Goal: Information Seeking & Learning: Learn about a topic

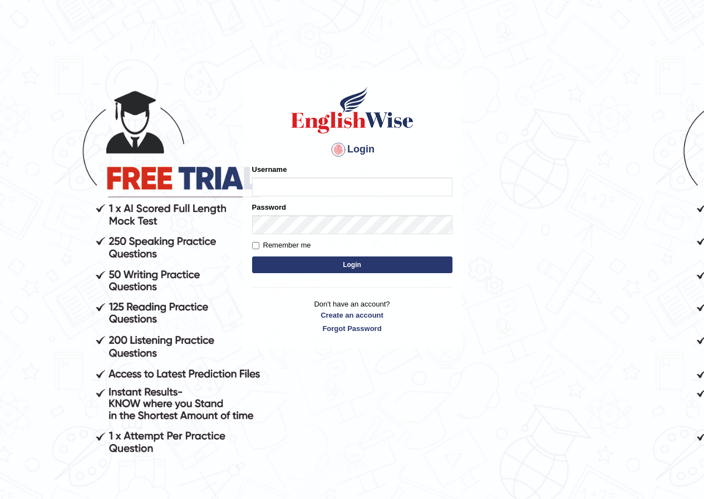
click at [293, 190] on input "Username" at bounding box center [352, 186] width 200 height 19
type input "enkhbayar_parramatta"
click at [325, 258] on button "Login" at bounding box center [352, 264] width 200 height 17
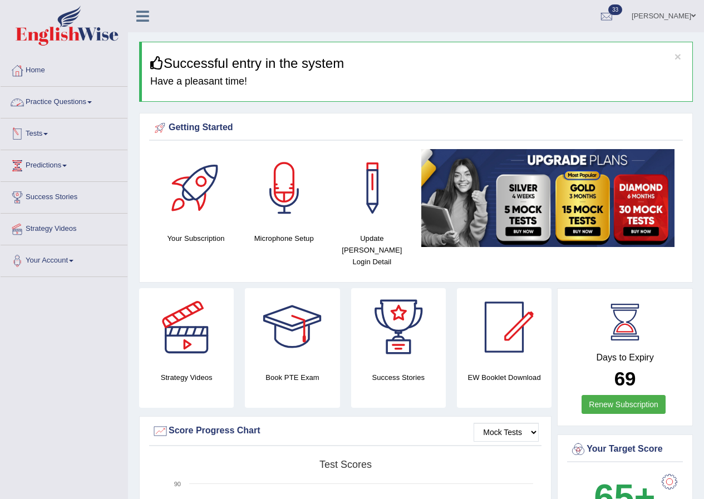
click at [92, 102] on span at bounding box center [89, 102] width 4 height 2
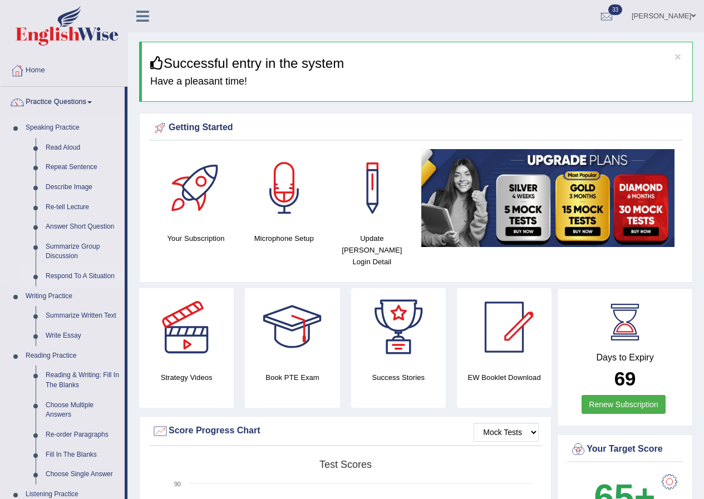
click at [67, 274] on link "Respond To A Situation" at bounding box center [83, 276] width 84 height 20
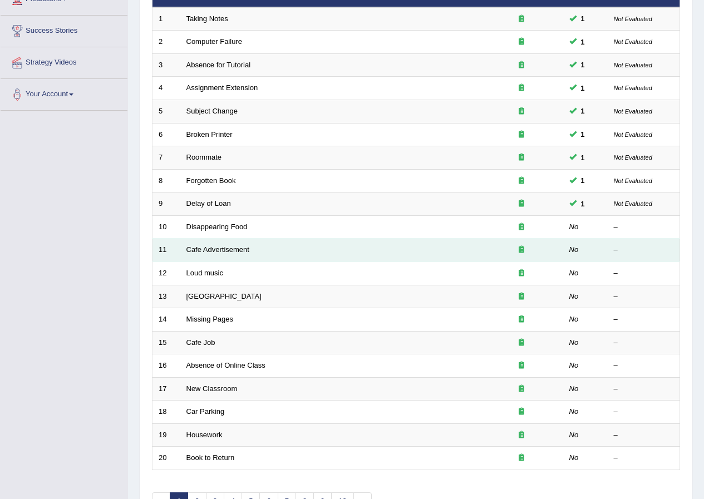
scroll to position [167, 0]
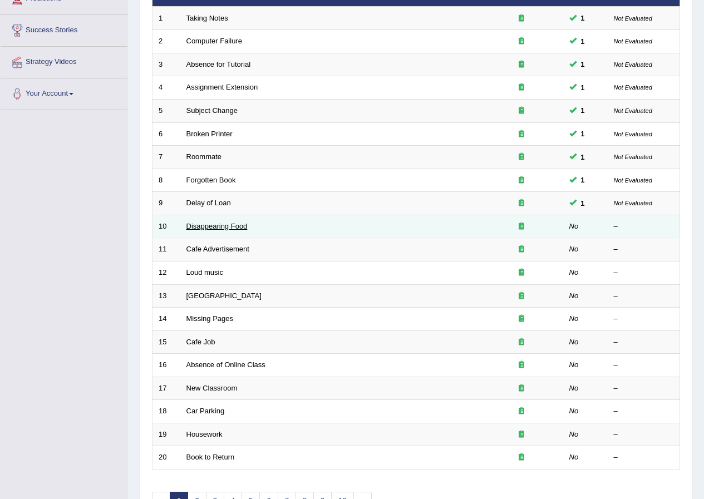
click at [215, 226] on link "Disappearing Food" at bounding box center [216, 226] width 61 height 8
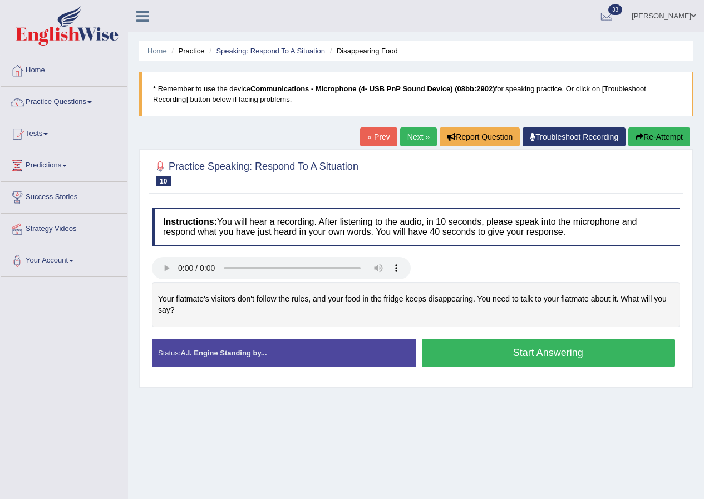
click at [526, 347] on button "Start Answering" at bounding box center [548, 353] width 253 height 28
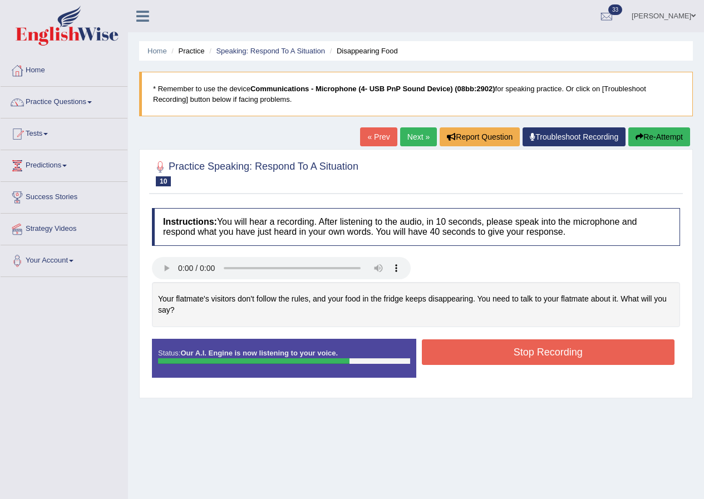
click at [524, 347] on button "Stop Recording" at bounding box center [548, 352] width 253 height 26
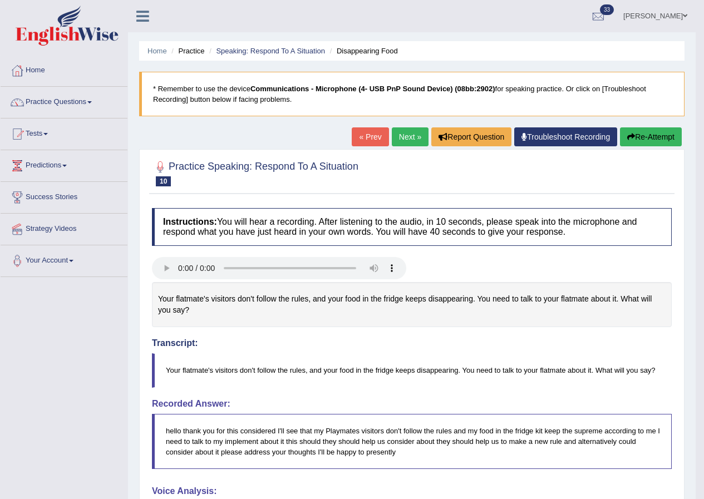
click at [406, 139] on link "Next »" at bounding box center [410, 136] width 37 height 19
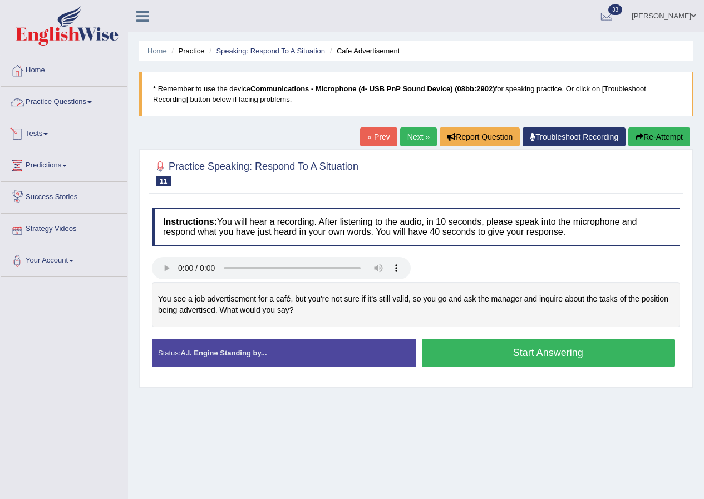
click at [90, 105] on link "Practice Questions" at bounding box center [64, 101] width 127 height 28
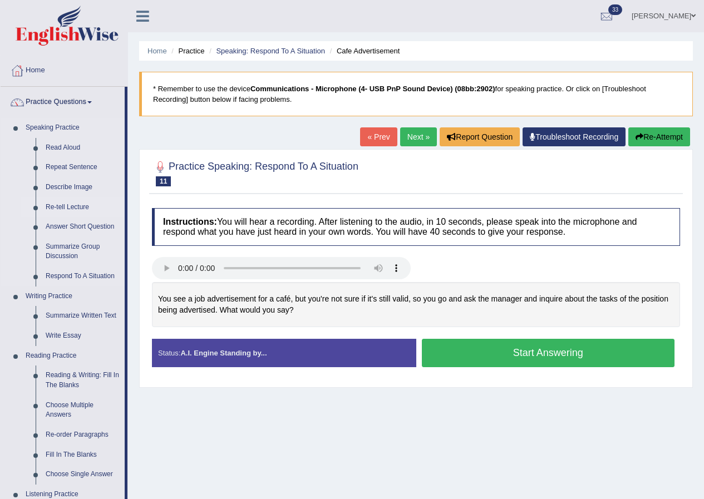
click at [60, 207] on link "Re-tell Lecture" at bounding box center [83, 207] width 84 height 20
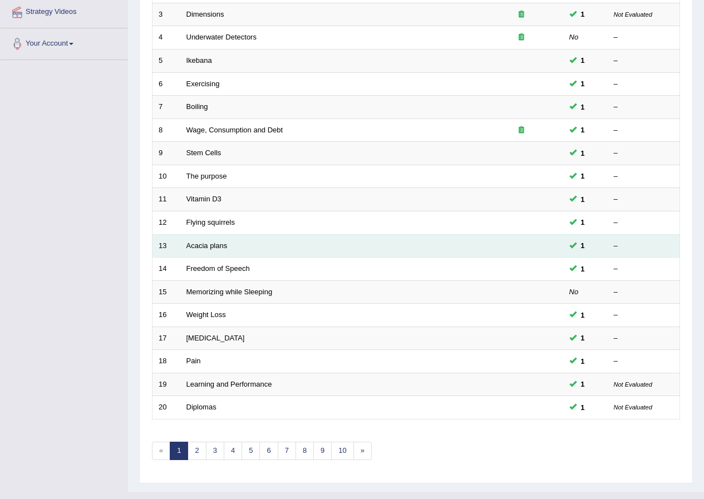
scroll to position [237, 0]
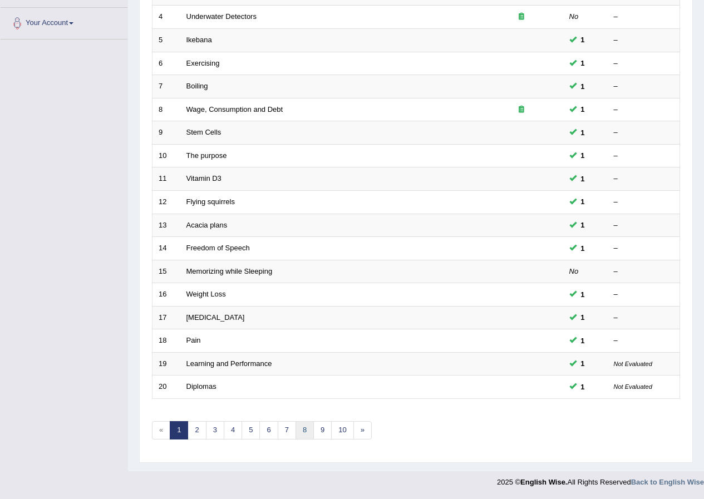
click at [304, 430] on link "8" at bounding box center [304, 430] width 18 height 18
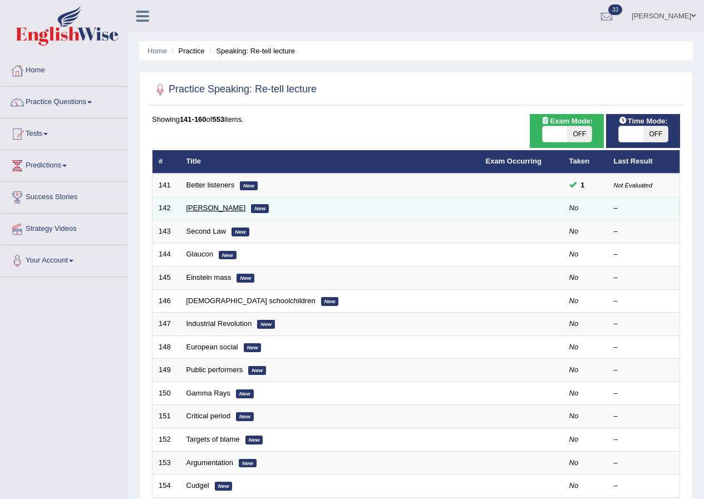
click at [211, 209] on link "[PERSON_NAME]" at bounding box center [216, 208] width 60 height 8
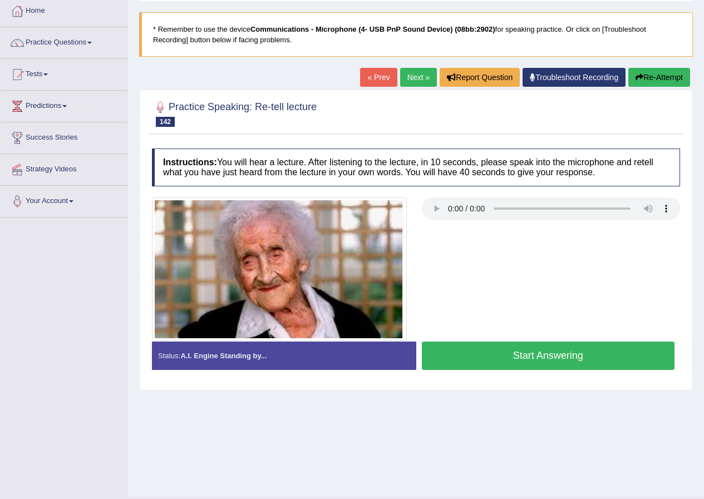
scroll to position [85, 0]
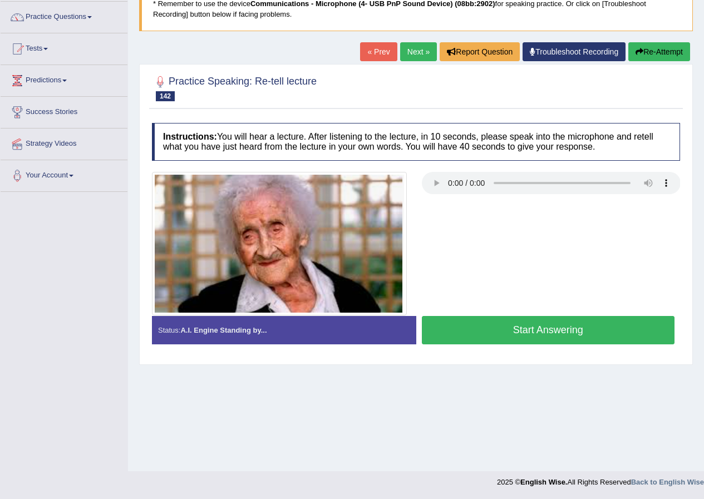
click at [544, 322] on button "Start Answering" at bounding box center [548, 330] width 253 height 28
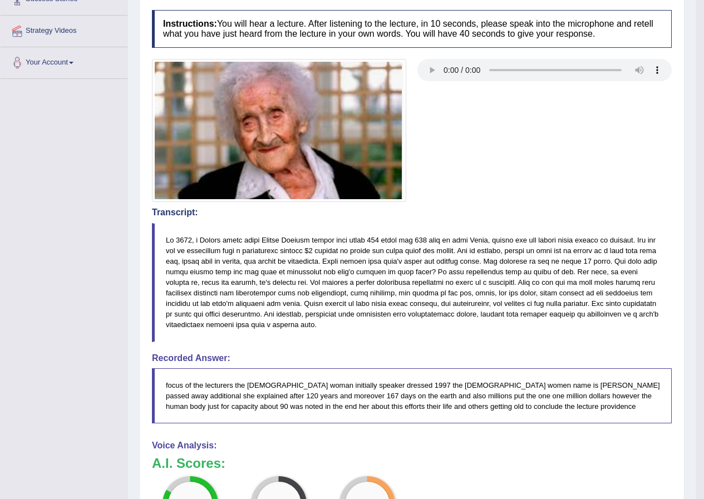
scroll to position [0, 0]
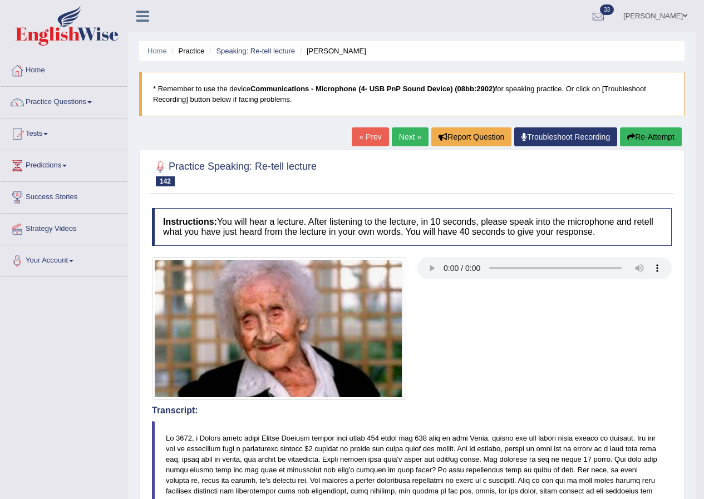
click at [412, 135] on link "Next »" at bounding box center [410, 136] width 37 height 19
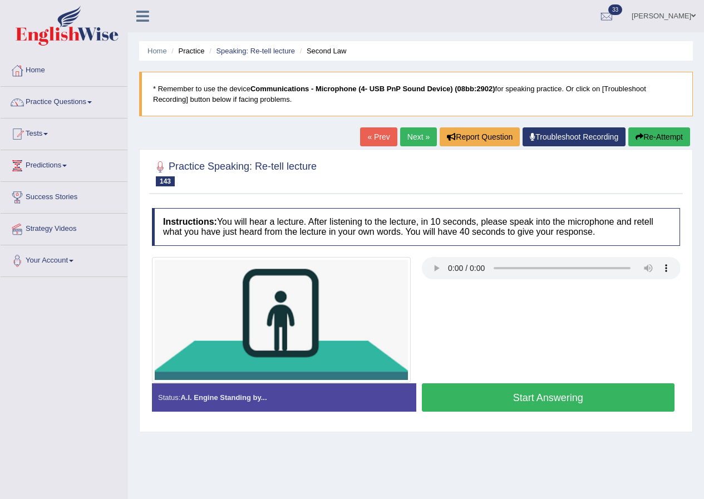
click at [548, 397] on button "Start Answering" at bounding box center [548, 397] width 253 height 28
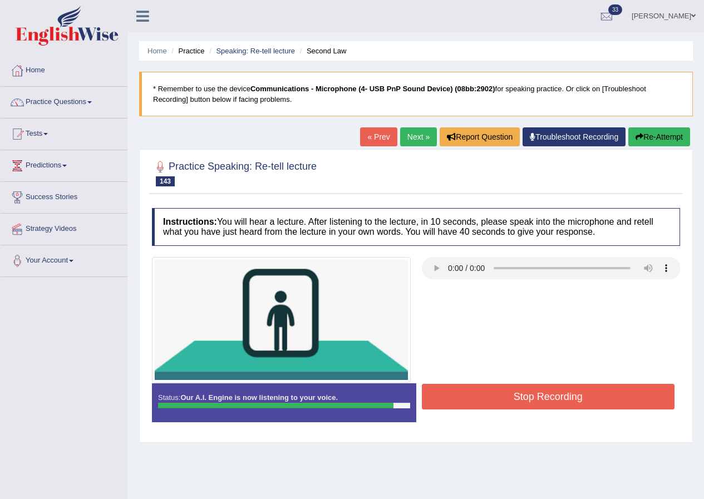
click at [559, 399] on button "Stop Recording" at bounding box center [548, 397] width 253 height 26
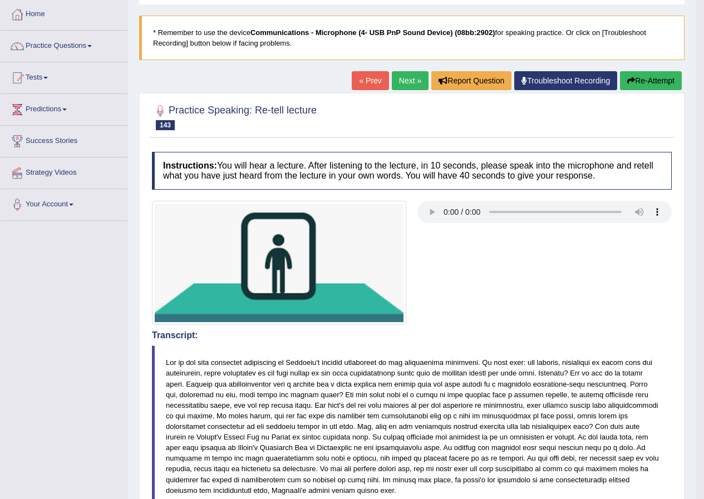
scroll to position [56, 0]
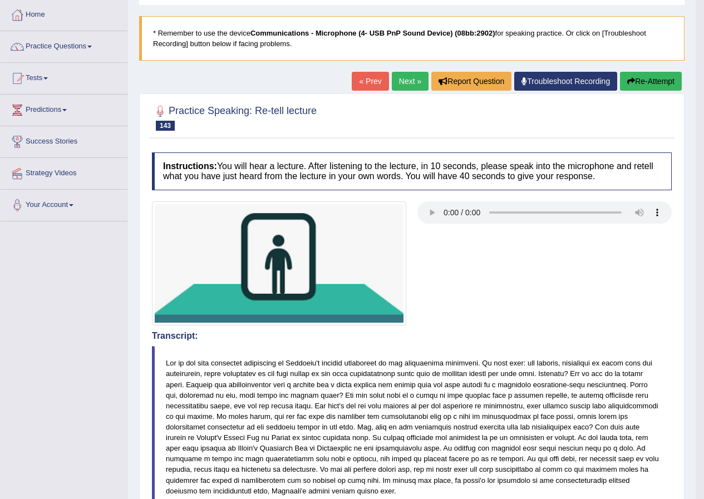
click at [412, 81] on link "Next »" at bounding box center [410, 81] width 37 height 19
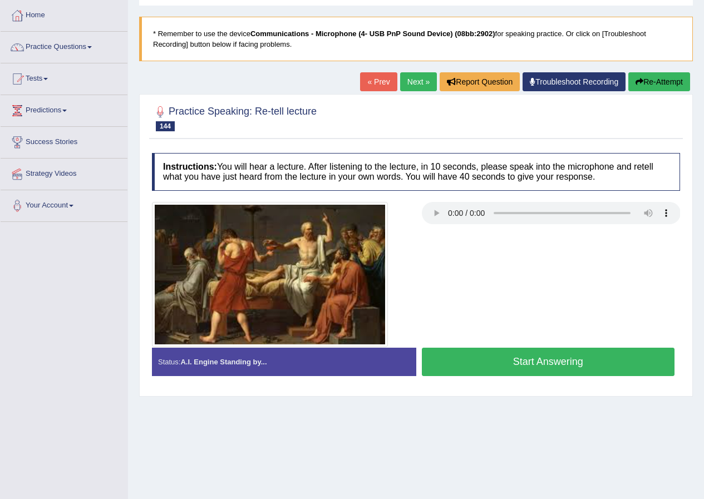
scroll to position [56, 0]
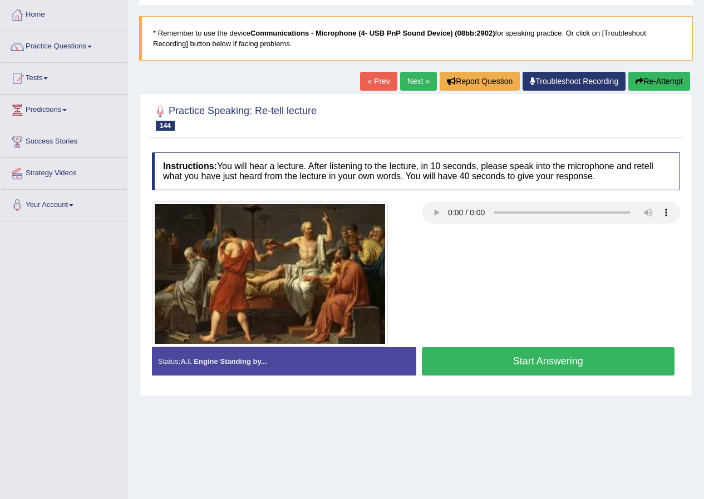
click at [549, 364] on button "Start Answering" at bounding box center [548, 361] width 253 height 28
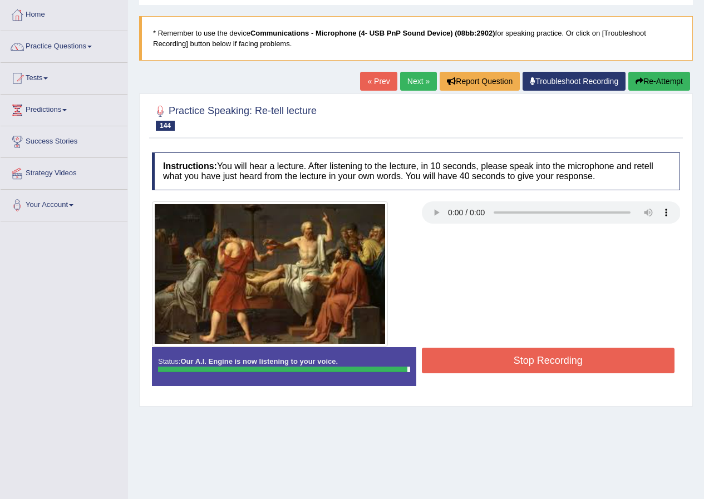
click at [520, 353] on button "Stop Recording" at bounding box center [548, 361] width 253 height 26
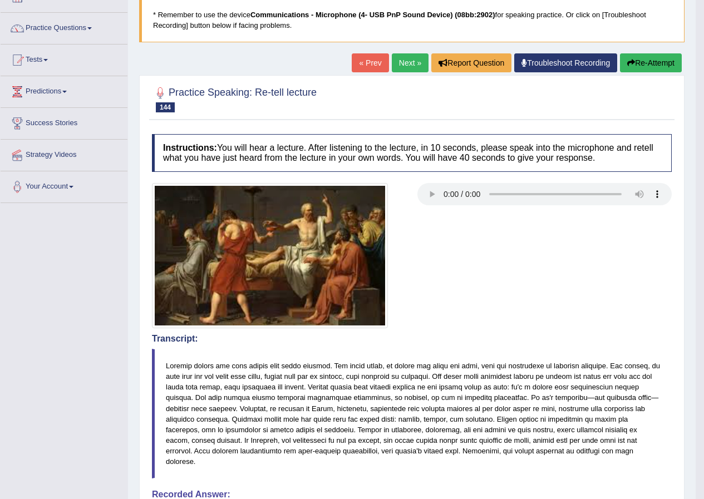
scroll to position [0, 0]
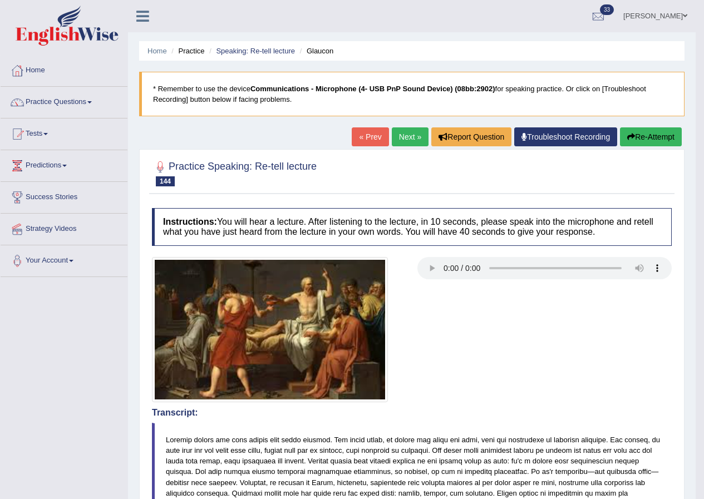
click at [404, 139] on link "Next »" at bounding box center [410, 136] width 37 height 19
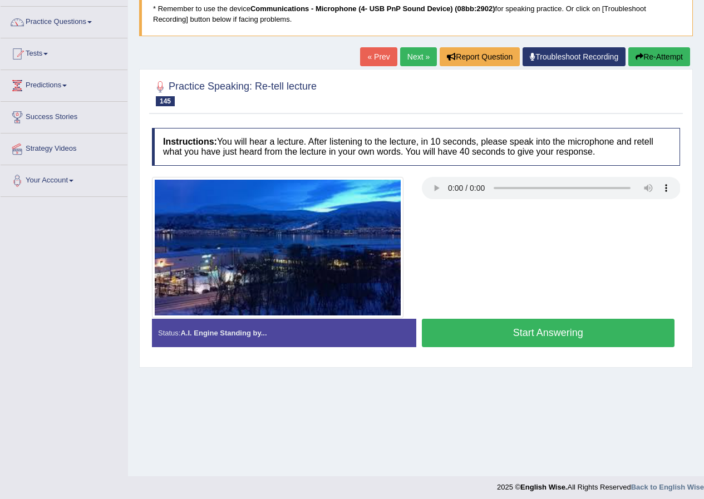
scroll to position [85, 0]
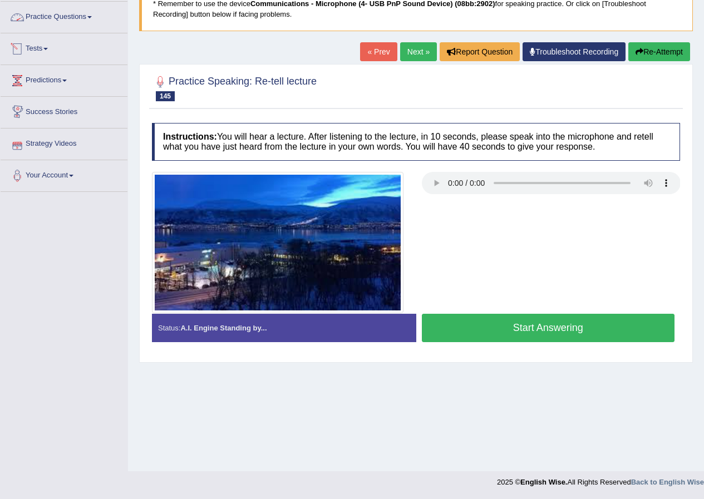
click at [95, 12] on link "Practice Questions" at bounding box center [64, 16] width 127 height 28
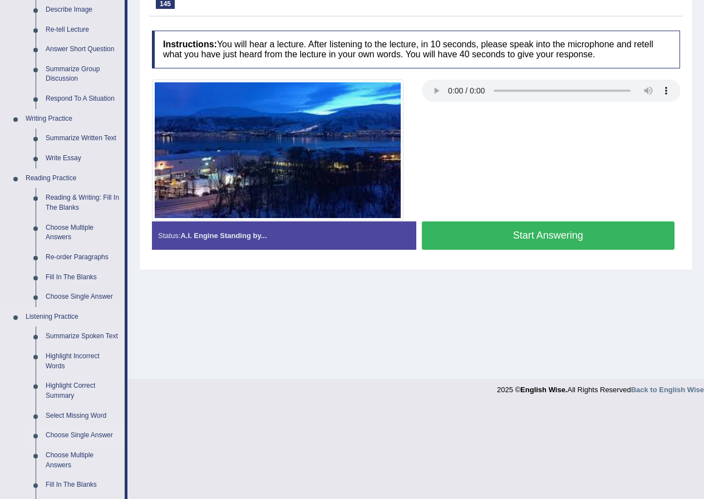
scroll to position [373, 0]
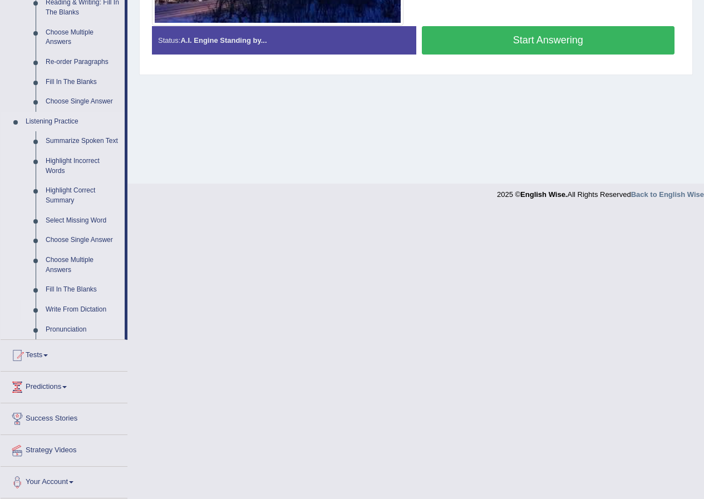
click at [73, 308] on link "Write From Dictation" at bounding box center [83, 310] width 84 height 20
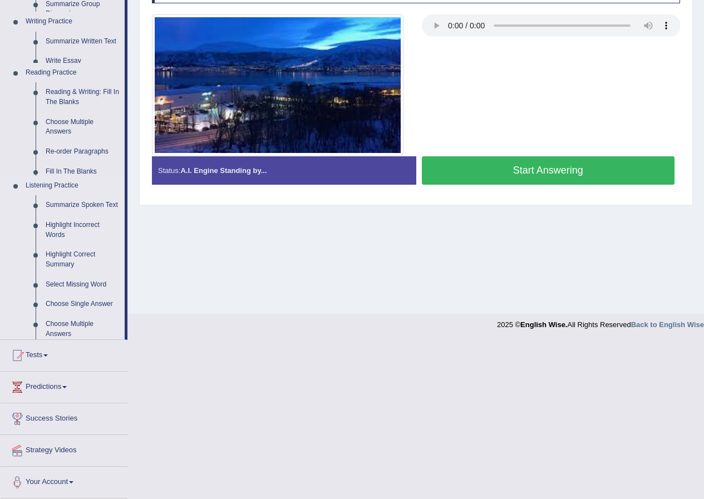
scroll to position [85, 0]
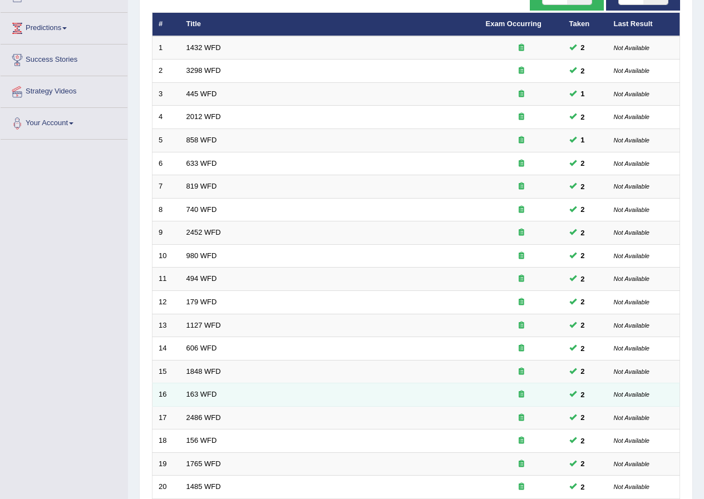
scroll to position [237, 0]
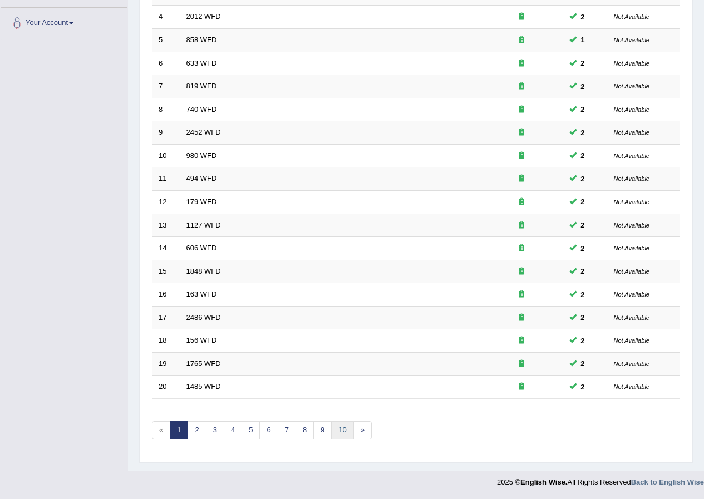
click at [345, 429] on link "10" at bounding box center [342, 430] width 22 height 18
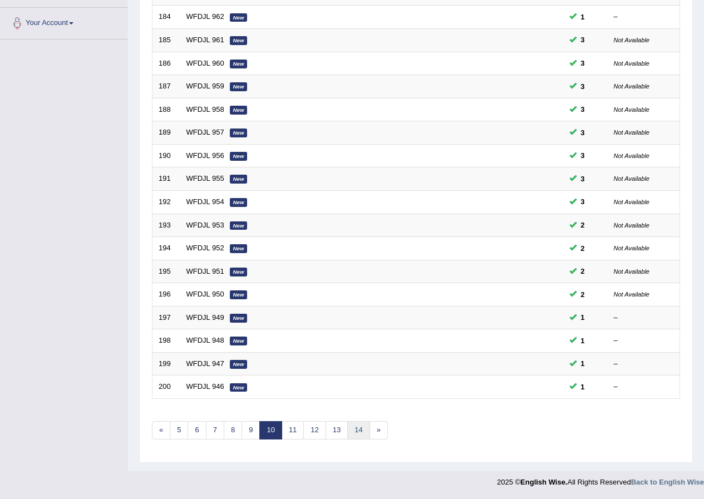
click at [360, 427] on link "14" at bounding box center [358, 430] width 22 height 18
click at [373, 429] on link "18" at bounding box center [374, 430] width 22 height 18
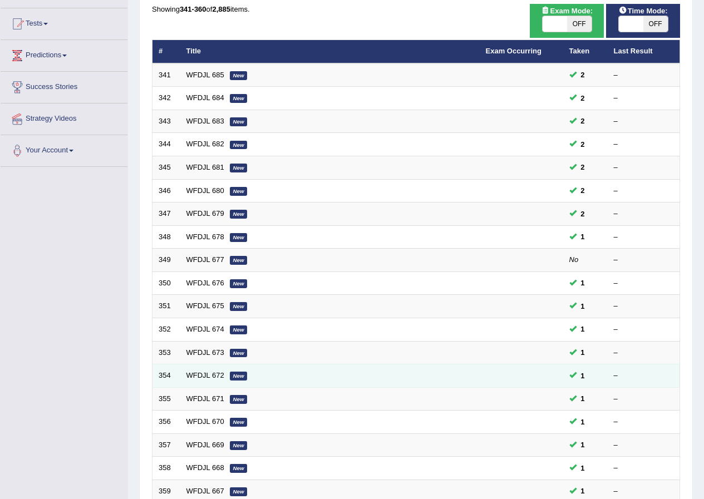
scroll to position [237, 0]
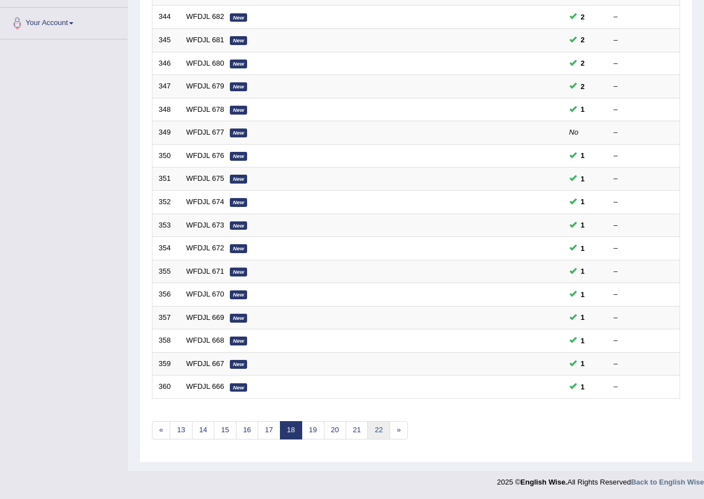
click at [375, 430] on link "22" at bounding box center [378, 430] width 22 height 18
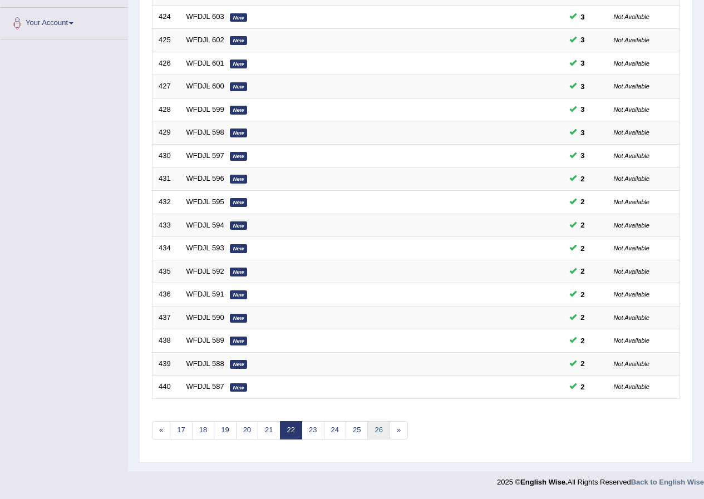
click at [383, 430] on link "26" at bounding box center [378, 430] width 22 height 18
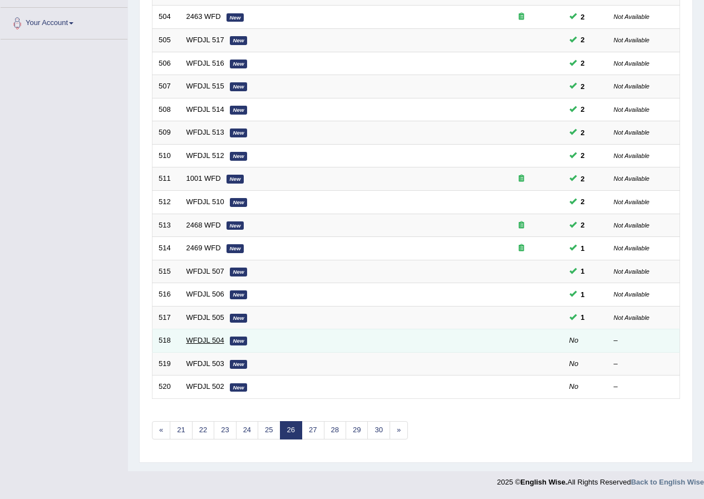
click at [208, 339] on link "WFDJL 504" at bounding box center [205, 340] width 38 height 8
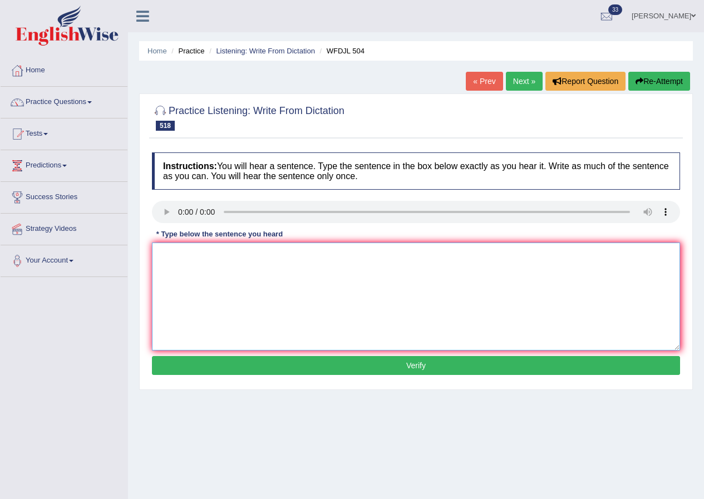
click at [190, 265] on textarea at bounding box center [416, 296] width 528 height 108
click at [199, 262] on textarea at bounding box center [416, 296] width 528 height 108
type textarea "Kindness is very important nowadays."
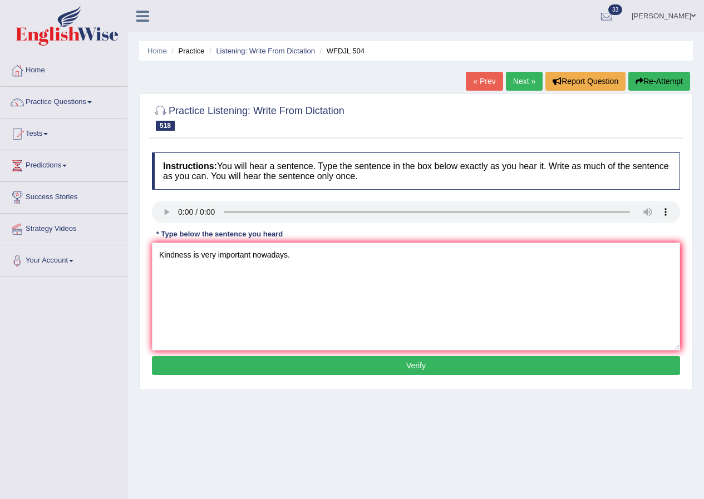
click at [425, 359] on button "Verify" at bounding box center [416, 365] width 528 height 19
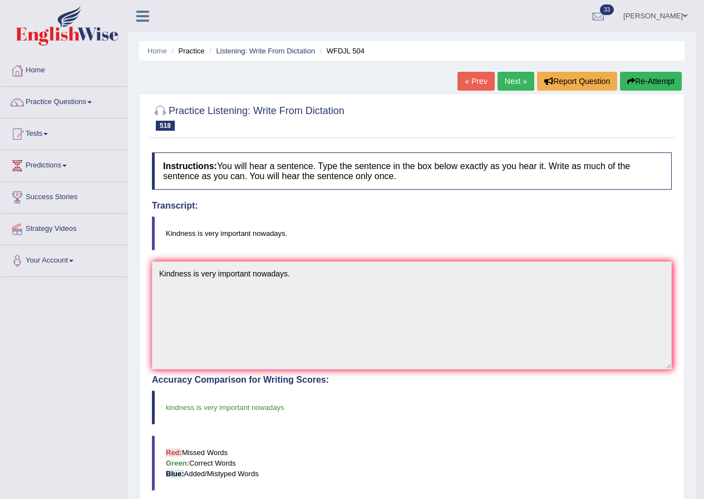
click at [509, 78] on link "Next »" at bounding box center [515, 81] width 37 height 19
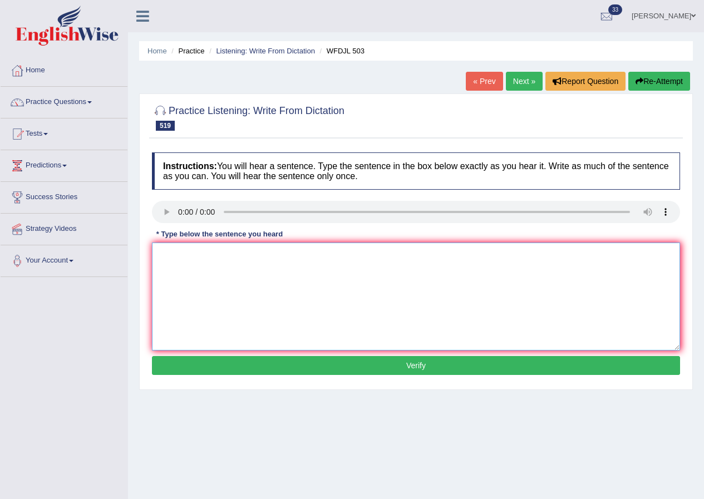
click at [214, 278] on textarea at bounding box center [416, 296] width 528 height 108
click at [201, 258] on textarea at bounding box center [416, 296] width 528 height 108
type textarea "Nature is the define defined specific compounf confound."
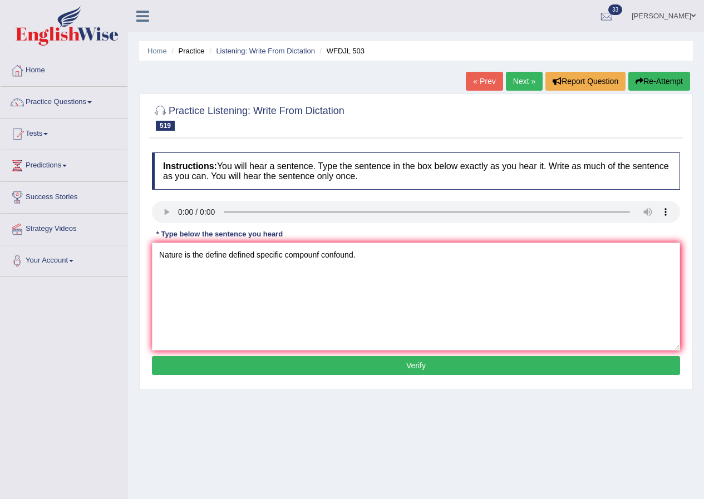
click at [381, 361] on button "Verify" at bounding box center [416, 365] width 528 height 19
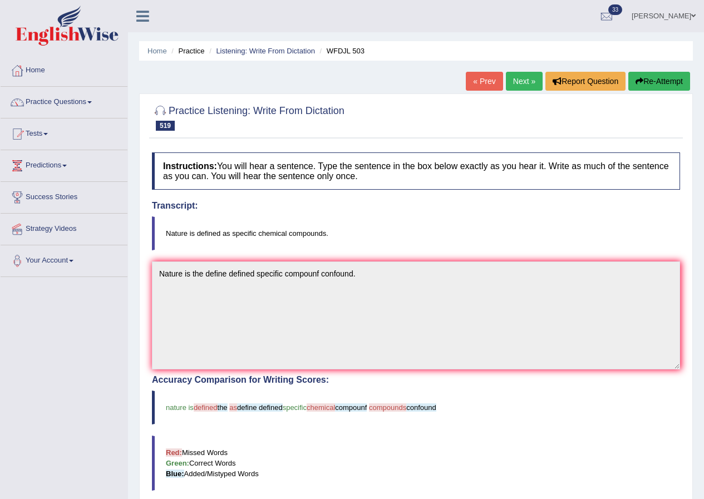
click at [513, 78] on link "Next »" at bounding box center [524, 81] width 37 height 19
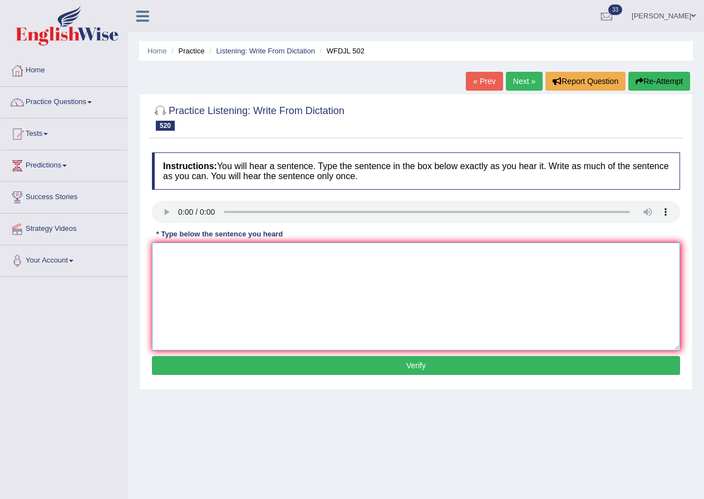
click at [210, 280] on textarea at bounding box center [416, 296] width 528 height 108
click at [181, 269] on textarea at bounding box center [416, 296] width 528 height 108
type textarea "She've knowledged my statement is fine."
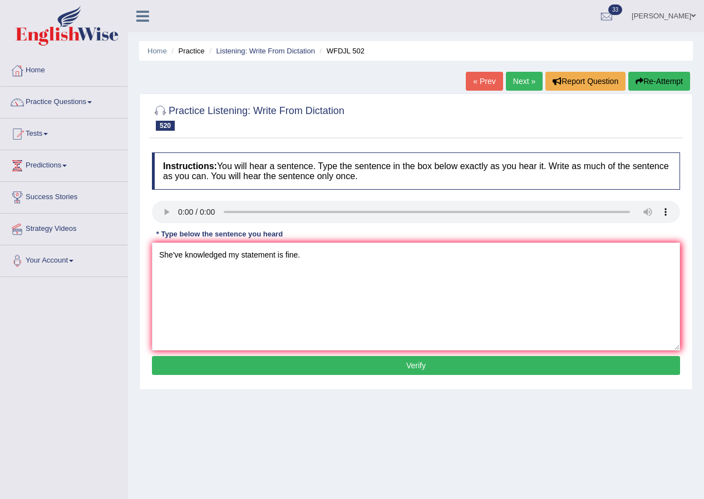
click at [428, 365] on button "Verify" at bounding box center [416, 365] width 528 height 19
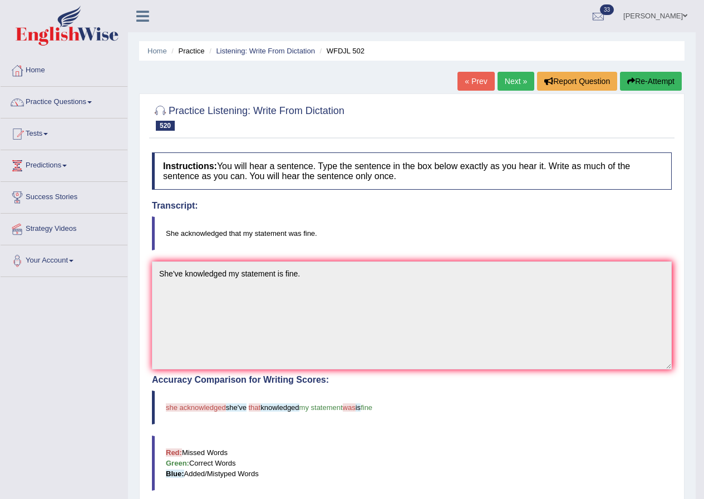
click at [507, 81] on link "Next »" at bounding box center [515, 81] width 37 height 19
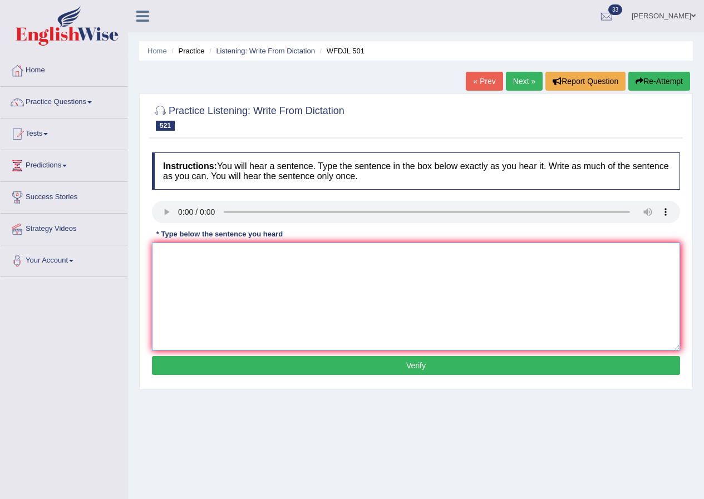
click at [202, 260] on textarea at bounding box center [416, 296] width 528 height 108
click at [182, 269] on textarea at bounding box center [416, 296] width 528 height 108
click at [184, 266] on textarea at bounding box center [416, 296] width 528 height 108
click at [199, 270] on textarea at bounding box center [416, 296] width 528 height 108
click at [178, 263] on textarea at bounding box center [416, 296] width 528 height 108
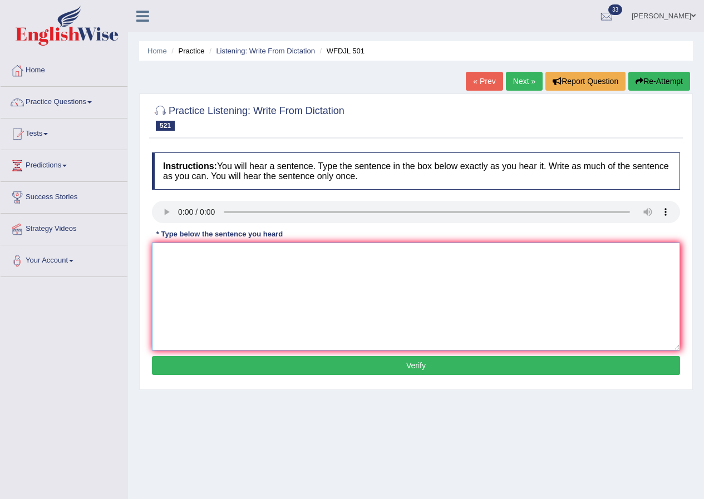
click at [181, 256] on textarea at bounding box center [416, 296] width 528 height 108
type textarea "The roommate turned out to be true."
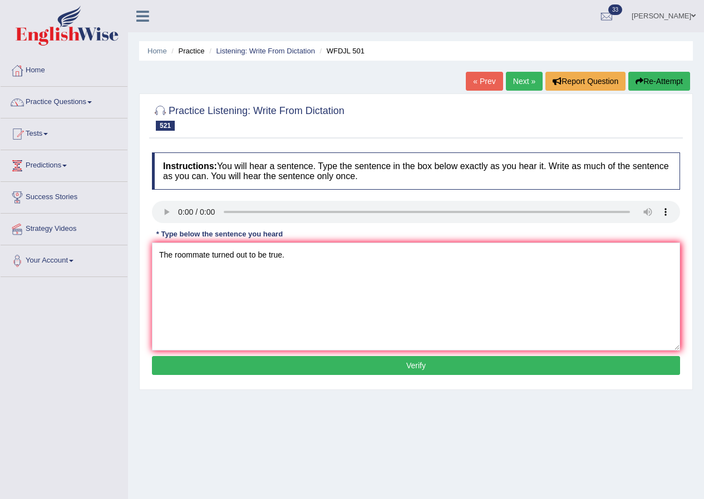
click at [411, 356] on button "Verify" at bounding box center [416, 365] width 528 height 19
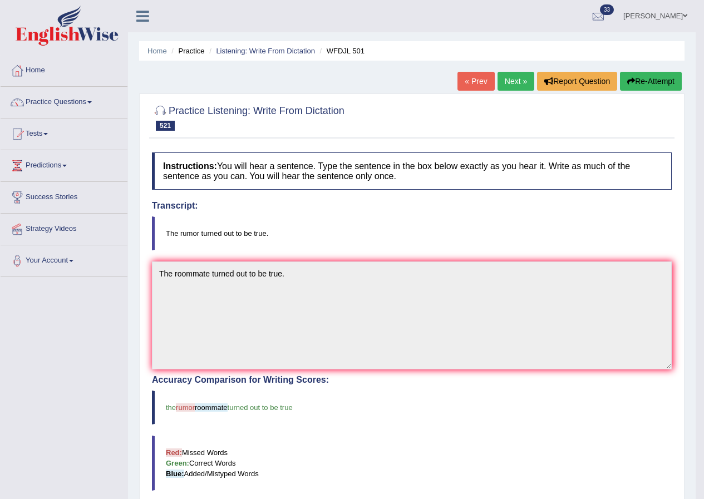
click at [512, 82] on link "Next »" at bounding box center [515, 81] width 37 height 19
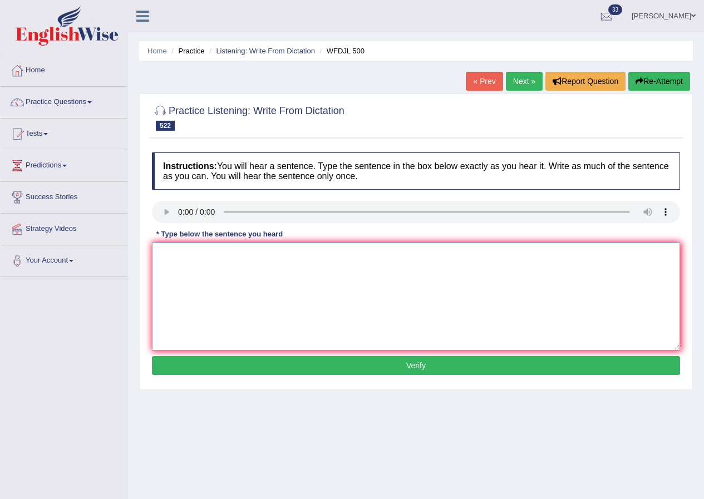
click at [210, 275] on textarea at bounding box center [416, 296] width 528 height 108
click at [199, 266] on textarea at bounding box center [416, 296] width 528 height 108
click at [195, 261] on textarea at bounding box center [416, 296] width 528 height 108
type textarea "That is also sertanly sertenly certanly one possibility."
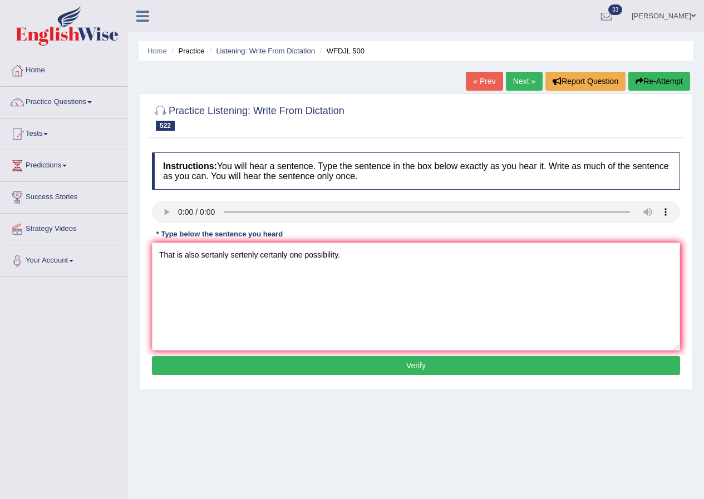
click at [404, 360] on button "Verify" at bounding box center [416, 365] width 528 height 19
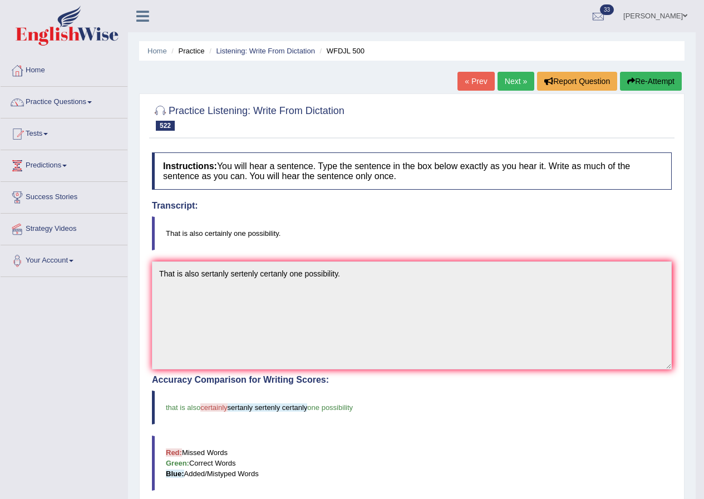
click at [527, 79] on link "Next »" at bounding box center [515, 81] width 37 height 19
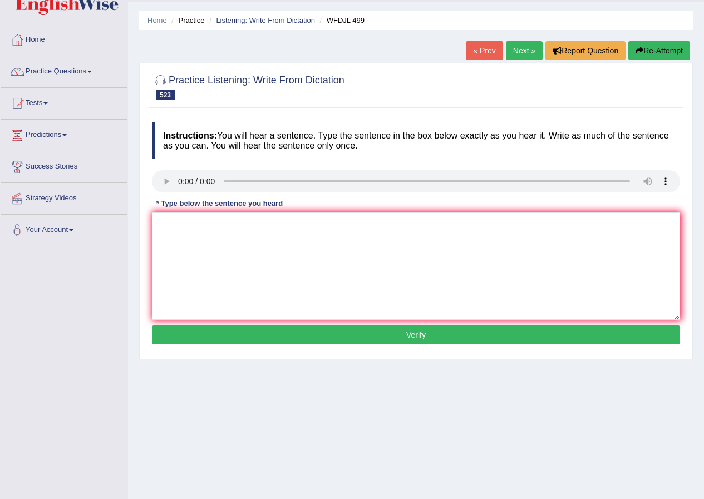
scroll to position [56, 0]
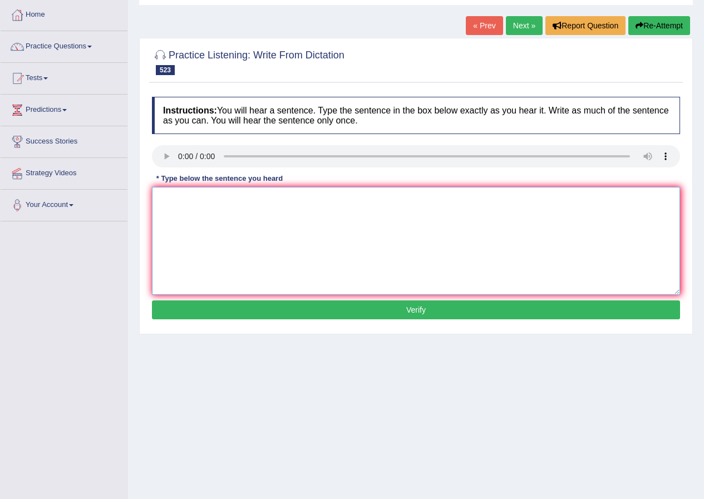
click at [181, 212] on textarea at bounding box center [416, 241] width 528 height 108
click at [186, 216] on textarea at bounding box center [416, 241] width 528 height 108
type textarea "You want to ask your teacher permetion."
click at [429, 301] on button "Verify" at bounding box center [416, 309] width 528 height 19
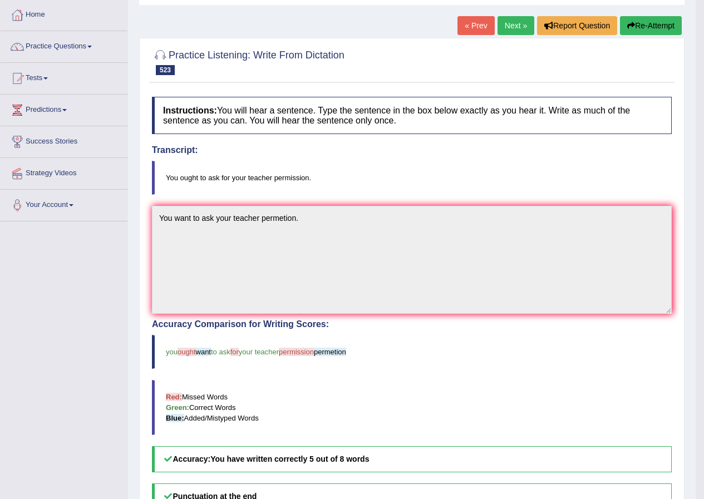
click at [504, 29] on link "Next »" at bounding box center [515, 25] width 37 height 19
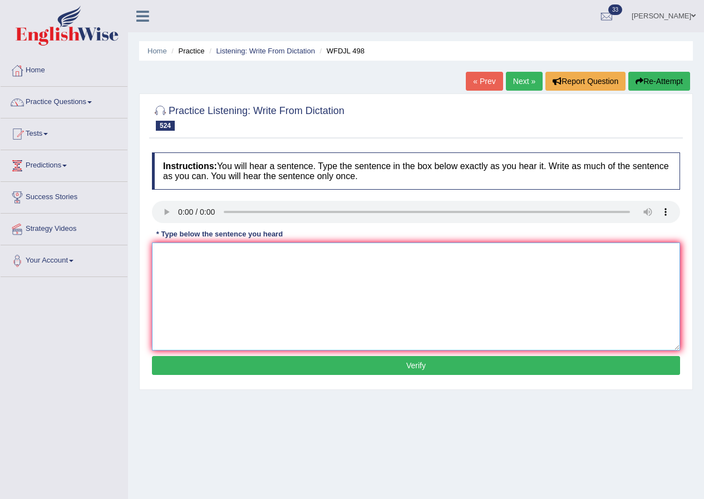
click at [203, 277] on textarea at bounding box center [416, 296] width 528 height 108
click at [185, 265] on textarea at bounding box center [416, 296] width 528 height 108
type textarea "[PERSON_NAME] left the city to leave live with her mother."
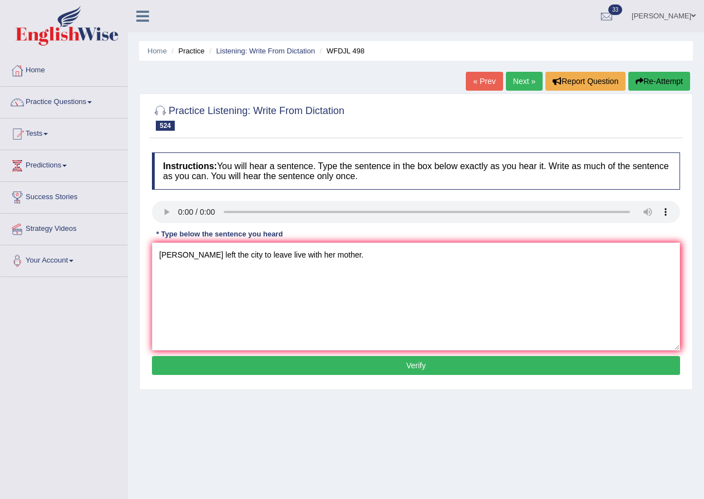
click at [400, 356] on button "Verify" at bounding box center [416, 365] width 528 height 19
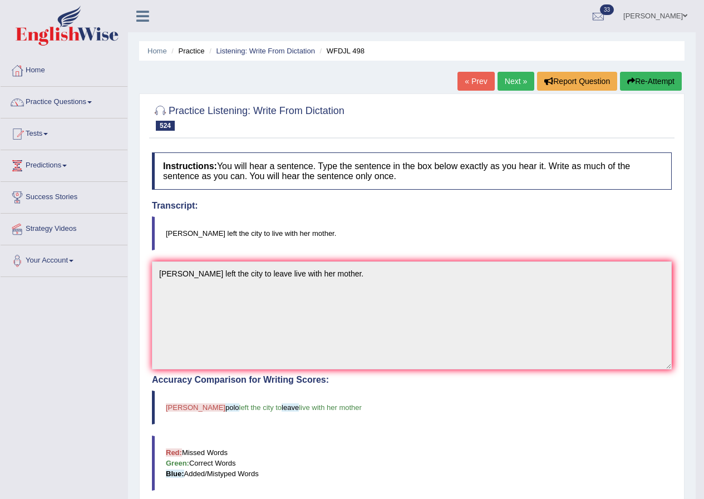
click at [506, 82] on link "Next »" at bounding box center [515, 81] width 37 height 19
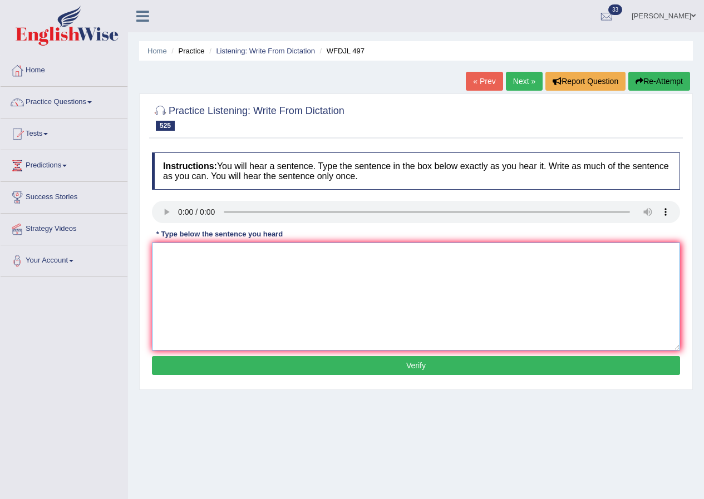
click at [195, 274] on textarea at bounding box center [416, 296] width 528 height 108
click at [176, 266] on textarea at bounding box center [416, 296] width 528 height 108
type textarea "Call me when you get settled in."
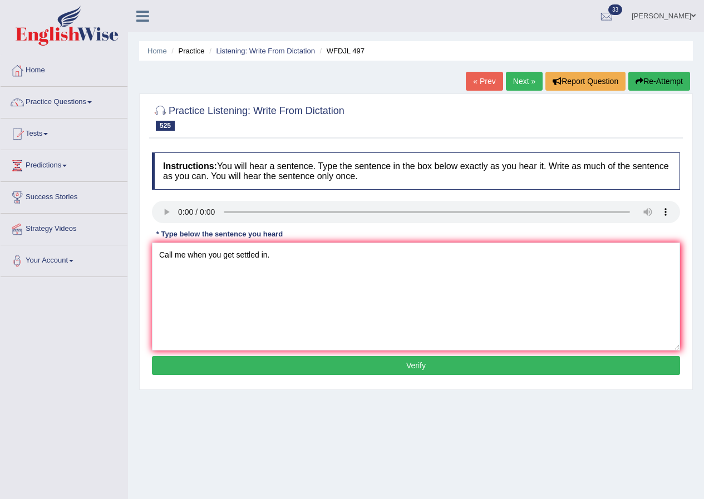
click at [460, 364] on button "Verify" at bounding box center [416, 365] width 528 height 19
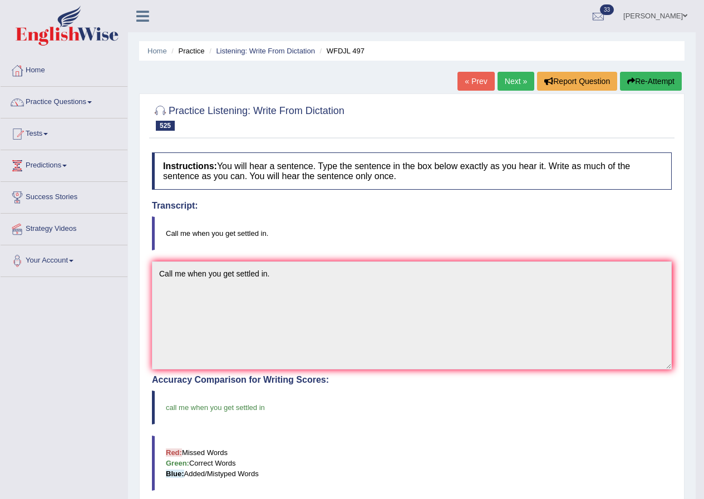
click at [512, 78] on link "Next »" at bounding box center [515, 81] width 37 height 19
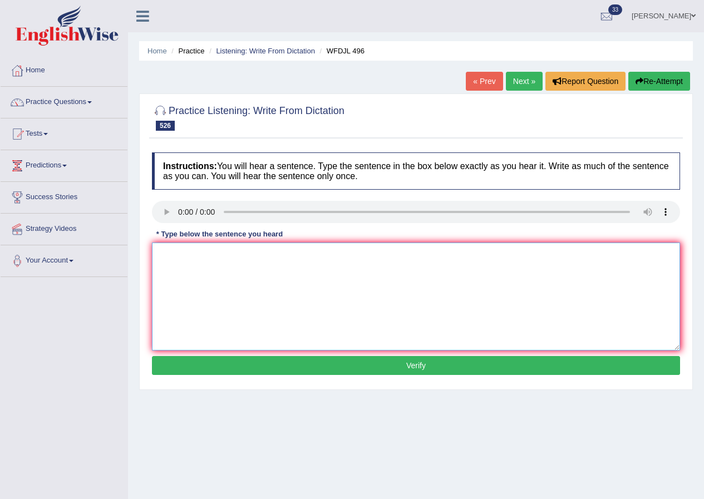
click at [212, 273] on textarea at bounding box center [416, 296] width 528 height 108
click at [214, 284] on textarea at bounding box center [416, 296] width 528 height 108
type textarea "You should take an umbrella with you this morning."
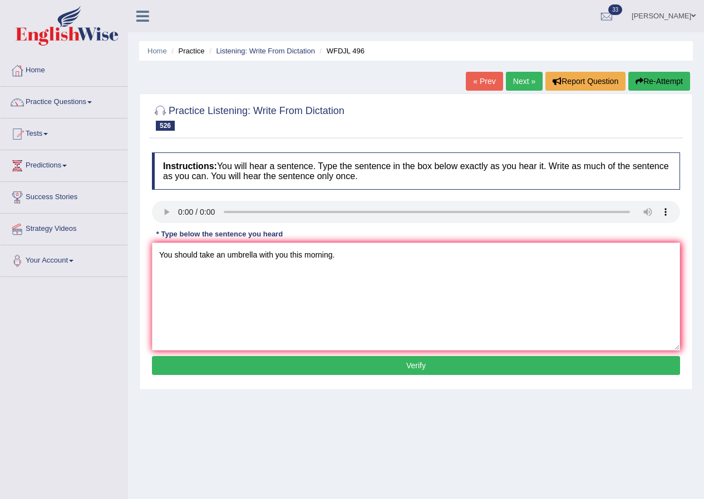
click at [398, 359] on button "Verify" at bounding box center [416, 365] width 528 height 19
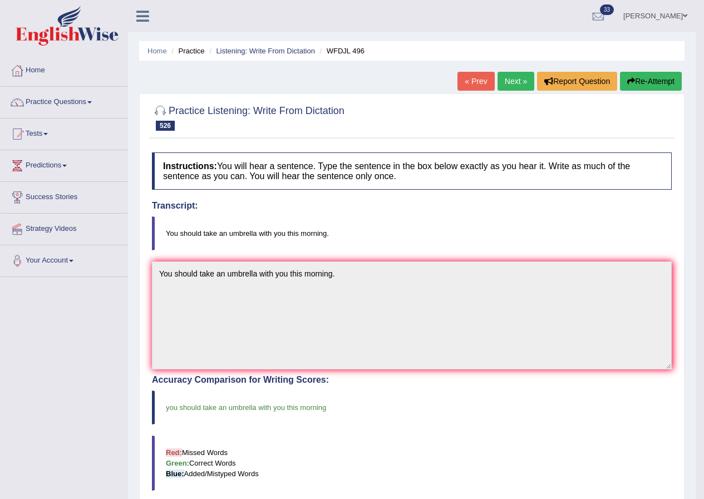
click at [512, 81] on link "Next »" at bounding box center [515, 81] width 37 height 19
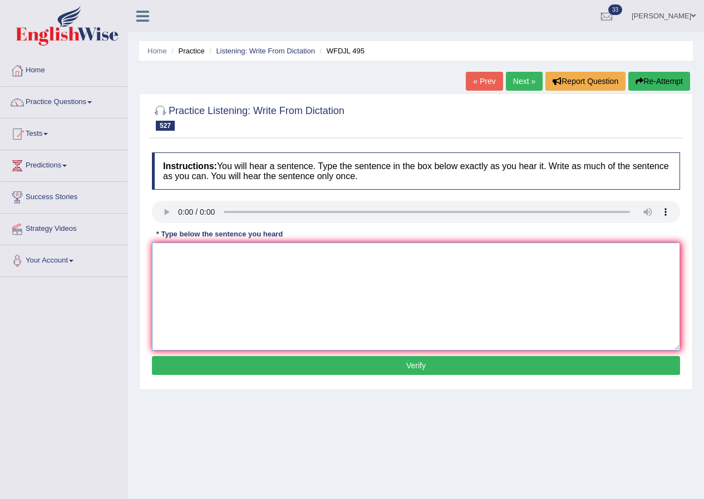
click at [182, 250] on textarea at bounding box center [416, 296] width 528 height 108
click at [188, 290] on textarea at bounding box center [416, 296] width 528 height 108
type textarea "You really saw that purchase higher high price."
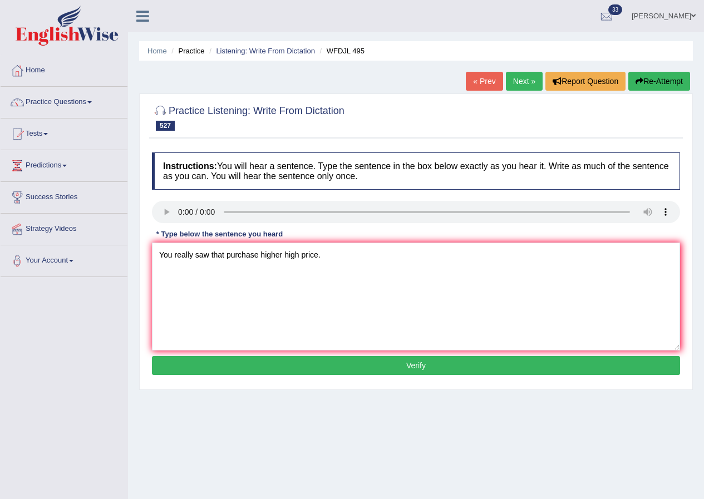
click at [422, 366] on button "Verify" at bounding box center [416, 365] width 528 height 19
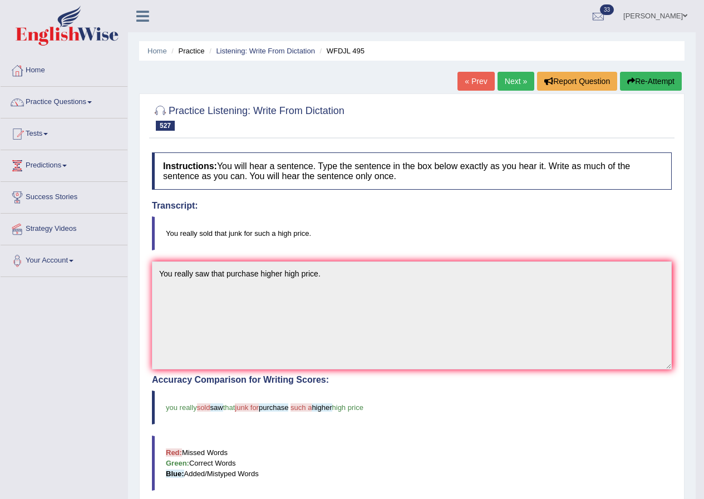
click at [516, 79] on link "Next »" at bounding box center [515, 81] width 37 height 19
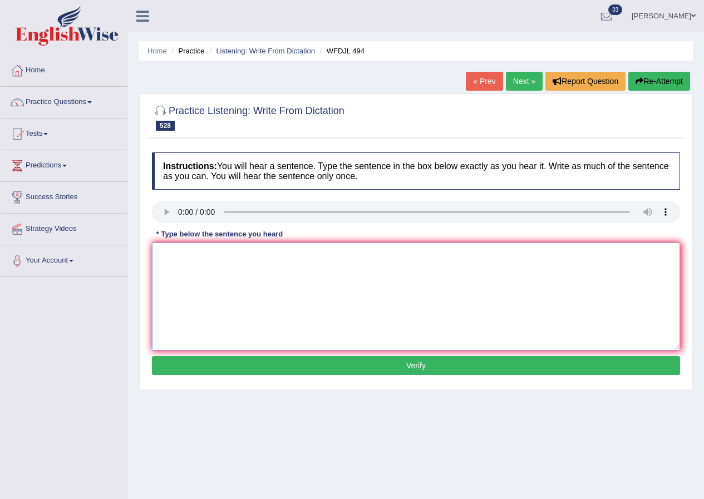
click at [182, 255] on textarea at bounding box center [416, 296] width 528 height 108
click at [192, 279] on textarea at bounding box center [416, 296] width 528 height 108
type textarea "There is no reason why he should resine."
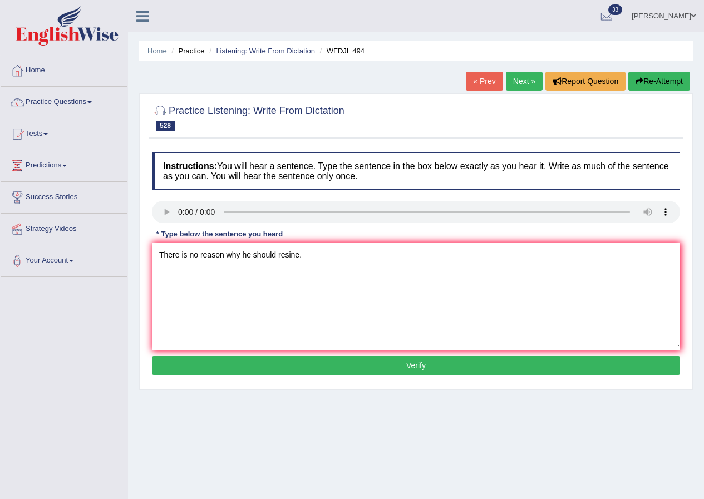
click at [411, 362] on button "Verify" at bounding box center [416, 365] width 528 height 19
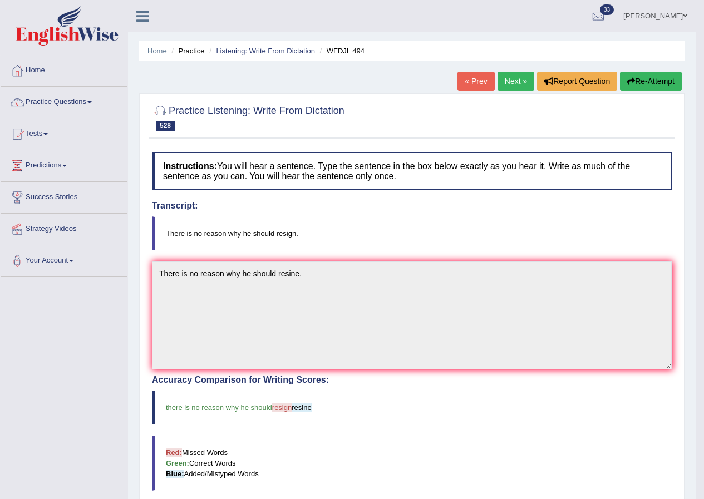
click at [510, 83] on link "Next »" at bounding box center [515, 81] width 37 height 19
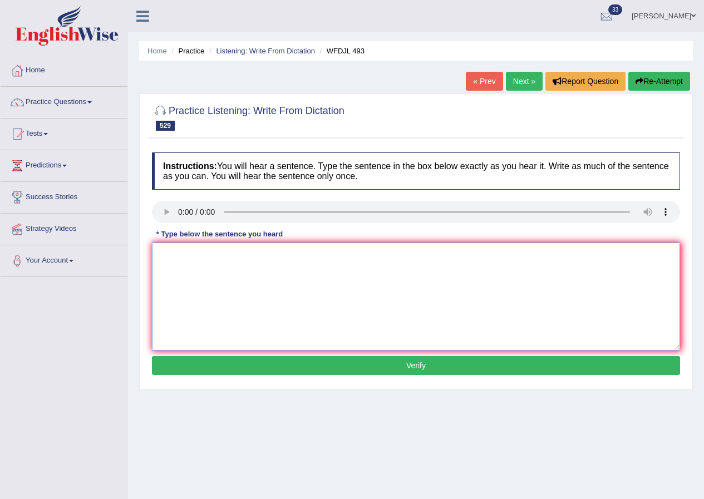
click at [189, 276] on textarea at bounding box center [416, 296] width 528 height 108
click at [211, 259] on textarea "Lightning" at bounding box center [416, 296] width 528 height 108
click at [278, 267] on textarea "Lightning is usually follow that" at bounding box center [416, 296] width 528 height 108
type textarea "Lightning is usually follow the that funder."
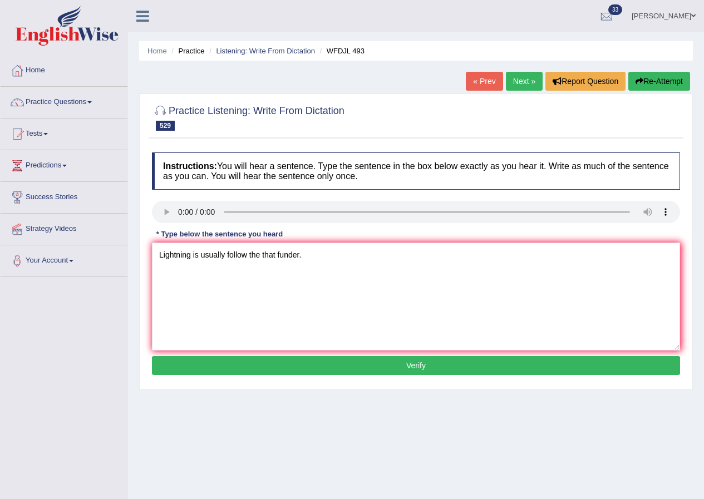
click at [419, 369] on button "Verify" at bounding box center [416, 365] width 528 height 19
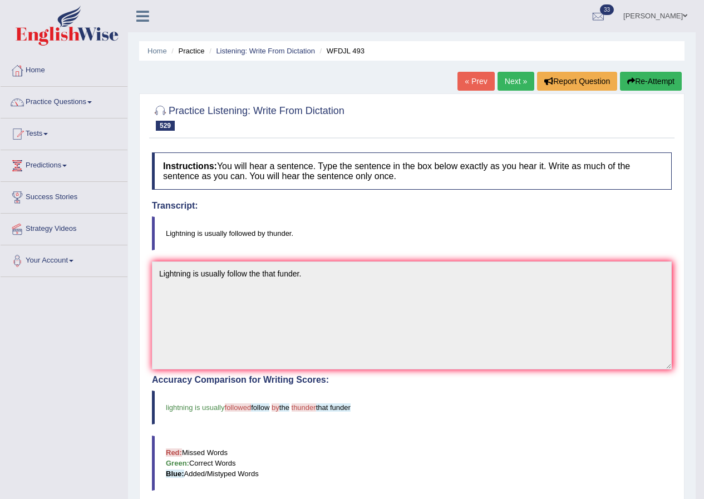
click at [509, 77] on link "Next »" at bounding box center [515, 81] width 37 height 19
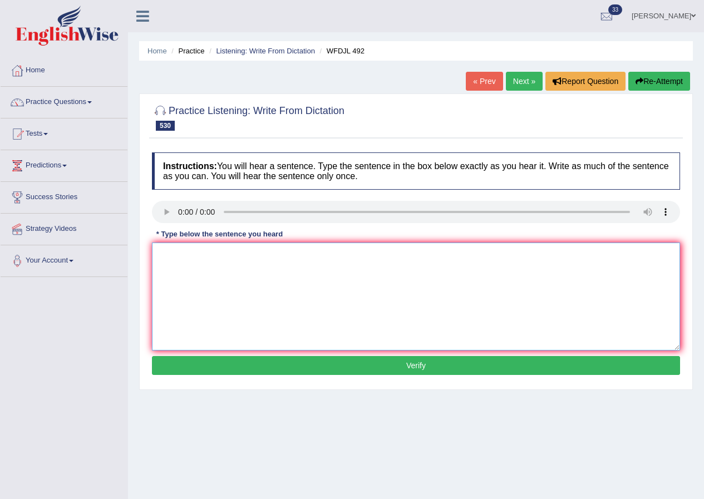
click at [182, 257] on textarea at bounding box center [416, 296] width 528 height 108
click at [239, 258] on textarea "Our parents live the" at bounding box center [416, 296] width 528 height 108
type textarea "Our parents live the right that cross the street from [GEOGRAPHIC_DATA]."
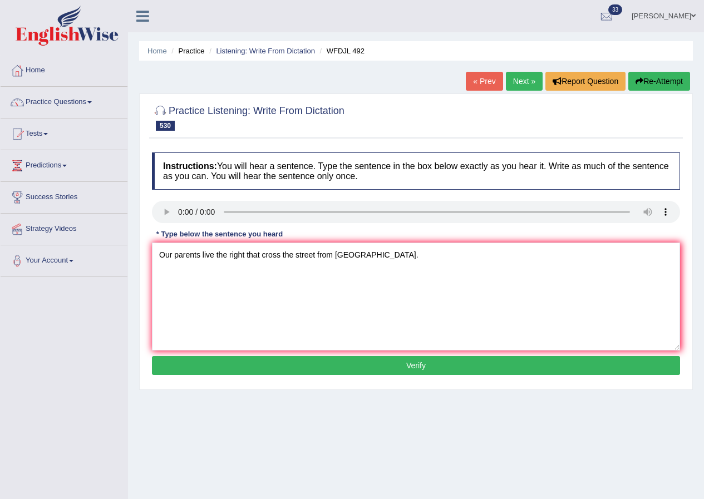
click at [417, 359] on button "Verify" at bounding box center [416, 365] width 528 height 19
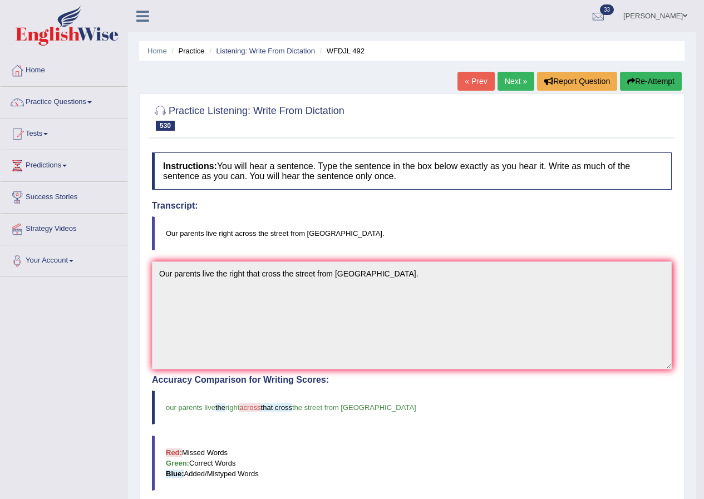
click at [511, 81] on link "Next »" at bounding box center [515, 81] width 37 height 19
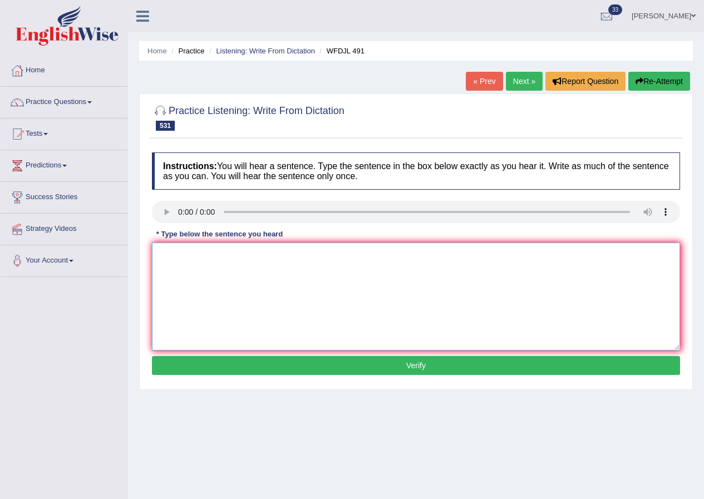
click at [193, 261] on textarea at bounding box center [416, 296] width 528 height 108
click at [231, 255] on textarea "No matter where i go i get lost." at bounding box center [416, 296] width 528 height 108
click at [298, 278] on textarea "No matter where i go, i get lost." at bounding box center [416, 296] width 528 height 108
type textarea "No matter where i go, i get lost."
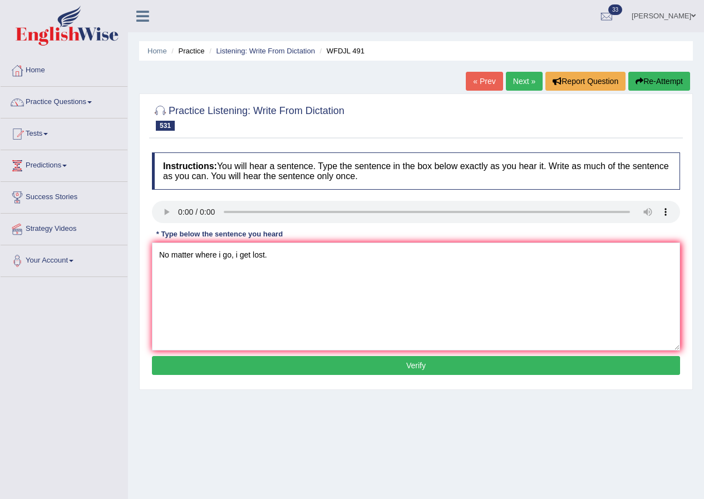
click at [421, 365] on button "Verify" at bounding box center [416, 365] width 528 height 19
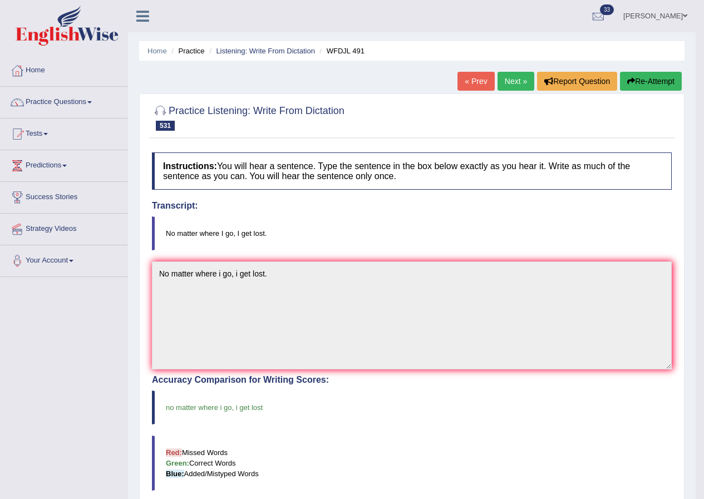
click at [508, 83] on link "Next »" at bounding box center [515, 81] width 37 height 19
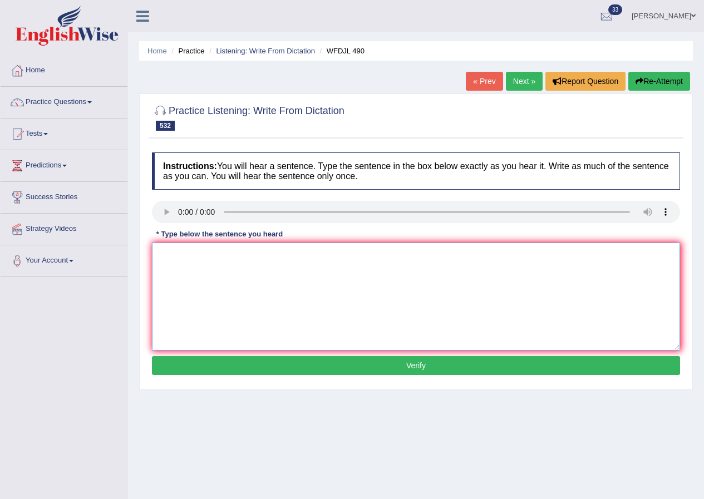
click at [187, 268] on textarea at bounding box center [416, 296] width 528 height 108
click at [236, 255] on textarea "I have heard that song in French." at bounding box center [416, 296] width 528 height 108
click at [359, 296] on textarea "I have heard that songs song in French." at bounding box center [416, 296] width 528 height 108
type textarea "I have heard that songs song in French."
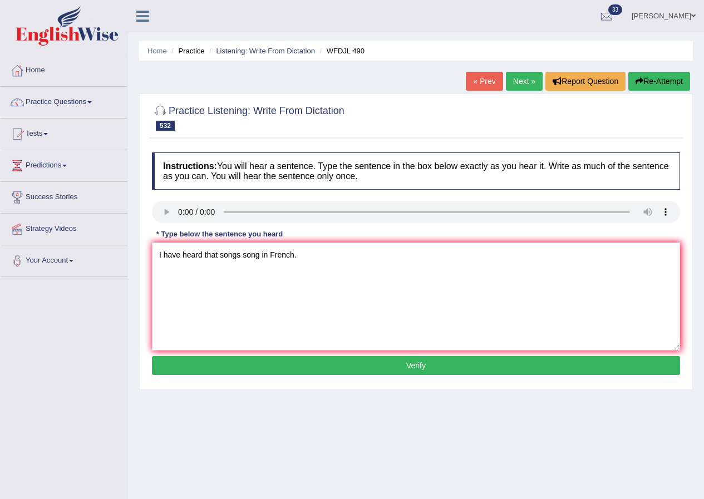
click at [435, 366] on button "Verify" at bounding box center [416, 365] width 528 height 19
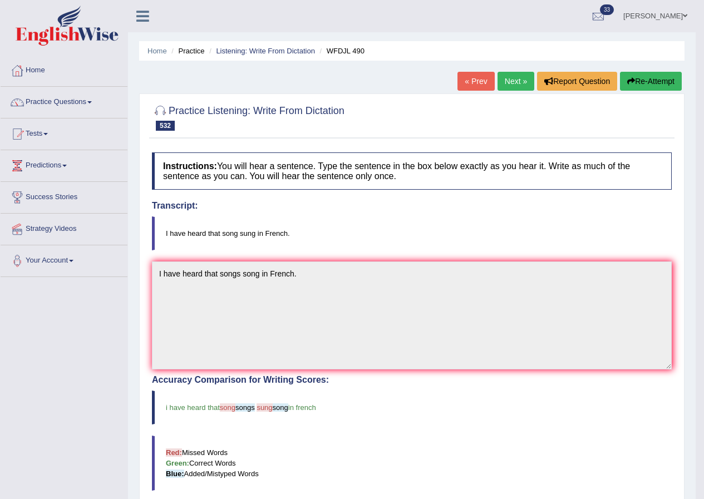
click at [508, 80] on link "Next »" at bounding box center [515, 81] width 37 height 19
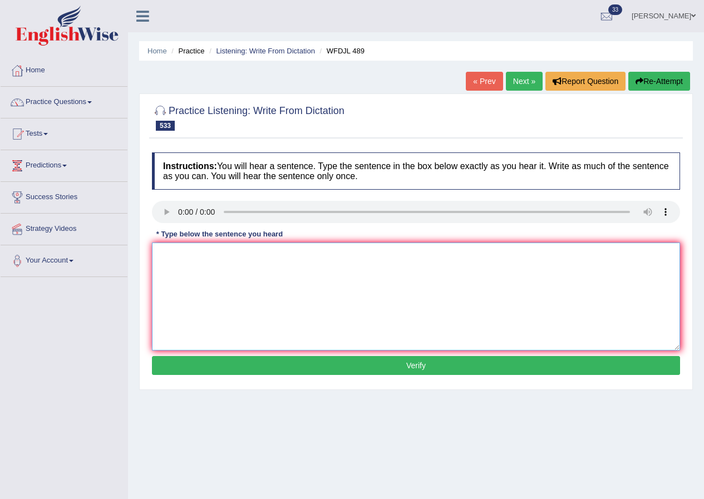
click at [215, 280] on textarea at bounding box center [416, 296] width 528 height 108
type textarea "My mother gets up earlier than everyone else."
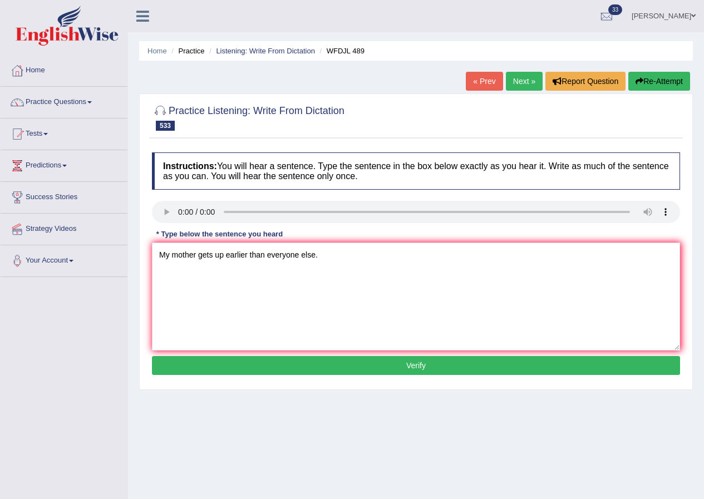
click at [420, 360] on button "Verify" at bounding box center [416, 365] width 528 height 19
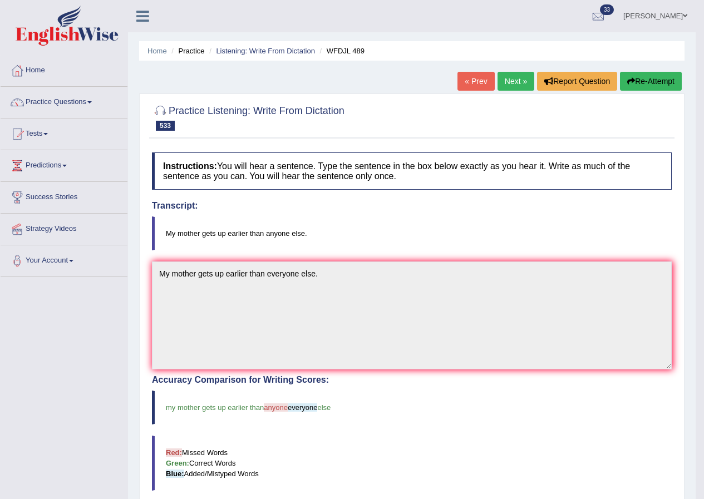
click at [510, 78] on link "Next »" at bounding box center [515, 81] width 37 height 19
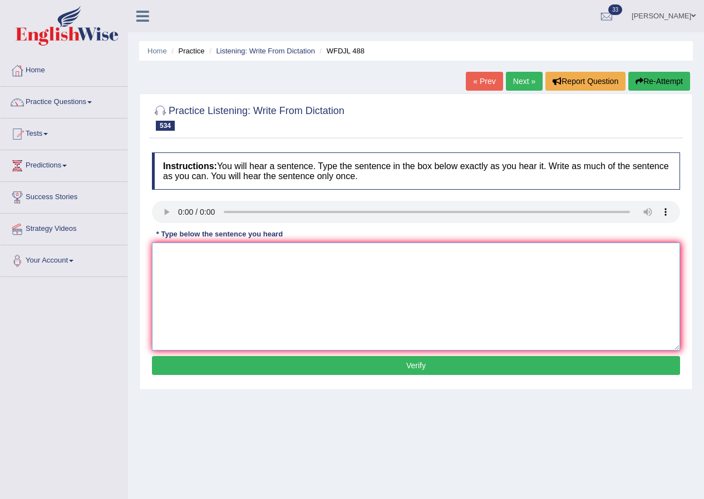
click at [199, 275] on textarea at bounding box center [416, 296] width 528 height 108
click at [240, 254] on textarea "Doing that sort of thing looks so stuped." at bounding box center [416, 296] width 528 height 108
click at [348, 260] on textarea "Doing that sort of thing makes you looks so stuped." at bounding box center [416, 296] width 528 height 108
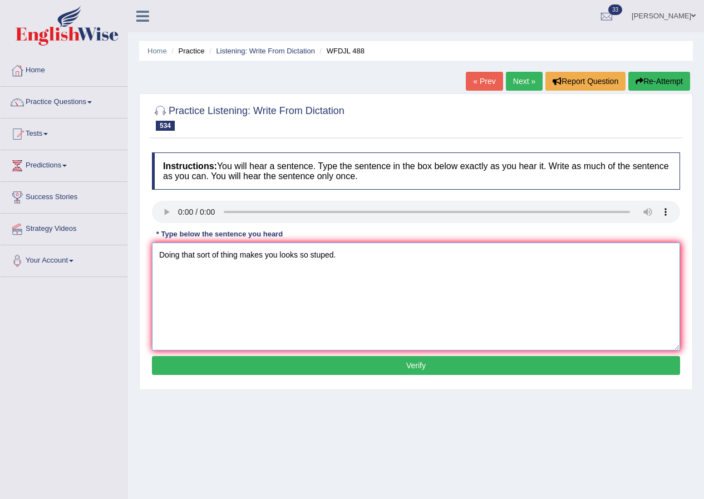
type textarea "Doing that sort of thing makes you looks so stuped."
click at [430, 359] on button "Verify" at bounding box center [416, 365] width 528 height 19
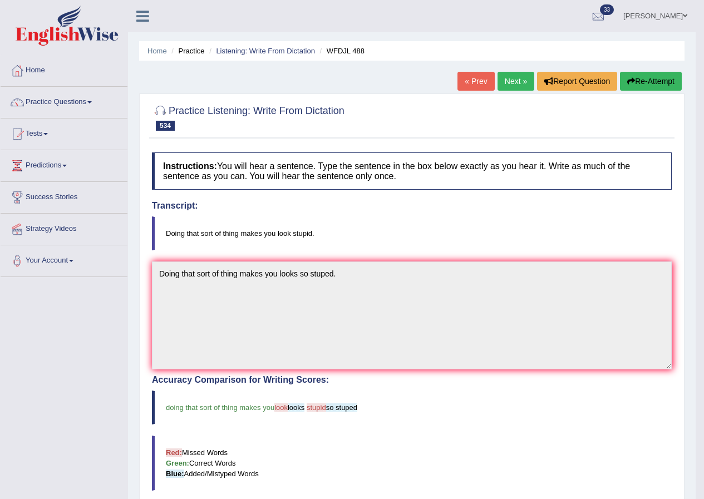
click at [511, 82] on link "Next »" at bounding box center [515, 81] width 37 height 19
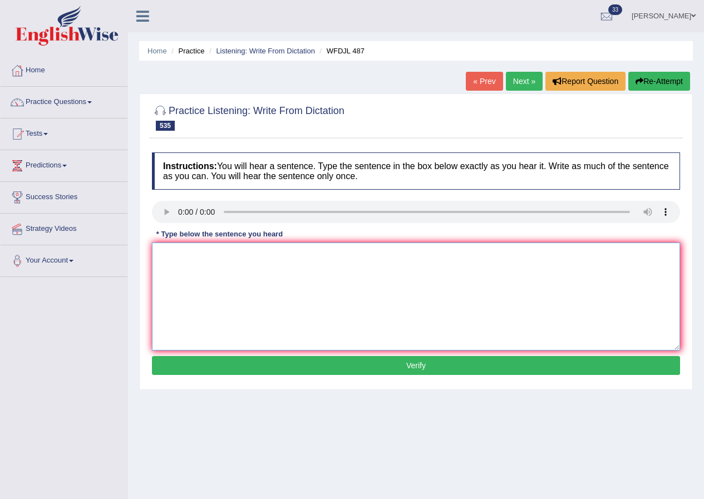
click at [186, 259] on textarea at bounding box center [416, 296] width 528 height 108
type textarea "We are better to leave alone in few munites."
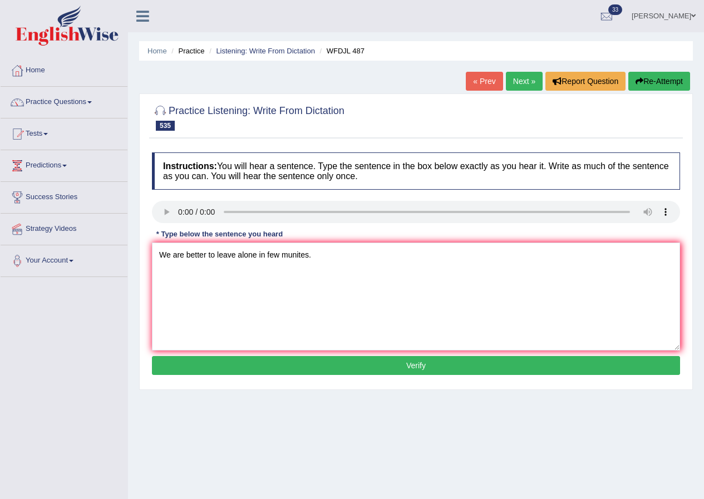
click at [408, 362] on button "Verify" at bounding box center [416, 365] width 528 height 19
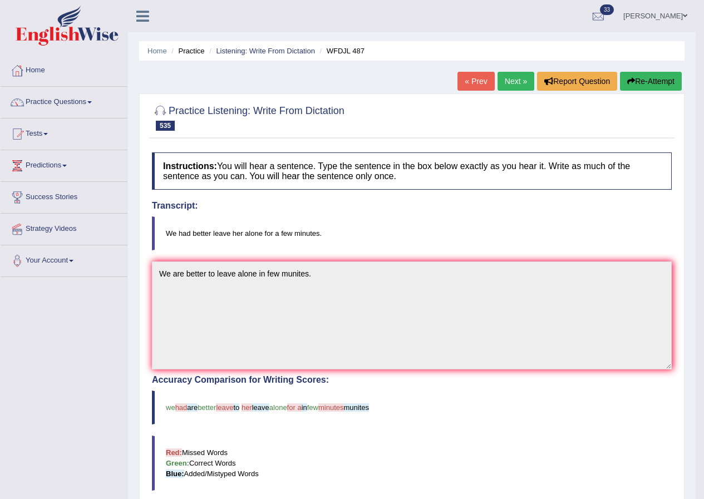
click at [506, 82] on link "Next »" at bounding box center [515, 81] width 37 height 19
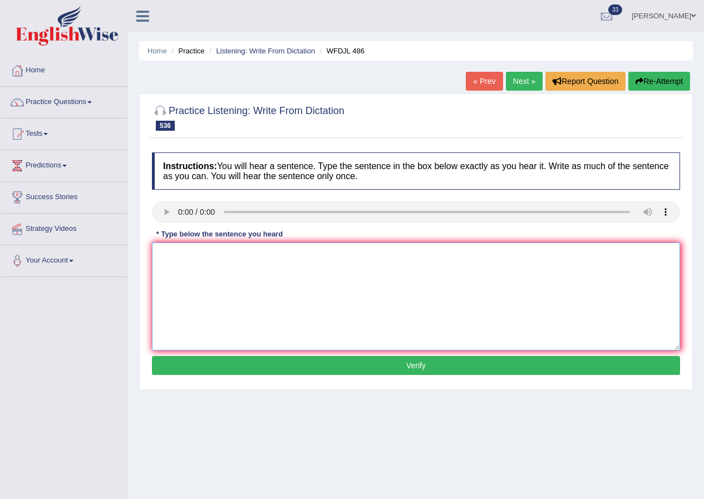
click at [194, 259] on textarea at bounding box center [416, 296] width 528 height 108
click at [263, 255] on textarea "Try not to say" at bounding box center [416, 296] width 528 height 108
click at [278, 260] on textarea "Try not to spend so much time" at bounding box center [416, 296] width 528 height 108
type textarea "Try not to spend so much time complaining about things."
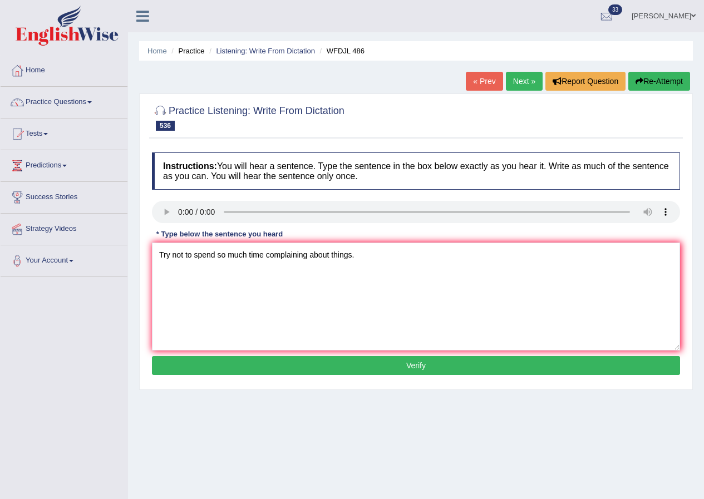
click at [424, 363] on button "Verify" at bounding box center [416, 365] width 528 height 19
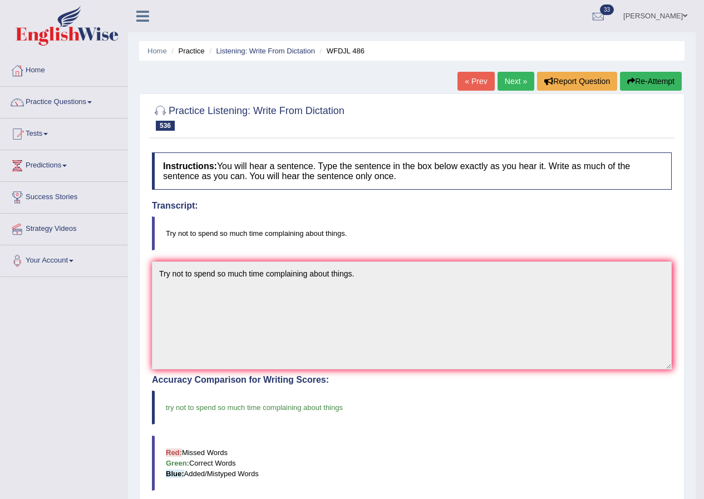
click at [510, 80] on link "Next »" at bounding box center [515, 81] width 37 height 19
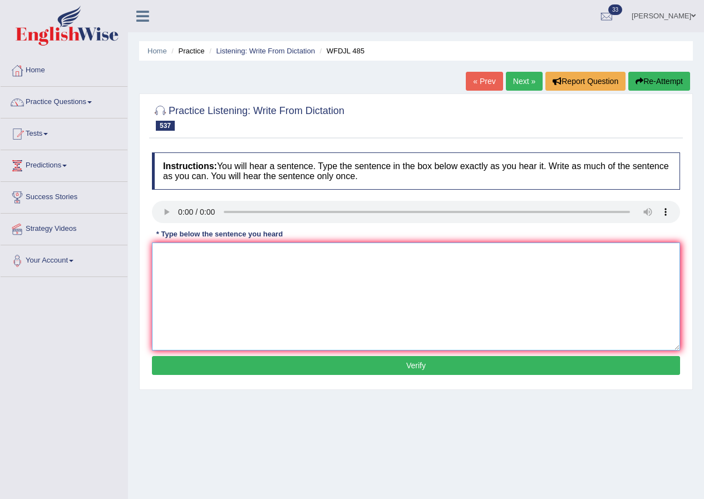
click at [196, 266] on textarea at bounding box center [416, 296] width 528 height 108
click at [192, 269] on textarea at bounding box center [416, 296] width 528 height 108
click at [264, 253] on textarea "They sometimes leave" at bounding box center [416, 296] width 528 height 108
click at [238, 251] on textarea "They sometimes feel" at bounding box center [416, 296] width 528 height 108
click at [277, 254] on textarea "They sometimes feel drivers early afternoon" at bounding box center [416, 296] width 528 height 108
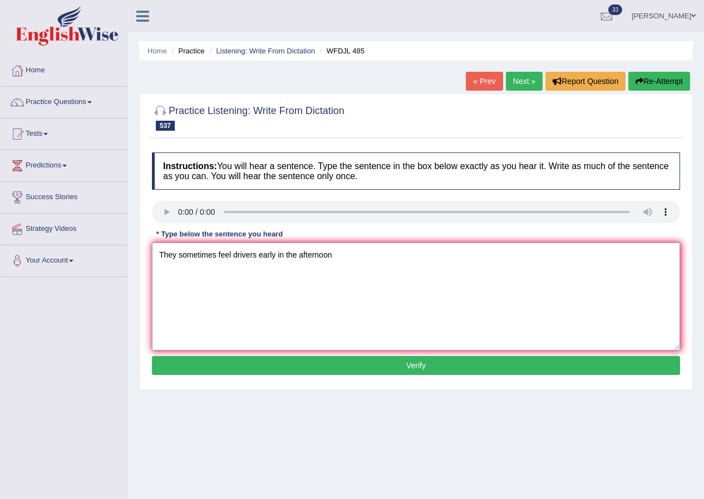
click at [356, 265] on textarea "They sometimes feel drivers early in the afternoon" at bounding box center [416, 296] width 528 height 108
type textarea "They sometimes feel drivers early in the afternoon."
click at [424, 355] on div "Instructions: You will hear a sentence. Type the sentence in the box below exac…" at bounding box center [415, 265] width 533 height 237
click at [427, 360] on button "Verify" at bounding box center [416, 365] width 528 height 19
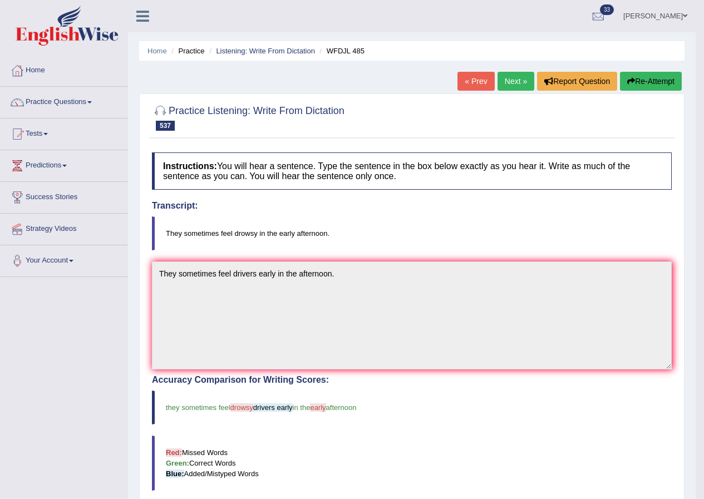
click at [516, 82] on link "Next »" at bounding box center [515, 81] width 37 height 19
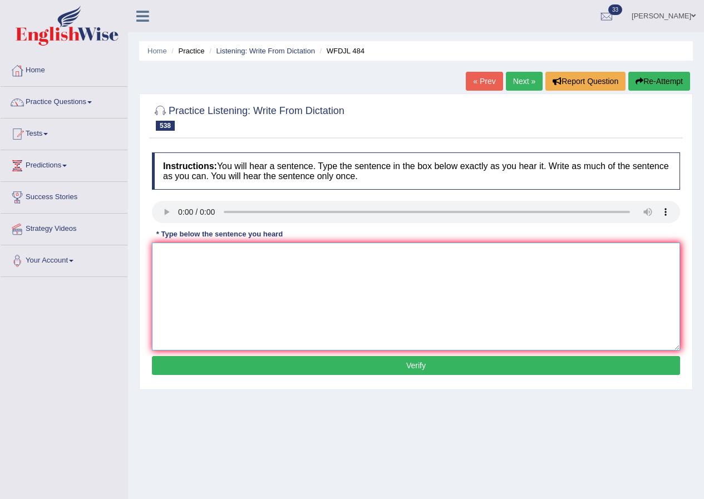
click at [194, 272] on textarea at bounding box center [416, 296] width 528 height 108
click at [204, 255] on textarea "Whole staff" at bounding box center [416, 296] width 528 height 108
type textarea "W"
click at [181, 266] on textarea at bounding box center [416, 296] width 528 height 108
click at [242, 255] on textarea "The whole stopped that moved of on there." at bounding box center [416, 296] width 528 height 108
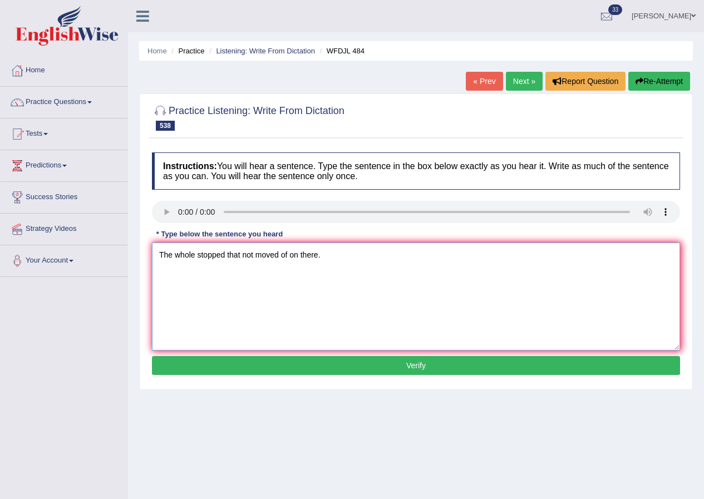
click at [361, 262] on textarea "The whole stopped that not moved of on there." at bounding box center [416, 296] width 528 height 108
click at [288, 254] on textarea "The whole stopped that not moved of on there." at bounding box center [416, 296] width 528 height 108
click at [360, 261] on textarea "The whole stopped that not moved of from on there." at bounding box center [416, 296] width 528 height 108
type textarea "The whole stopped that not moved of from on there."
click at [435, 364] on button "Verify" at bounding box center [416, 365] width 528 height 19
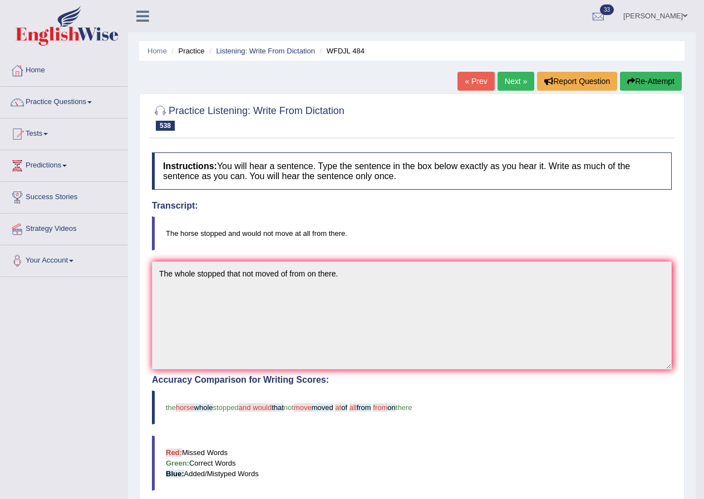
click at [509, 74] on link "Next »" at bounding box center [515, 81] width 37 height 19
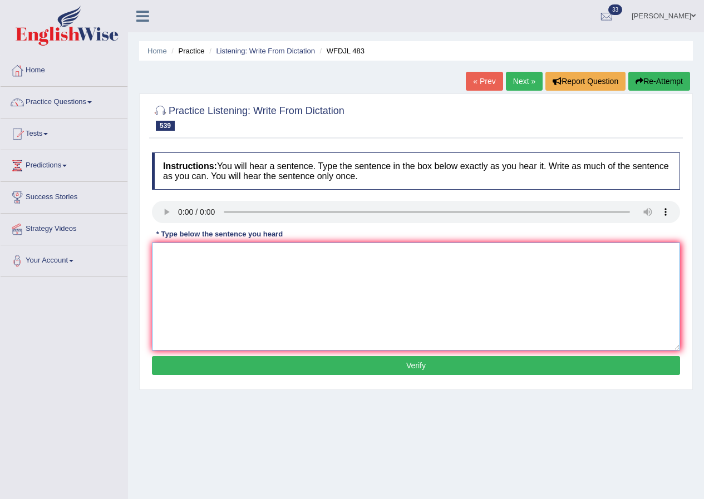
click at [198, 266] on textarea at bounding box center [416, 296] width 528 height 108
click at [307, 255] on textarea "One million people speak English that was their first language." at bounding box center [416, 296] width 528 height 108
click at [421, 268] on textarea "One million people speak English that was as their first language." at bounding box center [416, 296] width 528 height 108
type textarea "One million people speak English that was as their first language."
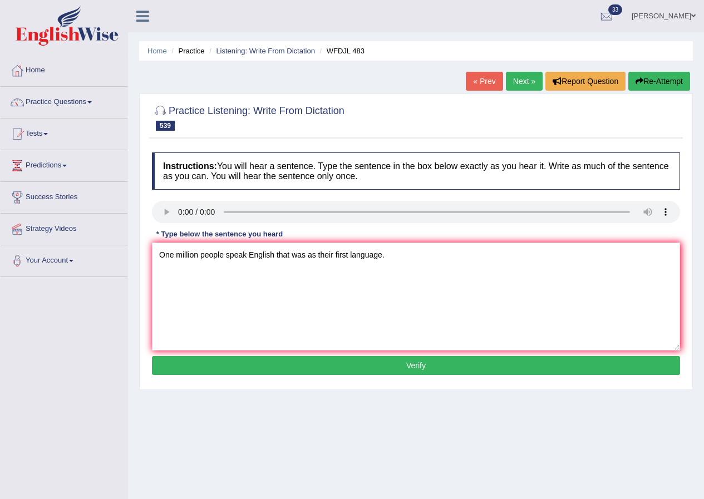
click at [418, 363] on button "Verify" at bounding box center [416, 365] width 528 height 19
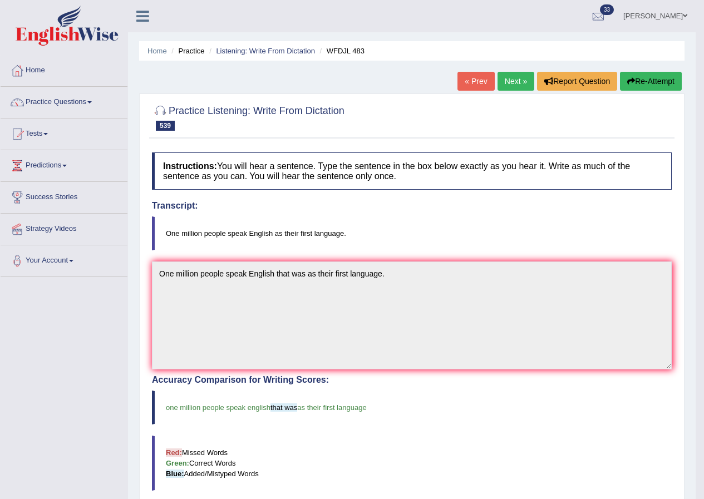
click at [509, 82] on link "Next »" at bounding box center [515, 81] width 37 height 19
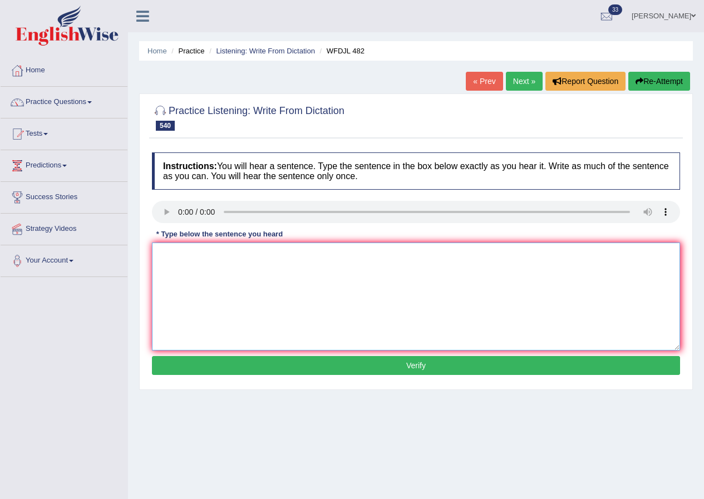
click at [195, 268] on textarea at bounding box center [416, 296] width 528 height 108
click at [207, 254] on textarea "I have a freinf his" at bounding box center [416, 296] width 528 height 108
click at [242, 259] on textarea "I have a freind his" at bounding box center [416, 296] width 528 height 108
type textarea "I have a freind his father famous actor."
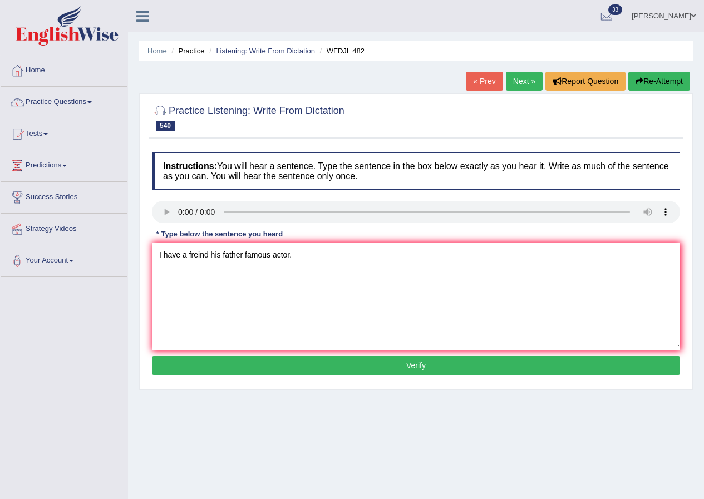
click at [414, 366] on button "Verify" at bounding box center [416, 365] width 528 height 19
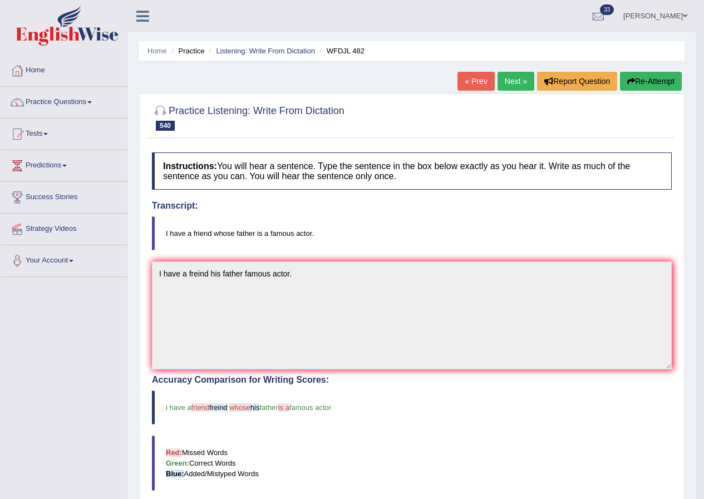
click at [518, 81] on link "Next »" at bounding box center [515, 81] width 37 height 19
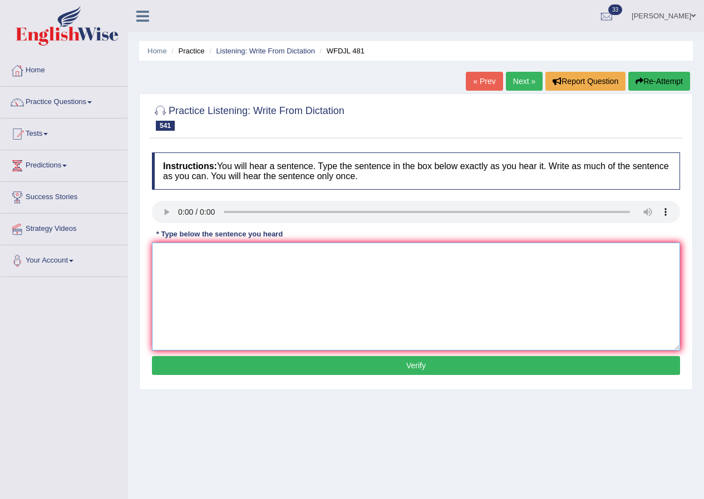
click at [177, 259] on textarea at bounding box center [416, 296] width 528 height 108
click at [195, 255] on textarea "Could you tell me again why you are late." at bounding box center [416, 296] width 528 height 108
click at [358, 259] on textarea "Could you please tell me again why you are late." at bounding box center [416, 296] width 528 height 108
type textarea "Could you please tell me again why you are late."
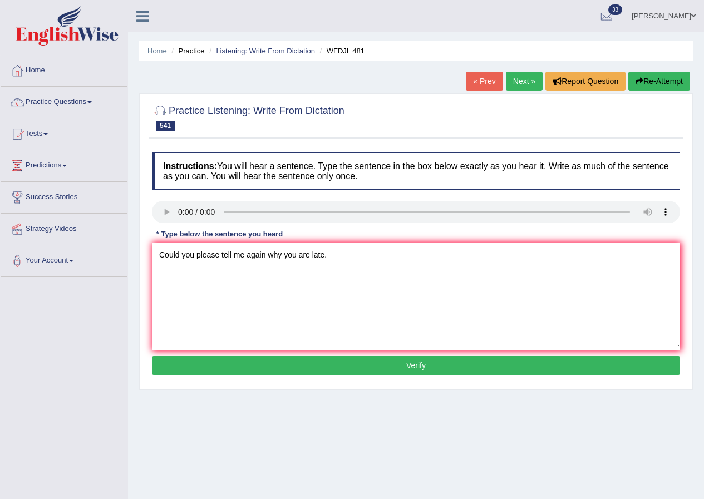
click at [426, 362] on button "Verify" at bounding box center [416, 365] width 528 height 19
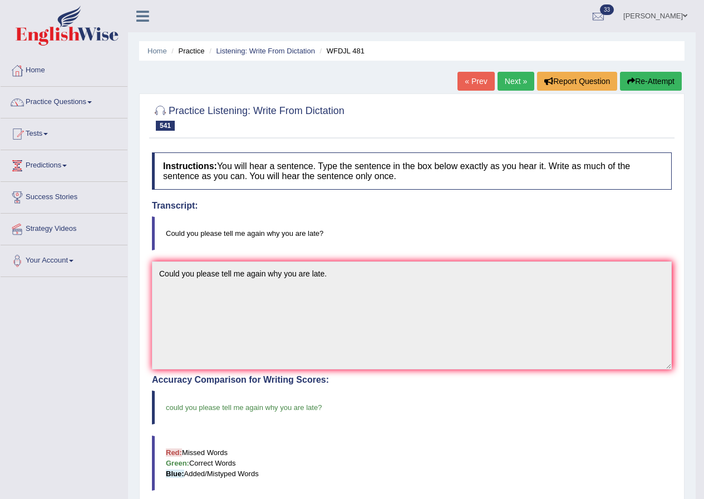
click at [504, 81] on link "Next »" at bounding box center [515, 81] width 37 height 19
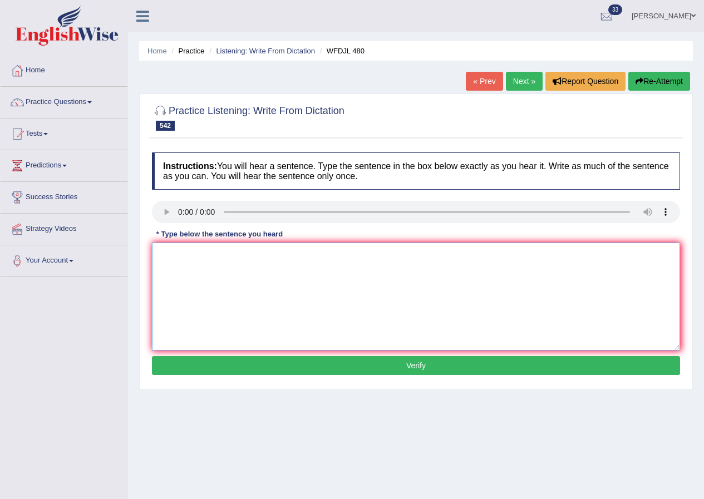
click at [207, 283] on textarea at bounding box center [416, 296] width 528 height 108
click at [189, 254] on textarea "[PERSON_NAME]" at bounding box center [416, 296] width 528 height 108
click at [216, 253] on textarea "Tom knows a lot American history." at bounding box center [416, 296] width 528 height 108
click at [341, 270] on textarea "Tom knows a lot about the American history." at bounding box center [416, 296] width 528 height 108
type textarea "Tom knows a lot about the American history."
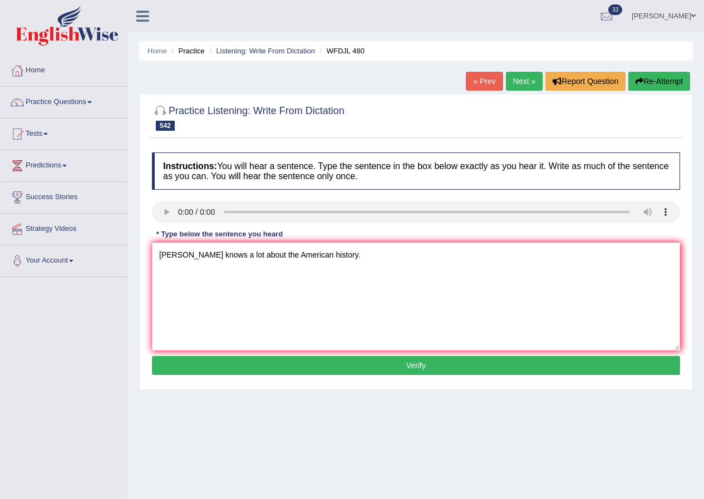
click at [417, 360] on button "Verify" at bounding box center [416, 365] width 528 height 19
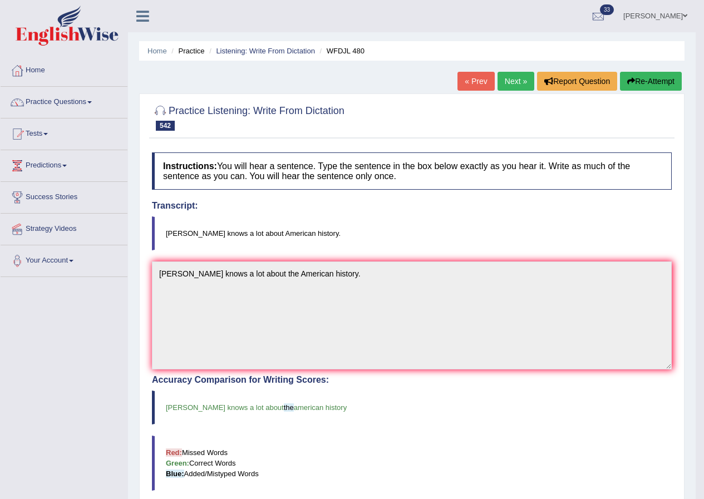
click at [519, 83] on link "Next »" at bounding box center [515, 81] width 37 height 19
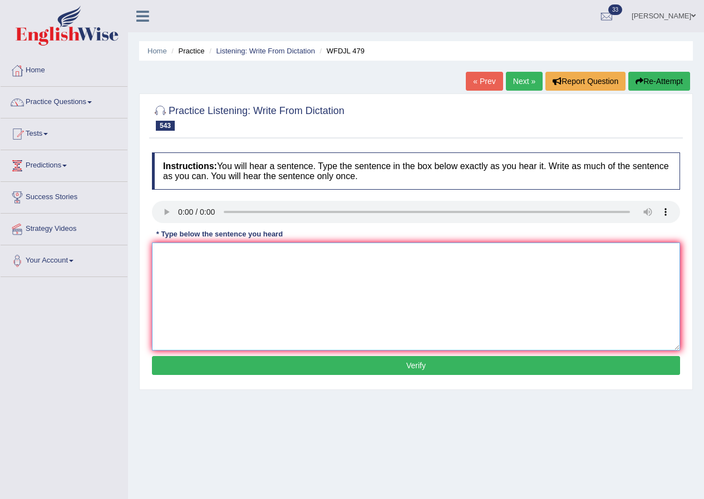
click at [192, 269] on textarea at bounding box center [416, 296] width 528 height 108
click at [189, 270] on textarea at bounding box center [416, 296] width 528 height 108
click at [185, 255] on textarea "Please note your report by [DATE]." at bounding box center [416, 296] width 528 height 108
click at [235, 255] on textarea "Please turn note your report by [DATE]." at bounding box center [416, 296] width 528 height 108
click at [377, 257] on textarea "Please turn note your new report by [DATE]." at bounding box center [416, 296] width 528 height 108
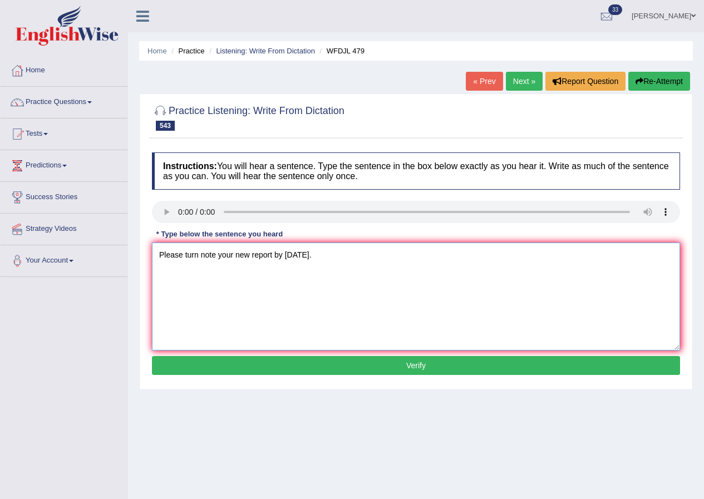
type textarea "Please turn note your new report by next saturday."
click at [403, 365] on button "Verify" at bounding box center [416, 365] width 528 height 19
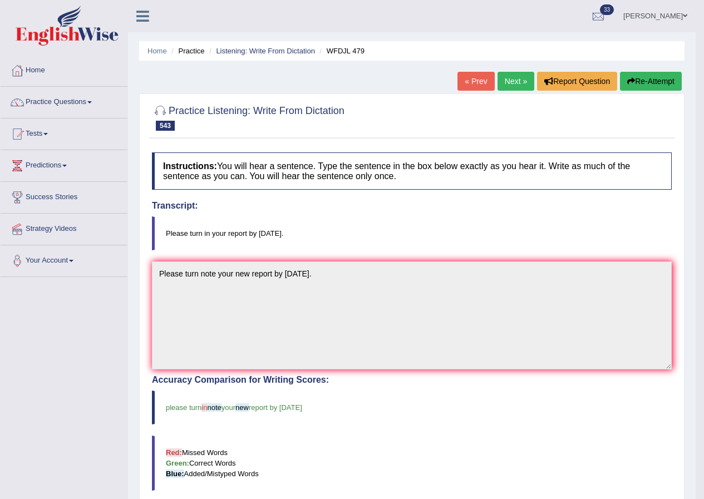
click at [518, 80] on link "Next »" at bounding box center [515, 81] width 37 height 19
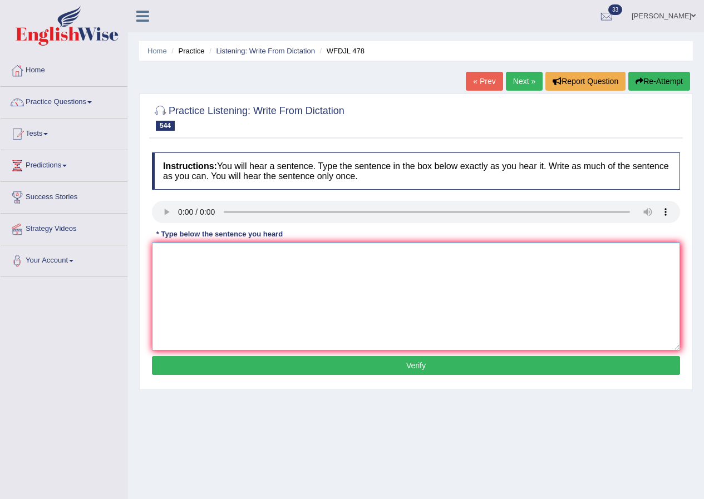
click at [201, 275] on textarea at bounding box center [416, 296] width 528 height 108
click at [185, 273] on textarea at bounding box center [416, 296] width 528 height 108
click at [216, 264] on textarea "Luise play" at bounding box center [416, 296] width 528 height 108
click at [180, 254] on textarea "Luise often play the a piano after dinner." at bounding box center [416, 296] width 528 height 108
type textarea "Luise will often play the a piano after dinner."
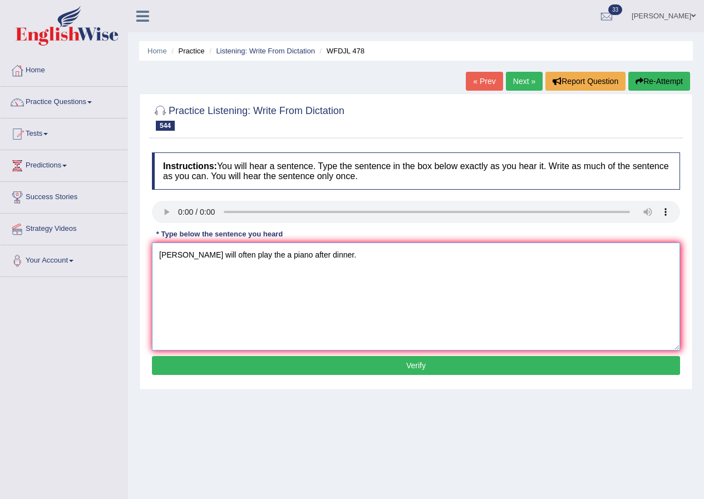
click at [328, 257] on textarea "Luise will often play the a piano after dinner." at bounding box center [416, 296] width 528 height 108
click at [422, 360] on button "Verify" at bounding box center [416, 365] width 528 height 19
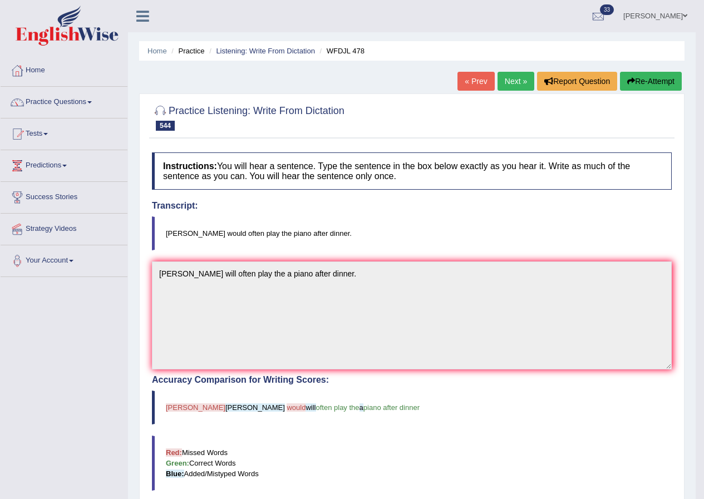
click at [502, 77] on link "Next »" at bounding box center [515, 81] width 37 height 19
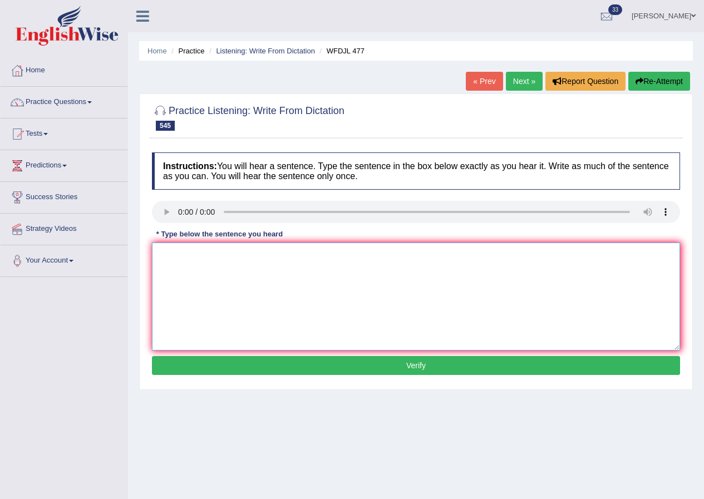
click at [209, 278] on textarea at bounding box center [416, 296] width 528 height 108
click at [264, 255] on textarea "No matter what i do you never satisfied" at bounding box center [416, 296] width 528 height 108
click at [339, 261] on textarea "No matter what i do you never seen this satisfied" at bounding box center [416, 296] width 528 height 108
type textarea "No matter what i do you never seen this satisfied."
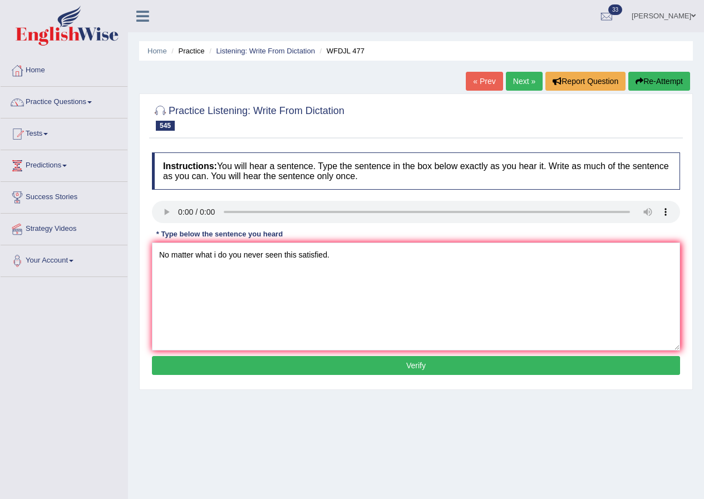
click at [413, 365] on button "Verify" at bounding box center [416, 365] width 528 height 19
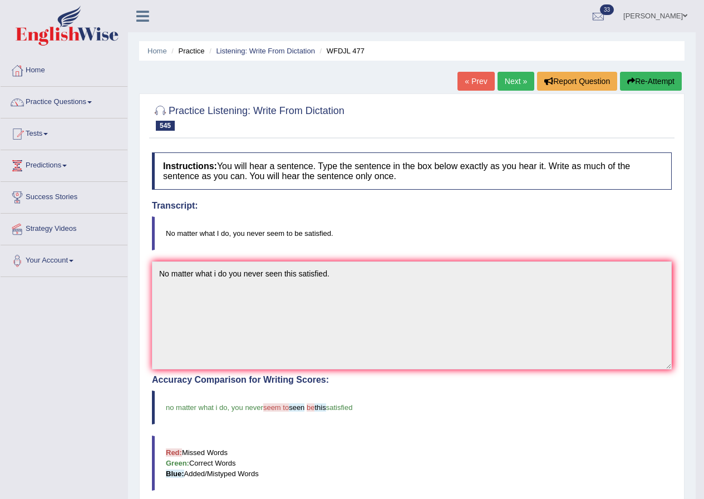
click at [505, 79] on link "Next »" at bounding box center [515, 81] width 37 height 19
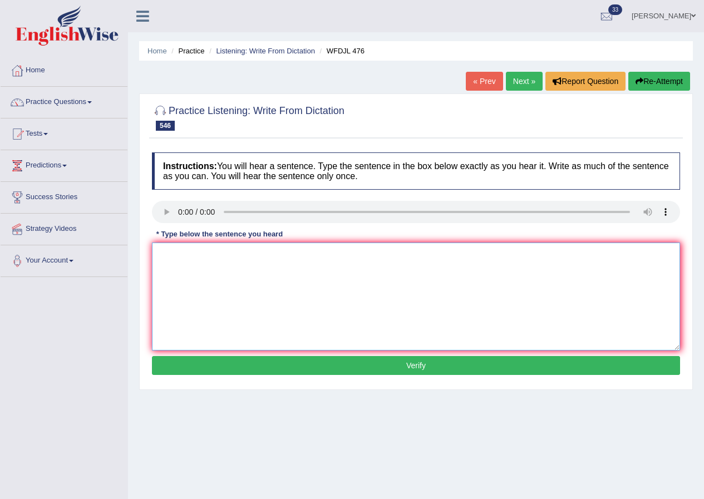
click at [218, 291] on textarea at bounding box center [416, 296] width 528 height 108
click at [211, 266] on textarea "All in of" at bounding box center [416, 296] width 528 height 108
click at [196, 255] on textarea "All in of he talks to the trade" at bounding box center [416, 296] width 528 height 108
click at [231, 253] on textarea "All in of he was talks to the trade" at bounding box center [416, 296] width 528 height 108
click at [310, 261] on textarea "All in of he was talks talk to the trade" at bounding box center [416, 296] width 528 height 108
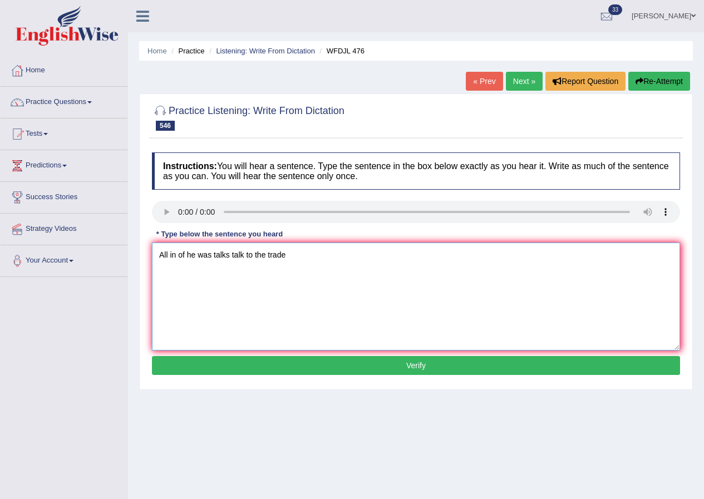
click at [293, 262] on textarea "All in of he was talks talk to the trade" at bounding box center [416, 296] width 528 height 108
type textarea "All in of he was talks talk to the trade."
click at [429, 359] on button "Verify" at bounding box center [416, 365] width 528 height 19
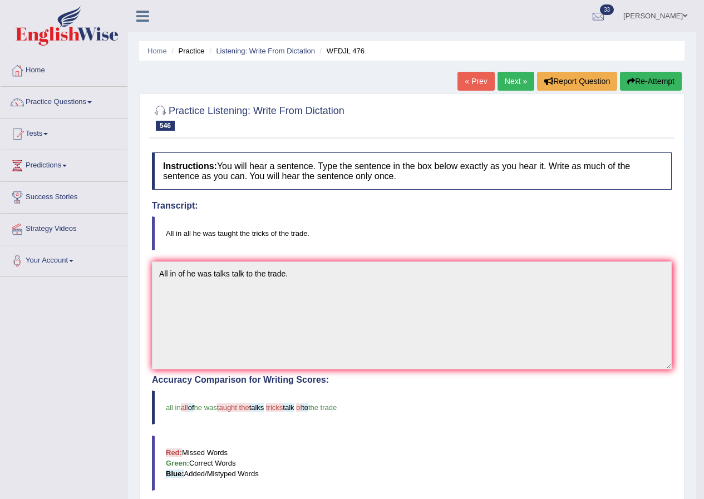
click at [508, 81] on link "Next »" at bounding box center [515, 81] width 37 height 19
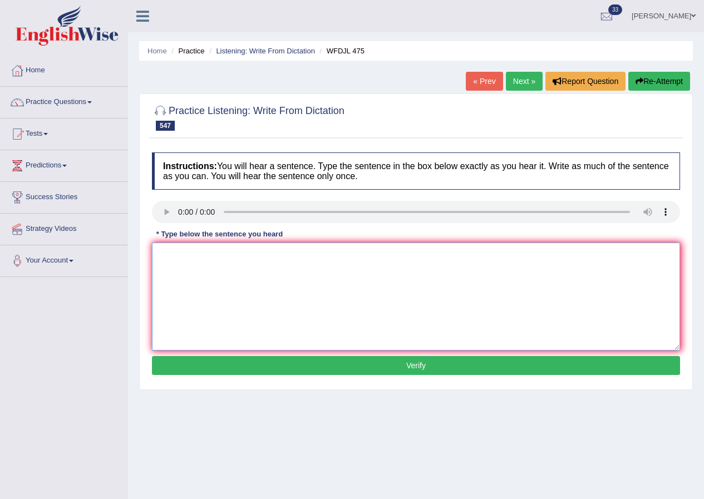
click at [203, 281] on textarea at bounding box center [416, 296] width 528 height 108
click at [183, 279] on textarea at bounding box center [416, 296] width 528 height 108
click at [214, 265] on textarea "I would" at bounding box center [416, 296] width 528 height 108
click at [304, 257] on textarea "I would rather feed my dog before we eat" at bounding box center [416, 296] width 528 height 108
type textarea "I would rather feed my dog before we eat."
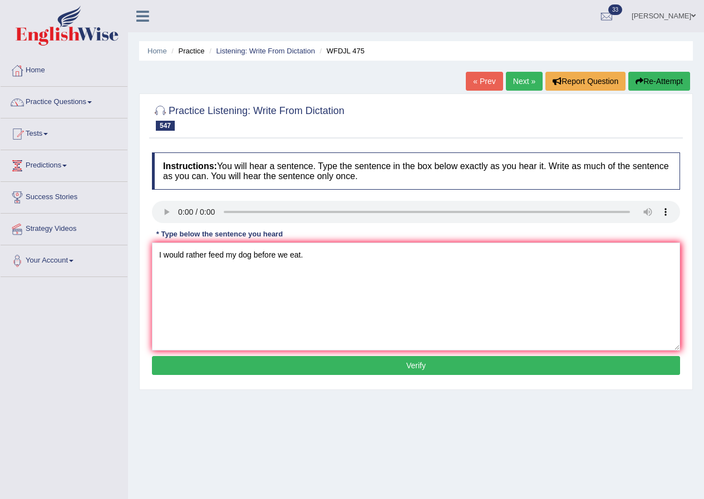
click at [399, 364] on button "Verify" at bounding box center [416, 365] width 528 height 19
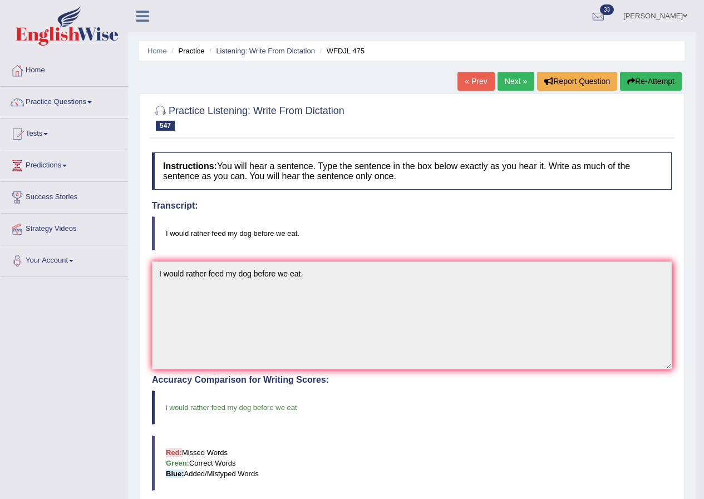
click at [513, 81] on link "Next »" at bounding box center [515, 81] width 37 height 19
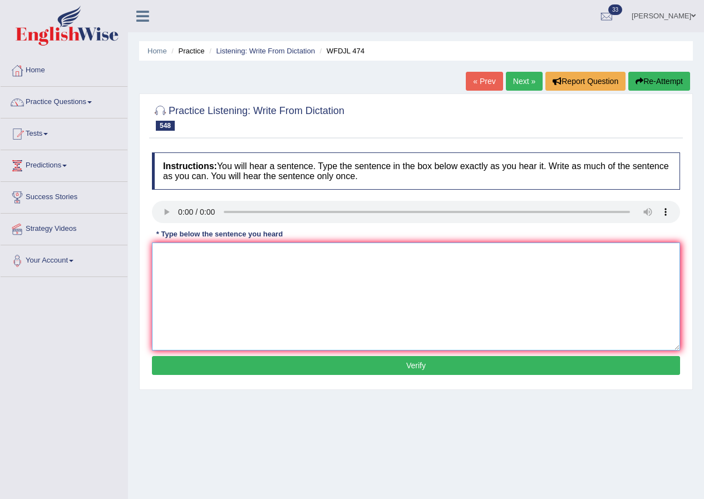
click at [194, 273] on textarea at bounding box center [416, 296] width 528 height 108
click at [271, 271] on textarea "It beaten debt with" at bounding box center [416, 296] width 528 height 108
click at [192, 253] on textarea "It beaten debt with" at bounding box center [416, 296] width 528 height 108
click at [260, 265] on textarea "It beaten to debt with" at bounding box center [416, 296] width 528 height 108
type textarea "It beaten to debt with gold cloth."
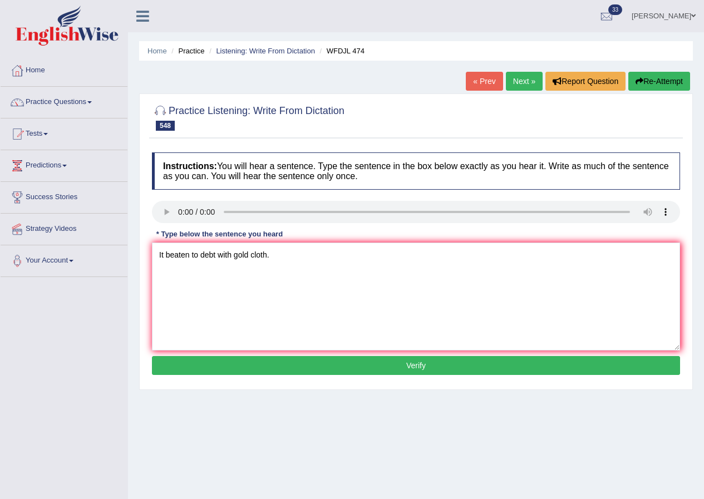
click at [425, 361] on button "Verify" at bounding box center [416, 365] width 528 height 19
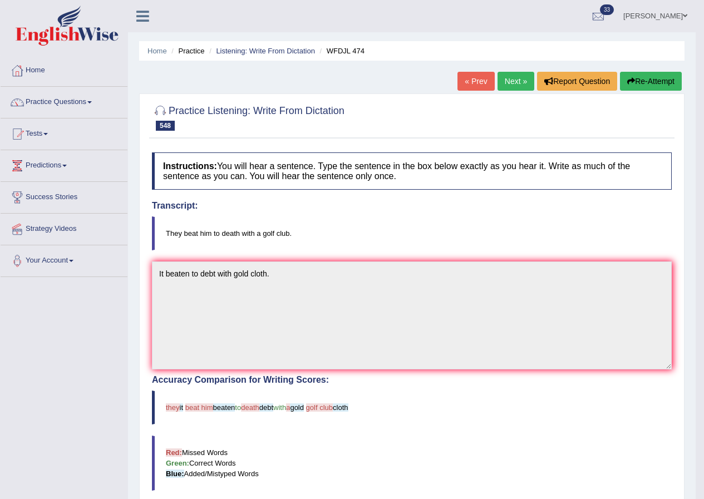
click at [518, 82] on link "Next »" at bounding box center [515, 81] width 37 height 19
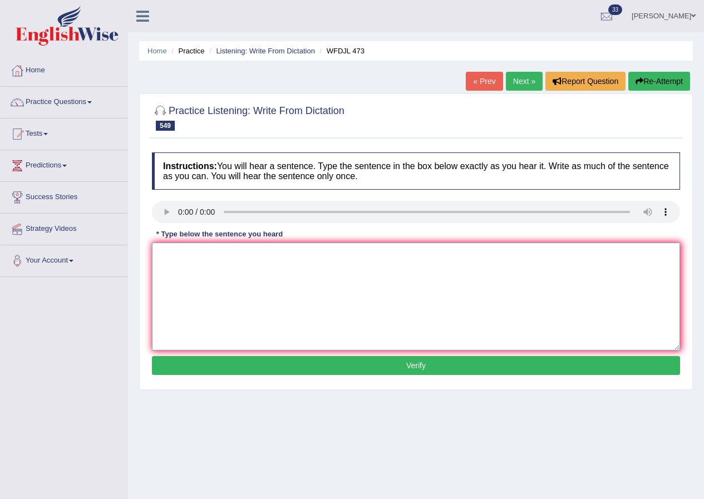
click at [201, 275] on textarea at bounding box center [416, 296] width 528 height 108
click at [256, 269] on textarea "He was stupid" at bounding box center [416, 296] width 528 height 108
type textarea "He was stupid in after leave them."
click at [283, 260] on textarea "He was stupid in after leave them." at bounding box center [416, 296] width 528 height 108
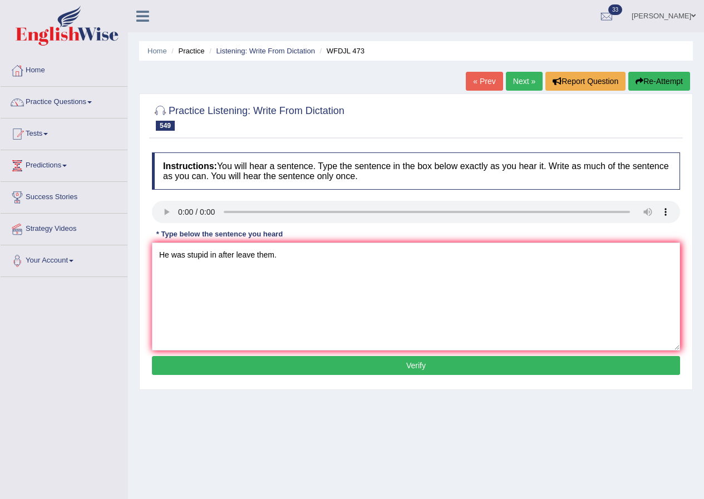
click at [416, 362] on button "Verify" at bounding box center [416, 365] width 528 height 19
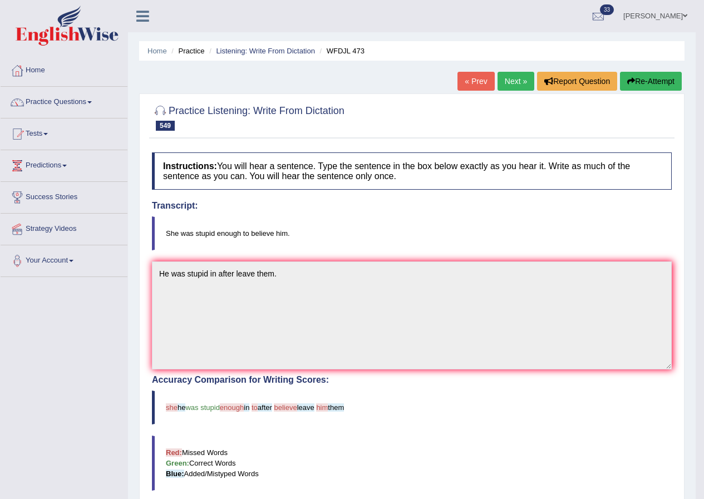
click at [506, 85] on link "Next »" at bounding box center [515, 81] width 37 height 19
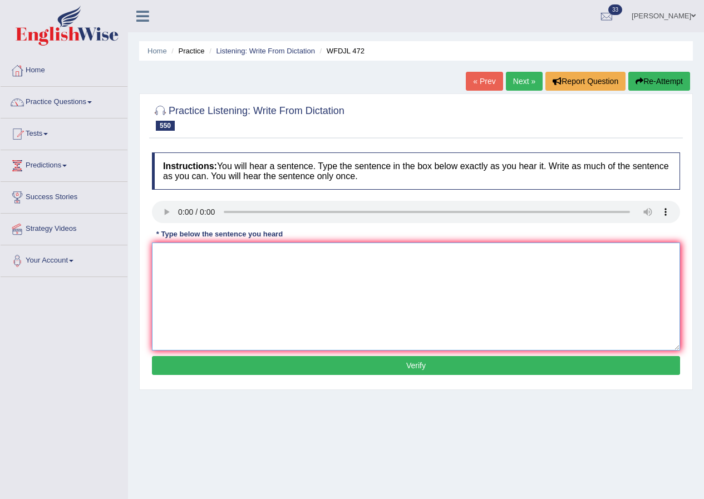
click at [197, 270] on textarea at bounding box center [416, 296] width 528 height 108
click at [234, 254] on textarea "It was so cold no one go outside" at bounding box center [416, 296] width 528 height 108
click at [341, 269] on textarea "It was so cold no one want go outside" at bounding box center [416, 296] width 528 height 108
type textarea "It was so cold no one want go outside."
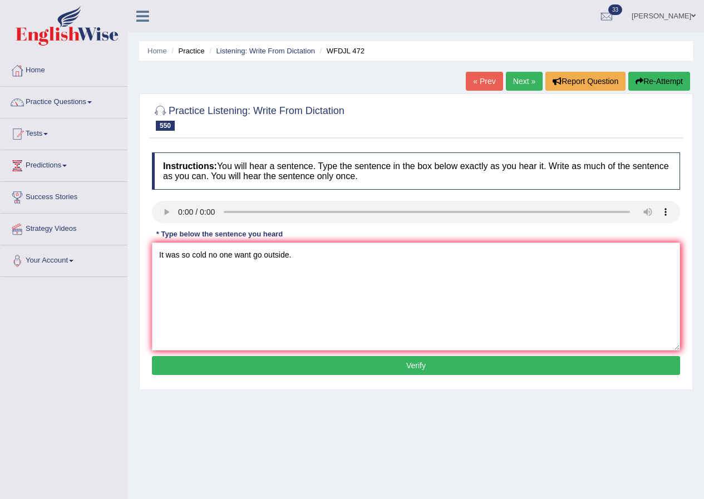
click at [398, 363] on button "Verify" at bounding box center [416, 365] width 528 height 19
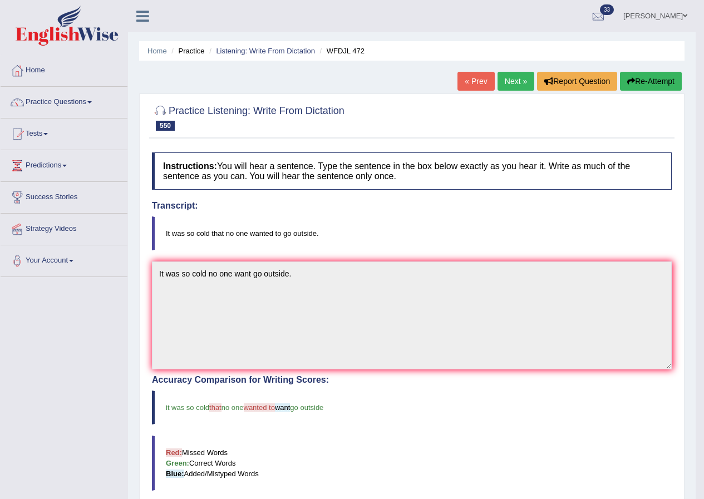
click at [512, 80] on link "Next »" at bounding box center [515, 81] width 37 height 19
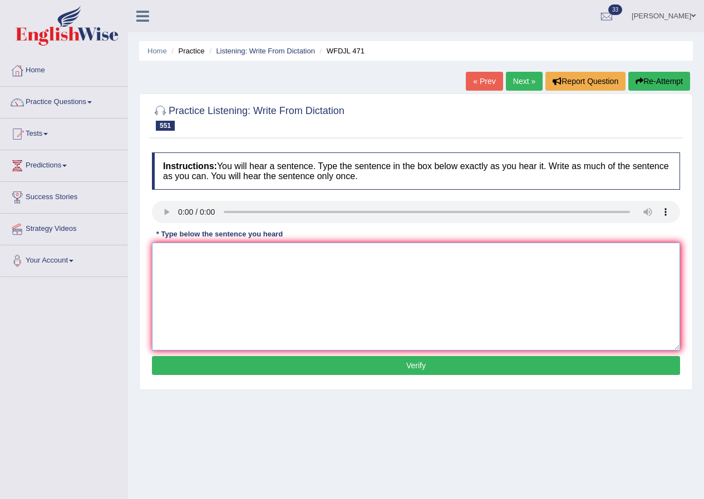
click at [187, 270] on textarea at bounding box center [416, 296] width 528 height 108
click at [274, 261] on textarea "We should spend time" at bounding box center [416, 296] width 528 height 108
click at [222, 254] on textarea "We should spend time" at bounding box center [416, 296] width 528 height 108
click at [268, 266] on textarea "We should spend our time" at bounding box center [416, 296] width 528 height 108
click at [271, 262] on textarea "We should spend our time" at bounding box center [416, 296] width 528 height 108
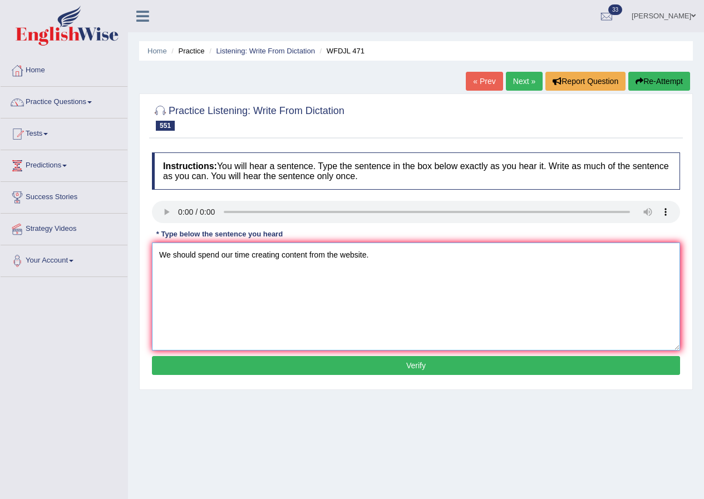
type textarea "We should spend our time creating content from the website."
click at [375, 256] on textarea "We should spend our time creating content from the website." at bounding box center [416, 296] width 528 height 108
click at [415, 360] on button "Verify" at bounding box center [416, 365] width 528 height 19
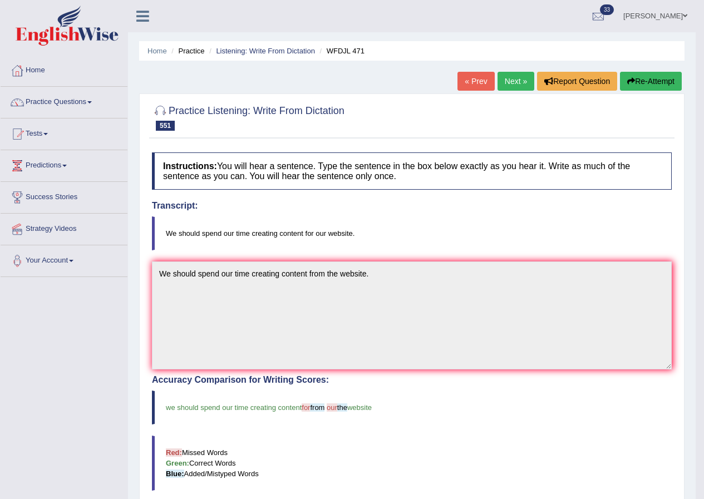
click at [514, 76] on link "Next »" at bounding box center [515, 81] width 37 height 19
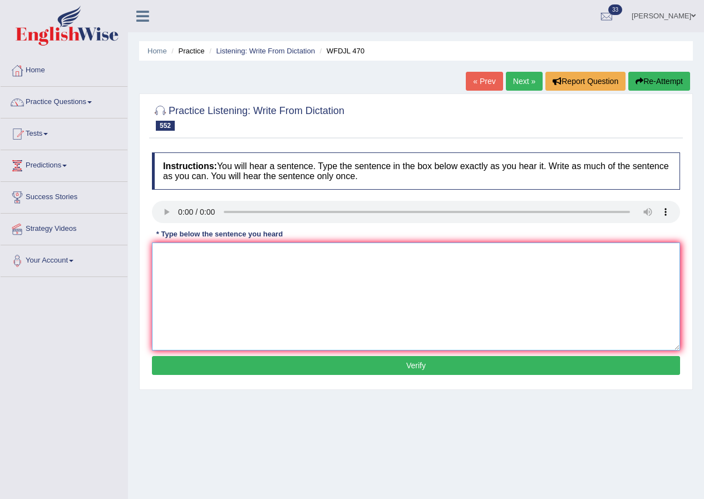
click at [195, 261] on textarea at bounding box center [416, 296] width 528 height 108
click at [291, 275] on textarea "There are three element" at bounding box center [416, 296] width 528 height 108
click at [216, 255] on textarea "There are three element" at bounding box center [416, 296] width 528 height 108
click at [306, 268] on textarea "There are three important element" at bounding box center [416, 296] width 528 height 108
click at [291, 265] on textarea "There are three important element" at bounding box center [416, 296] width 528 height 108
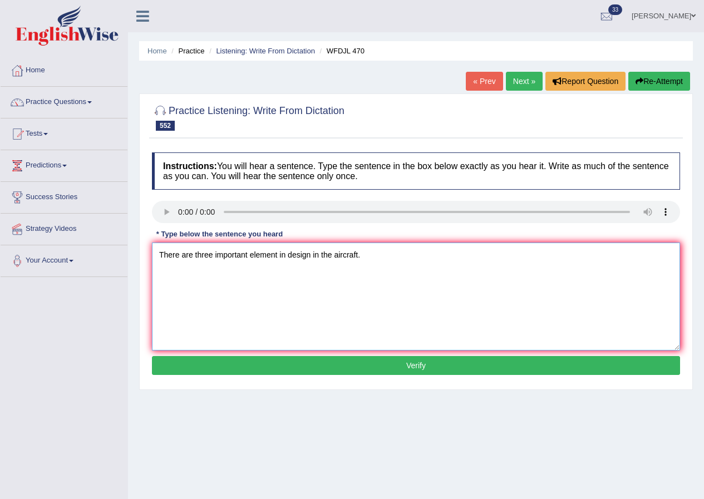
type textarea "There are three important element in design in the aircraft."
click at [422, 358] on button "Verify" at bounding box center [416, 365] width 528 height 19
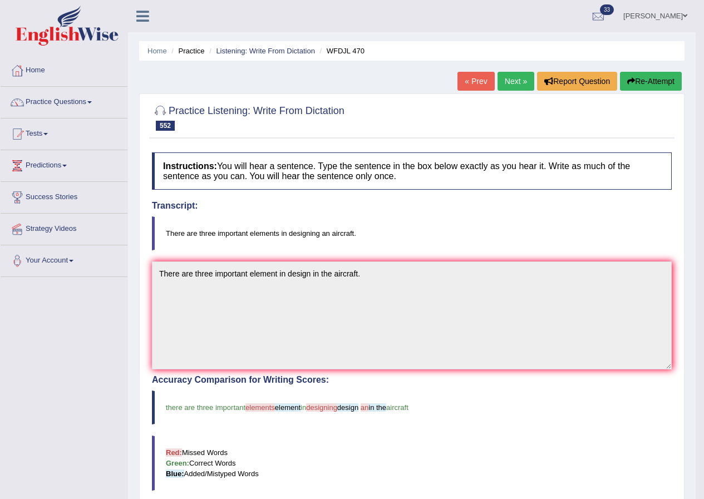
click at [510, 80] on link "Next »" at bounding box center [515, 81] width 37 height 19
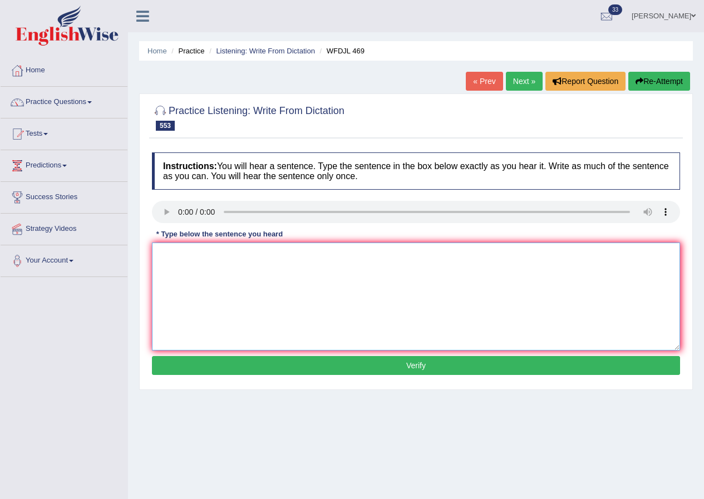
click at [192, 261] on textarea at bounding box center [416, 296] width 528 height 108
click at [187, 267] on textarea at bounding box center [416, 296] width 528 height 108
click at [242, 263] on textarea "Change is not" at bounding box center [416, 296] width 528 height 108
click at [284, 268] on textarea "Change is not enemy" at bounding box center [416, 296] width 528 height 108
type textarea "Change is not enemy if we learn how it handle it."
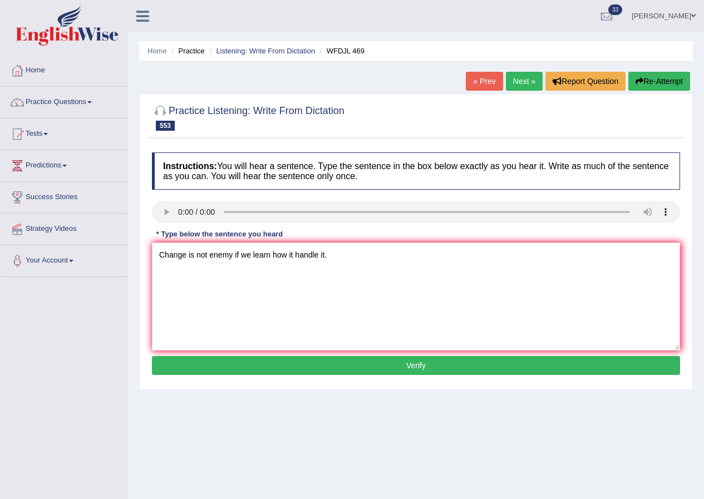
click at [419, 365] on button "Verify" at bounding box center [416, 365] width 528 height 19
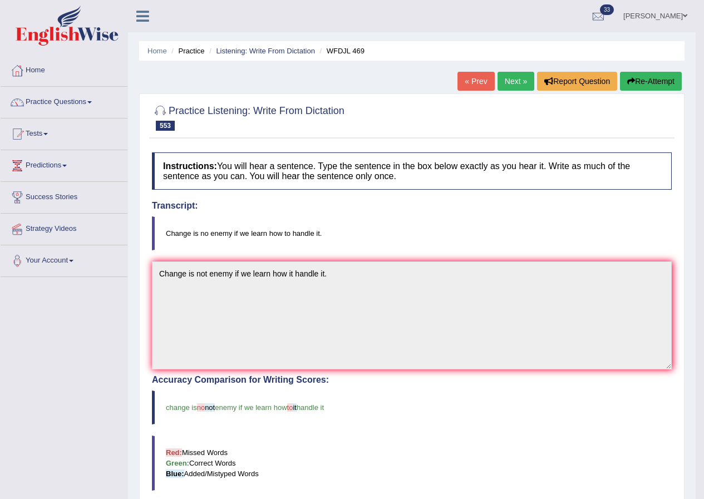
click at [517, 80] on link "Next »" at bounding box center [515, 81] width 37 height 19
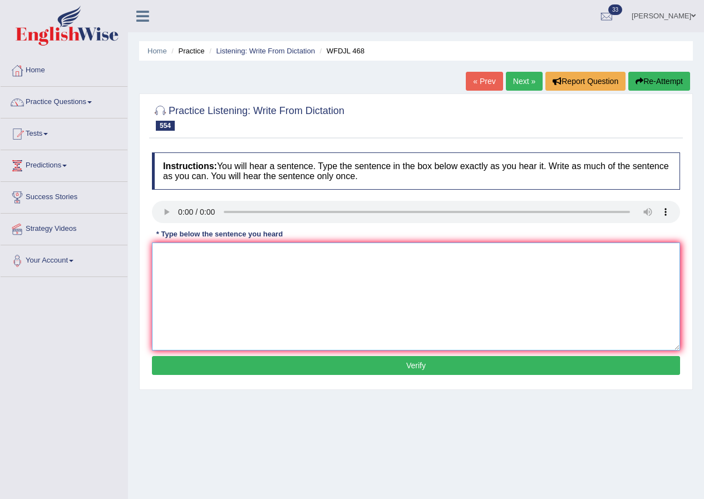
click at [204, 271] on textarea at bounding box center [416, 296] width 528 height 108
click at [238, 265] on textarea "The heavest" at bounding box center [416, 296] width 528 height 108
click at [293, 260] on textarea "The heavest elements such as iron" at bounding box center [416, 296] width 528 height 108
click at [336, 260] on textarea "The heavest elements such as iron and nicel" at bounding box center [416, 296] width 528 height 108
type textarea "The heavest elements such as iron and nicel same to the centre center."
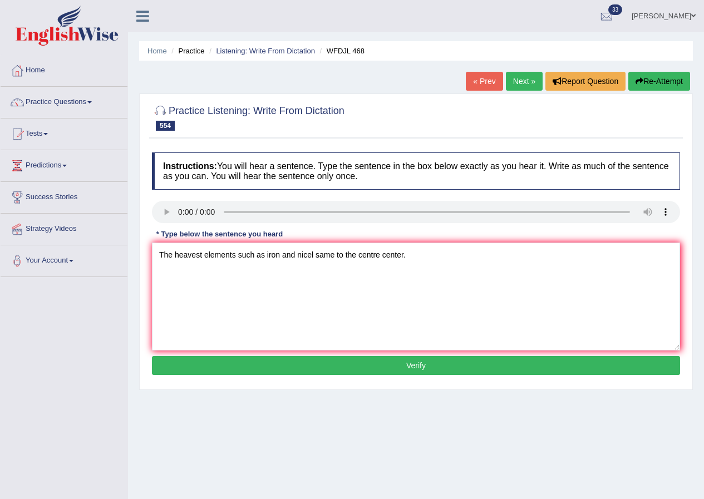
click at [418, 362] on button "Verify" at bounding box center [416, 365] width 528 height 19
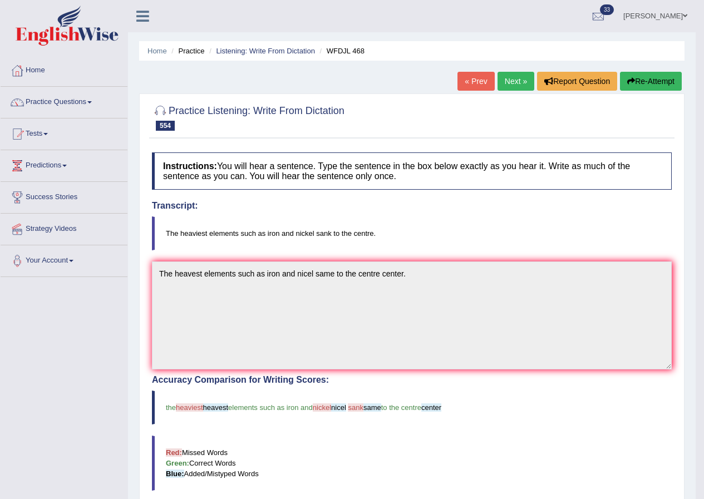
click at [511, 80] on link "Next »" at bounding box center [515, 81] width 37 height 19
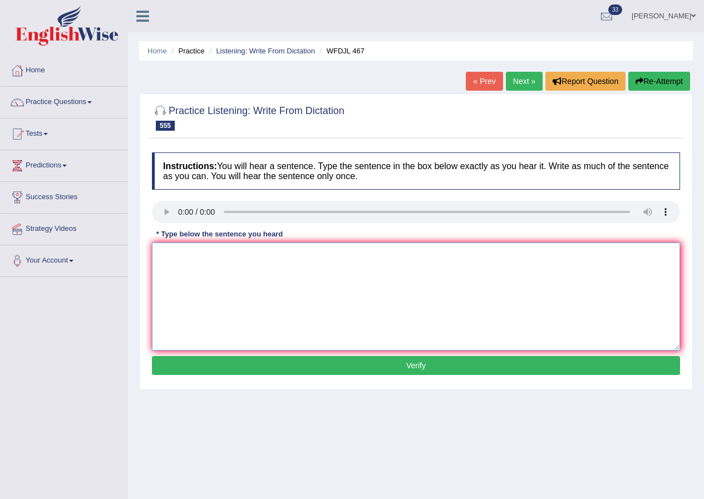
click at [196, 288] on textarea at bounding box center [416, 296] width 528 height 108
click at [266, 261] on textarea "They finished the road" at bounding box center [416, 296] width 528 height 108
type textarea "They finished the road in Novermber of the same year."
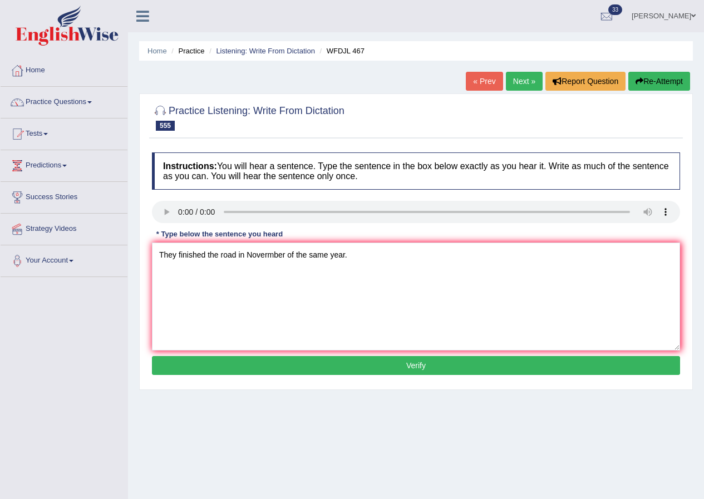
click at [413, 362] on button "Verify" at bounding box center [416, 365] width 528 height 19
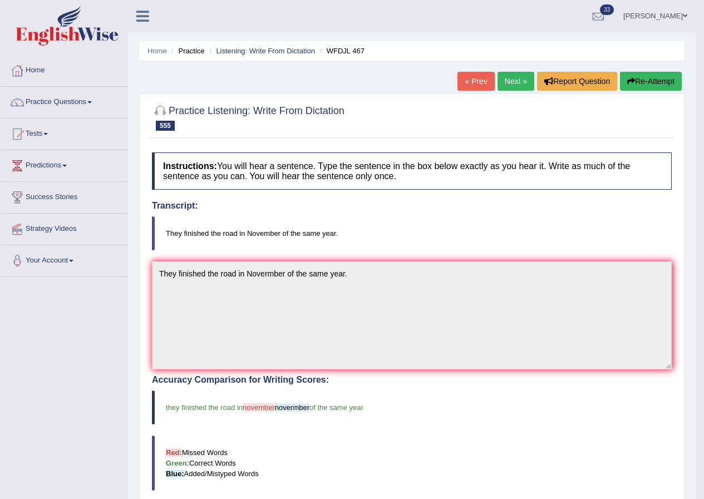
click at [512, 80] on link "Next »" at bounding box center [515, 81] width 37 height 19
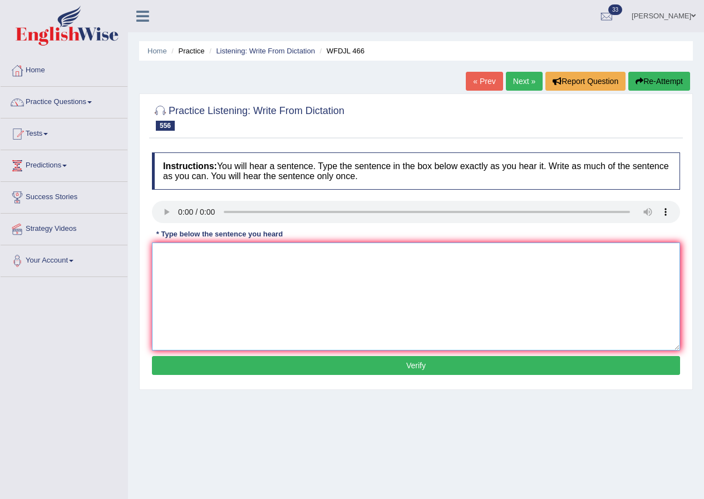
click at [195, 269] on textarea at bounding box center [416, 296] width 528 height 108
click at [522, 82] on link "Next »" at bounding box center [524, 81] width 37 height 19
click at [210, 277] on textarea at bounding box center [416, 296] width 528 height 108
click at [262, 278] on textarea "It does the" at bounding box center [416, 296] width 528 height 108
type textarea "It does the help of the energy of in sunlight."
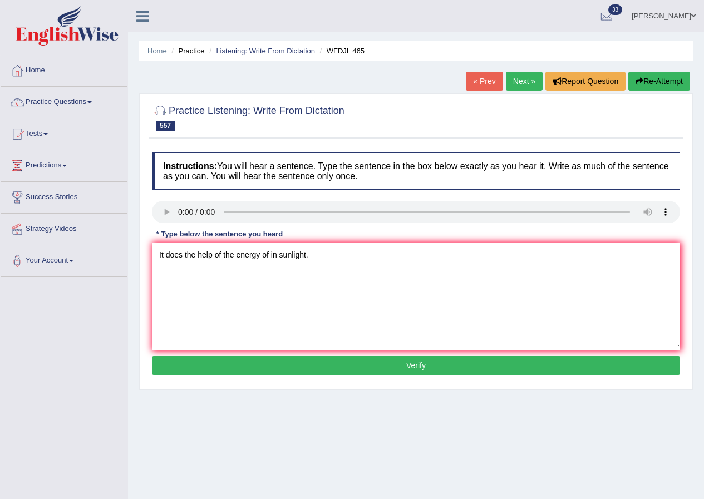
click at [413, 367] on button "Verify" at bounding box center [416, 365] width 528 height 19
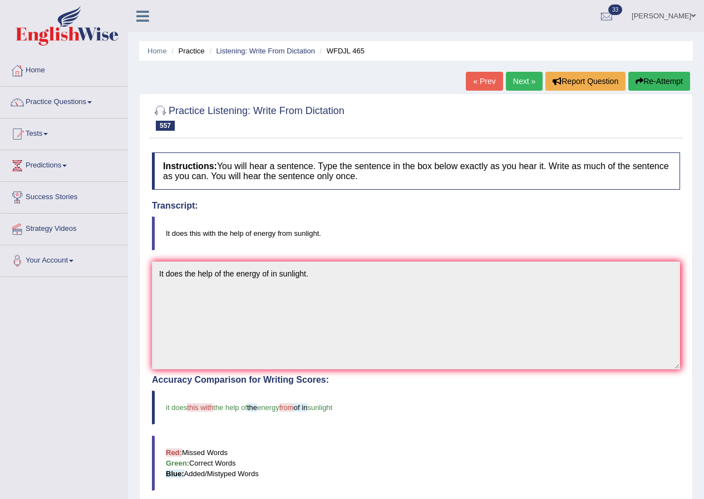
click at [516, 80] on link "Next »" at bounding box center [524, 81] width 37 height 19
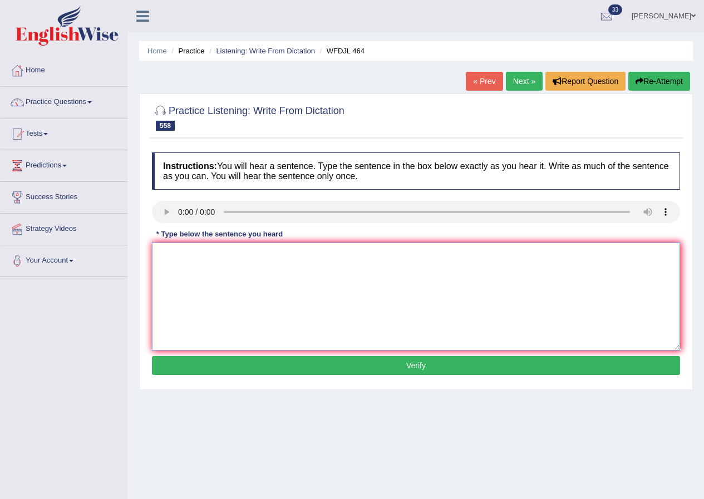
click at [196, 269] on textarea at bounding box center [416, 296] width 528 height 108
click at [178, 257] on textarea "His" at bounding box center [416, 296] width 528 height 108
click at [174, 255] on textarea "H" at bounding box center [416, 296] width 528 height 108
click at [249, 267] on textarea "He his colonised" at bounding box center [416, 296] width 528 height 108
click at [182, 255] on textarea "He his colonised" at bounding box center [416, 296] width 528 height 108
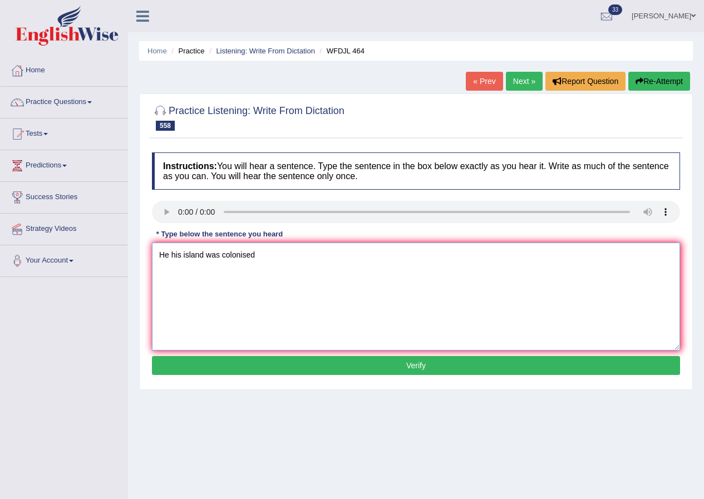
click at [280, 259] on textarea "He his island was colonised" at bounding box center [416, 296] width 528 height 108
click at [273, 258] on textarea "He his island was colonised" at bounding box center [416, 296] width 528 height 108
type textarea "He his island was colonised for the dens with century."
click at [418, 362] on button "Verify" at bounding box center [416, 365] width 528 height 19
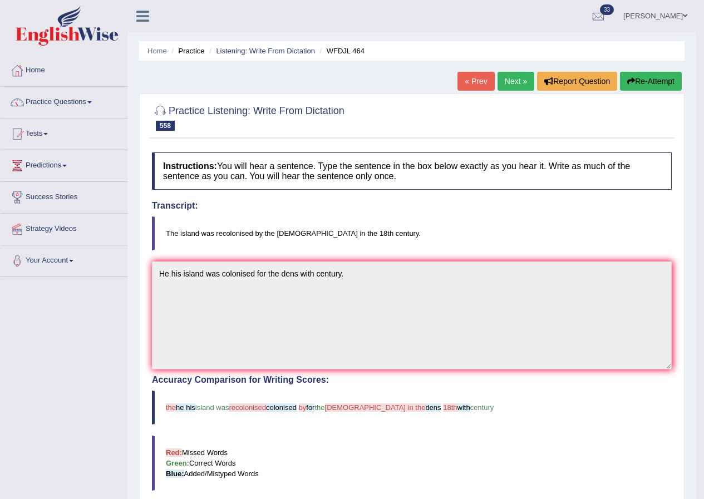
click at [517, 79] on link "Next »" at bounding box center [515, 81] width 37 height 19
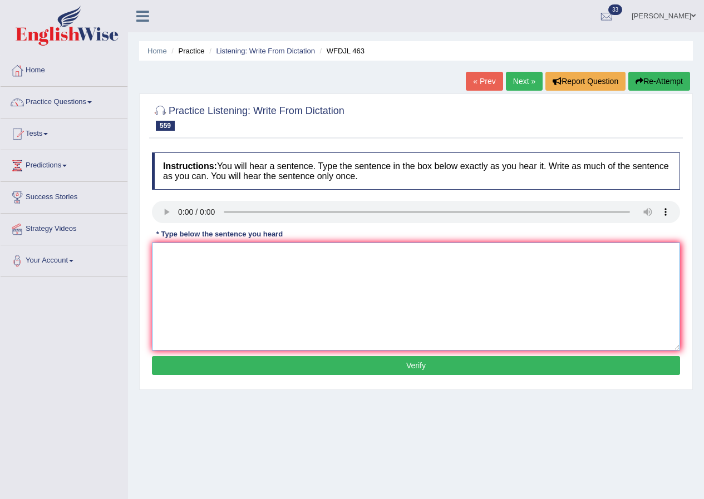
click at [196, 270] on textarea at bounding box center [416, 296] width 528 height 108
type textarea "K"
click at [240, 274] on textarea "[PERSON_NAME] thinks" at bounding box center [416, 296] width 528 height 108
click at [247, 254] on textarea "Jack thinks his no longer to decisio" at bounding box center [416, 296] width 528 height 108
click at [308, 253] on textarea "Jack thinks his no longer able to decisio" at bounding box center [416, 296] width 528 height 108
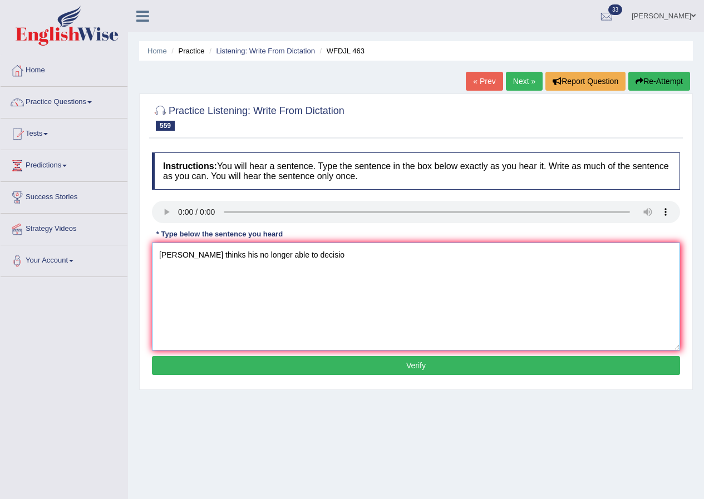
click at [269, 254] on textarea "Jack thinks his no longer able to decisio" at bounding box center [416, 296] width 528 height 108
click at [273, 255] on textarea "Jack thinks his no longer able to decisio" at bounding box center [416, 296] width 528 height 108
click at [324, 255] on textarea "Jack thinks his no longer able to make decisio" at bounding box center [416, 296] width 528 height 108
click at [331, 257] on textarea "Jack thinks his no longer able to make decision" at bounding box center [416, 296] width 528 height 108
type textarea "Jack thinks his no longer able to make decisions for himself."
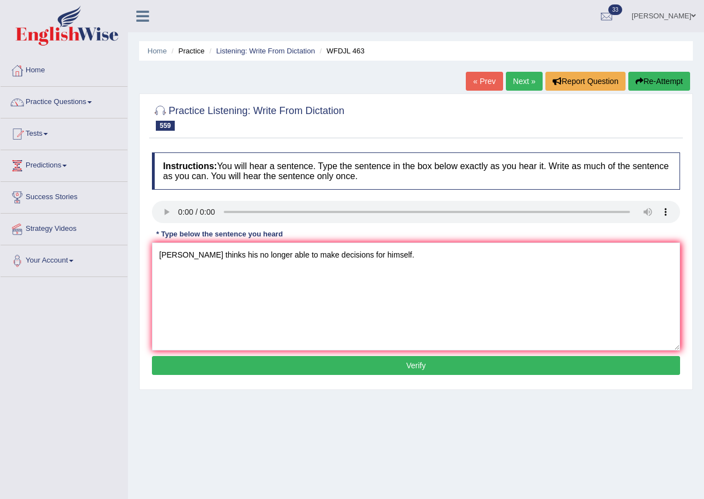
click at [421, 362] on button "Verify" at bounding box center [416, 365] width 528 height 19
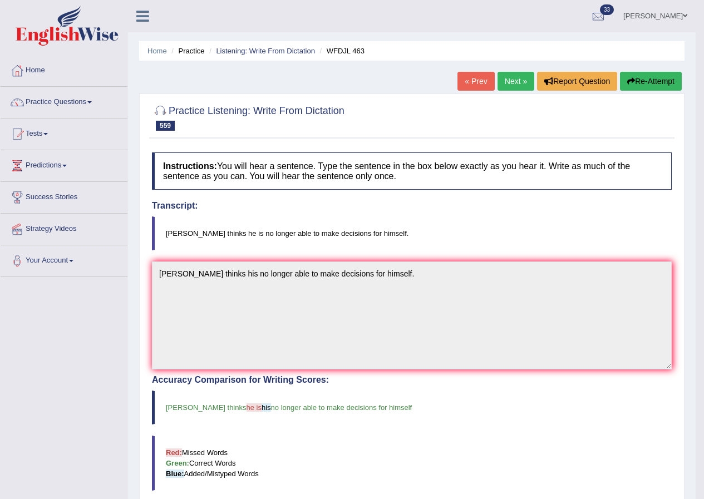
click at [518, 79] on link "Next »" at bounding box center [515, 81] width 37 height 19
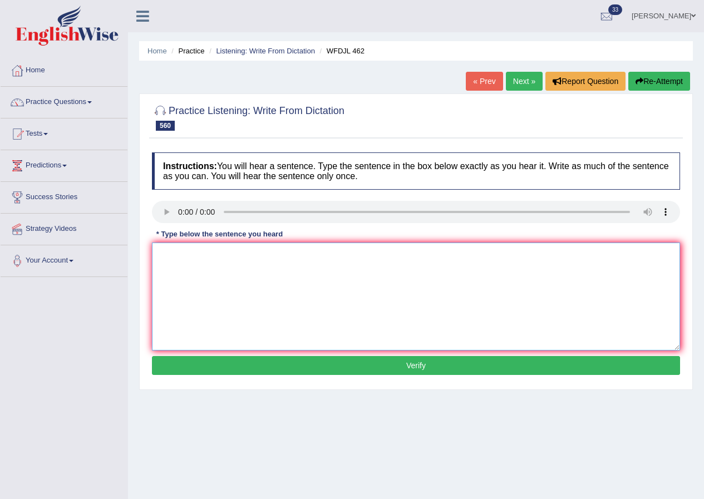
click at [177, 273] on textarea at bounding box center [416, 296] width 528 height 108
type textarea "m"
click at [205, 258] on textarea "Mariun" at bounding box center [416, 296] width 528 height 108
click at [198, 249] on textarea "Mariun" at bounding box center [416, 296] width 528 height 108
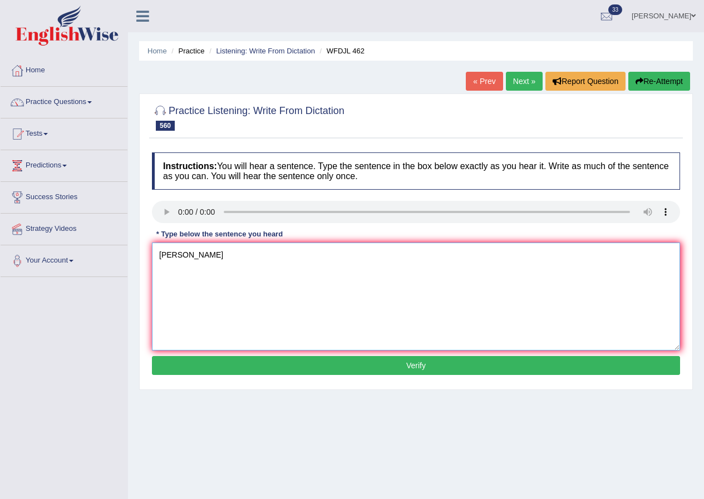
click at [247, 260] on textarea "Mariun Megan" at bounding box center [416, 296] width 528 height 108
click at [291, 257] on textarea "Mariun Megan have each scored" at bounding box center [416, 296] width 528 height 108
type textarea "Mariun Megan have each scored three goals at the game."
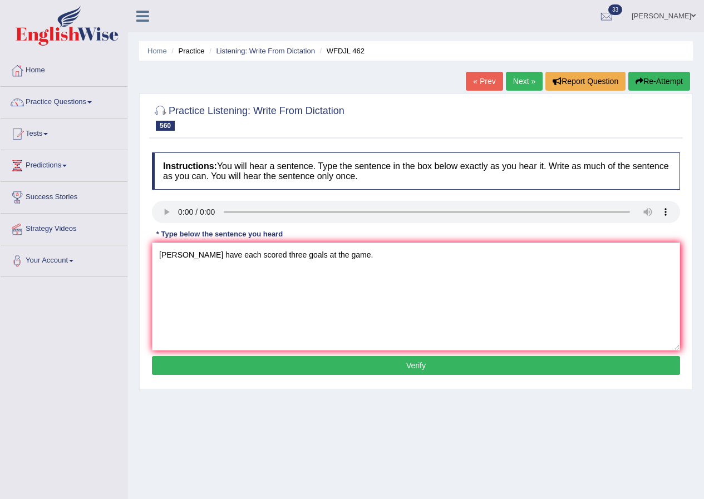
click at [417, 365] on button "Verify" at bounding box center [416, 365] width 528 height 19
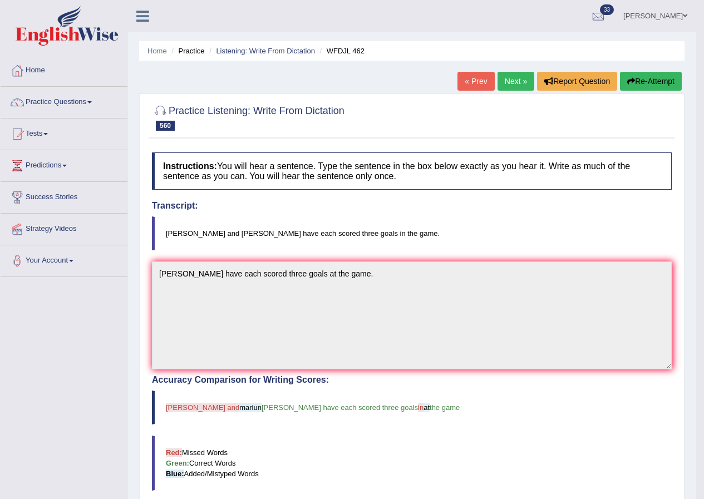
click at [517, 82] on link "Next »" at bounding box center [515, 81] width 37 height 19
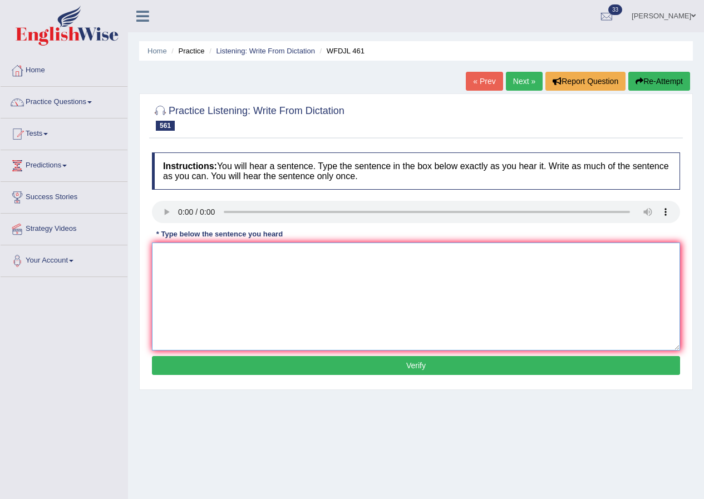
click at [201, 275] on textarea at bounding box center [416, 296] width 528 height 108
click at [229, 280] on textarea "She calls" at bounding box center [416, 296] width 528 height 108
click at [240, 253] on textarea "She calls you returning ask for advice" at bounding box center [416, 296] width 528 height 108
click at [264, 254] on textarea "She calls you returning to ask for advice" at bounding box center [416, 296] width 528 height 108
click at [320, 260] on textarea "She calls you returning to ask you for advice" at bounding box center [416, 296] width 528 height 108
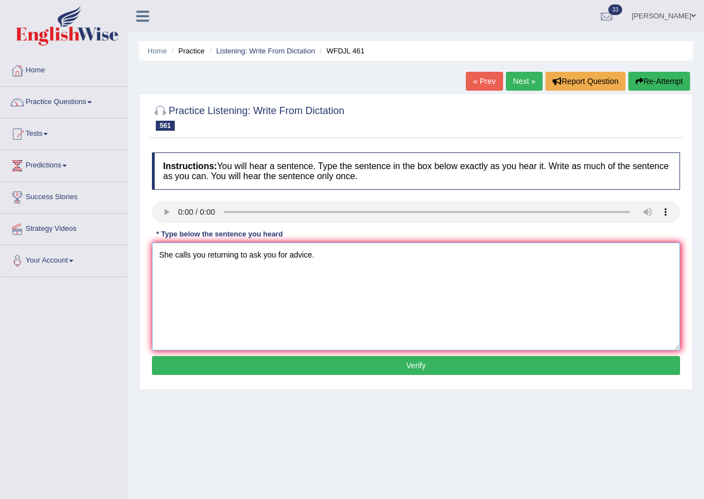
type textarea "She calls you returning to ask you for advice."
click at [387, 366] on button "Verify" at bounding box center [416, 365] width 528 height 19
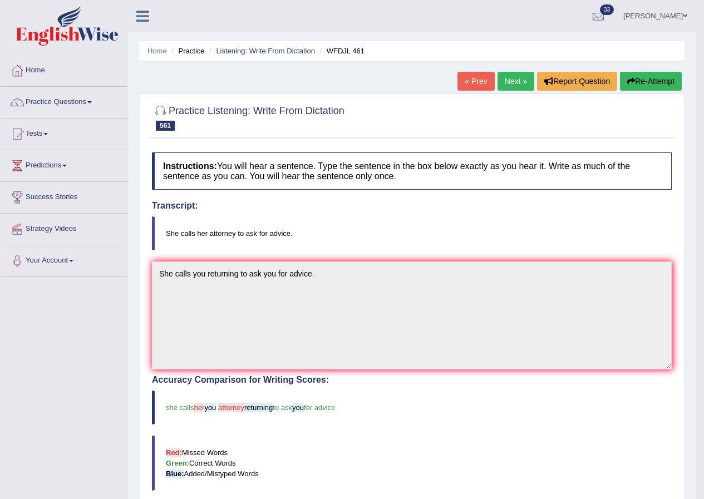
click at [511, 82] on link "Next »" at bounding box center [515, 81] width 37 height 19
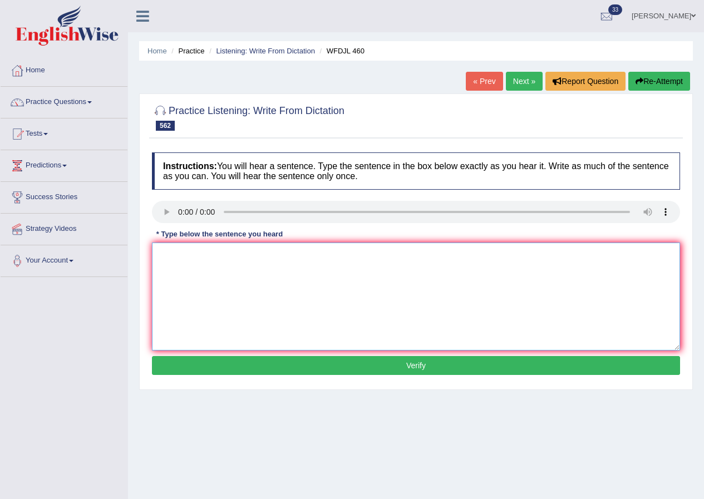
click at [177, 256] on textarea at bounding box center [416, 296] width 528 height 108
click at [245, 256] on textarea "This is interesting" at bounding box center [416, 296] width 528 height 108
click at [268, 256] on textarea "This is interesting question" at bounding box center [416, 296] width 528 height 108
click at [400, 265] on textarea "This is interesting question that once througout the discussions" at bounding box center [416, 296] width 528 height 108
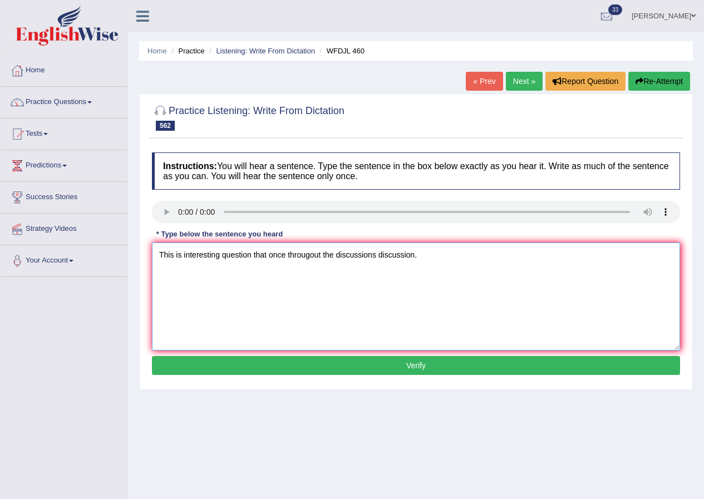
type textarea "This is interesting question that once througout the discussions discussion."
click at [419, 367] on button "Verify" at bounding box center [416, 365] width 528 height 19
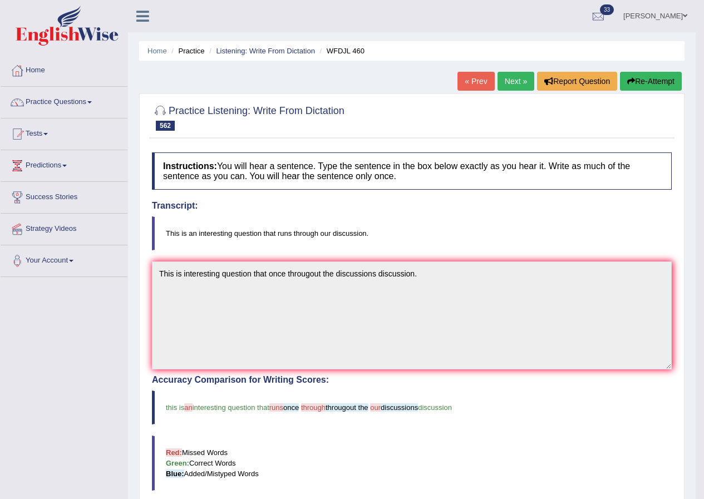
click at [506, 78] on link "Next »" at bounding box center [515, 81] width 37 height 19
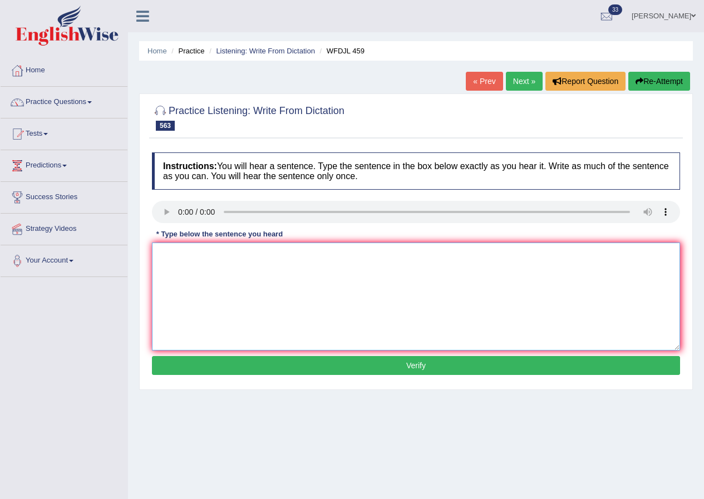
click at [210, 272] on textarea at bounding box center [416, 296] width 528 height 108
click at [199, 255] on textarea "Fasting" at bounding box center [416, 296] width 528 height 108
click at [92, 104] on link "Practice Questions" at bounding box center [64, 101] width 127 height 28
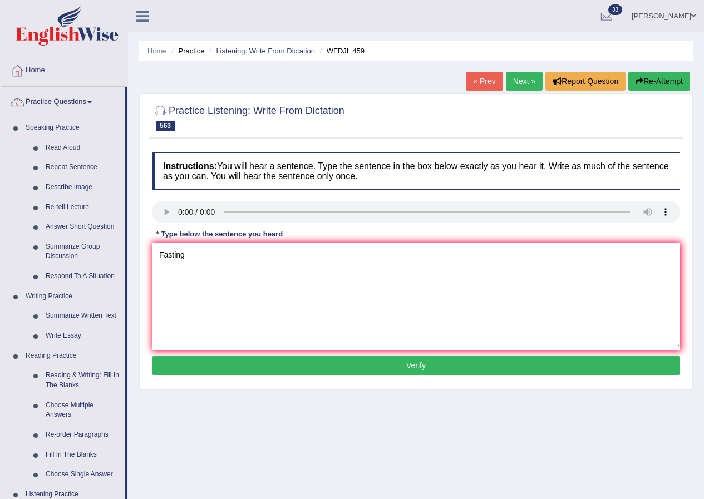
click at [220, 262] on textarea "Fasting" at bounding box center [416, 296] width 528 height 108
click at [210, 268] on textarea "Fasting" at bounding box center [416, 296] width 528 height 108
click at [238, 261] on textarea "Fasting and effietion" at bounding box center [416, 296] width 528 height 108
click at [251, 262] on textarea "Fasting and effietion" at bounding box center [416, 296] width 528 height 108
click at [257, 254] on textarea "Fasting and effietion electric long tunnels" at bounding box center [416, 296] width 528 height 108
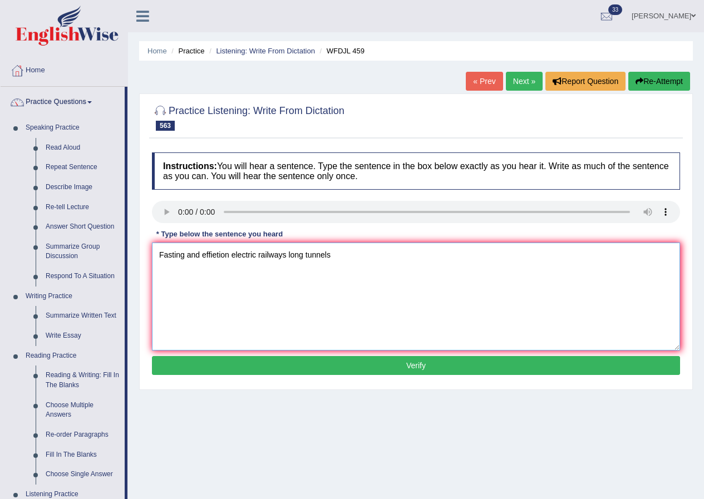
click at [345, 265] on textarea "Fasting and effietion electric railways long tunnels" at bounding box center [416, 296] width 528 height 108
click at [344, 261] on textarea "Fasting and effietion electric railways long tunnels" at bounding box center [416, 296] width 528 height 108
click at [289, 254] on textarea "Fasting and effietion electric railways long tunnels" at bounding box center [416, 296] width 528 height 108
click at [358, 256] on textarea "Fasting and effietion electric railways use long tunnels" at bounding box center [416, 296] width 528 height 108
click at [368, 258] on textarea "Fasting and effietion electric railways use long tunnels" at bounding box center [416, 296] width 528 height 108
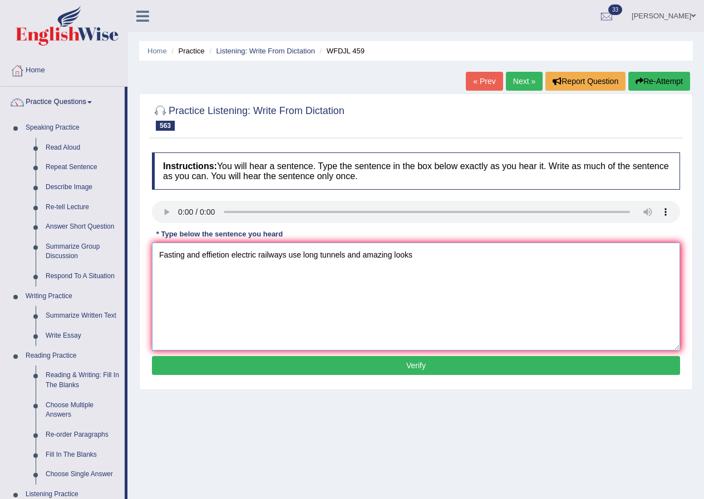
click at [413, 254] on textarea "Fasting and effietion electric railways use long tunnels and amazing looks" at bounding box center [416, 296] width 528 height 108
type textarea "Fasting and effietion electric railways use long tunnels and amazing looks engr…"
click at [413, 364] on button "Verify" at bounding box center [416, 365] width 528 height 19
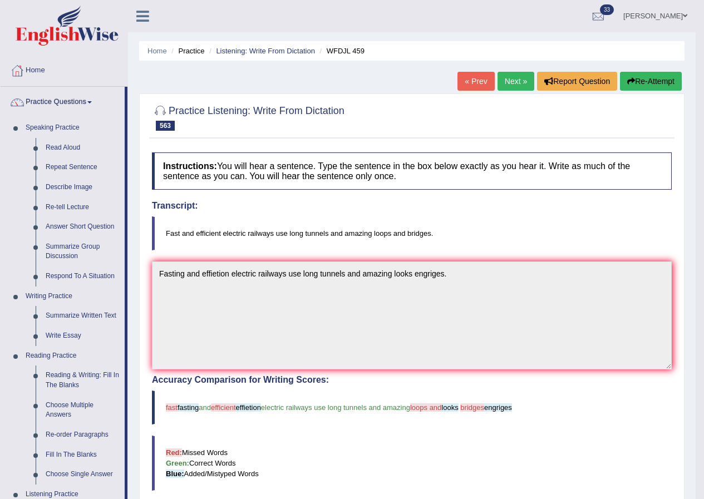
click at [503, 81] on link "Next »" at bounding box center [515, 81] width 37 height 19
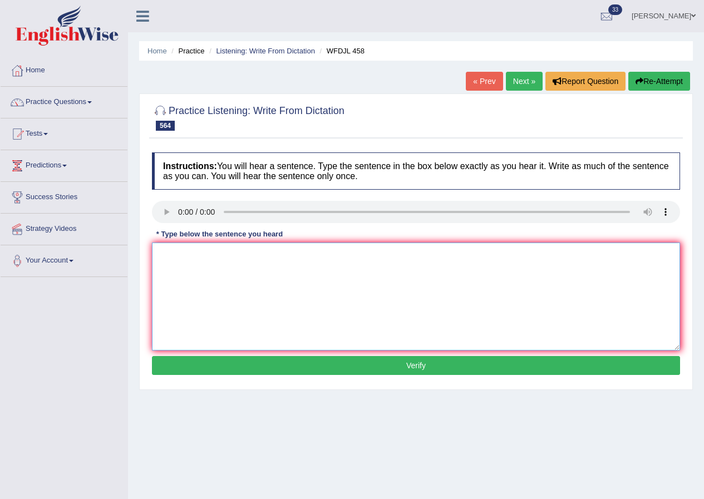
click at [199, 278] on textarea at bounding box center [416, 296] width 528 height 108
click at [229, 254] on textarea "he loves the helping the homework" at bounding box center [416, 296] width 528 height 108
click at [309, 265] on textarea "he loves the helping with the homework" at bounding box center [416, 296] width 528 height 108
click at [325, 268] on textarea "he loves the helping with the homework" at bounding box center [416, 296] width 528 height 108
type textarea "he loves the helping with the homework."
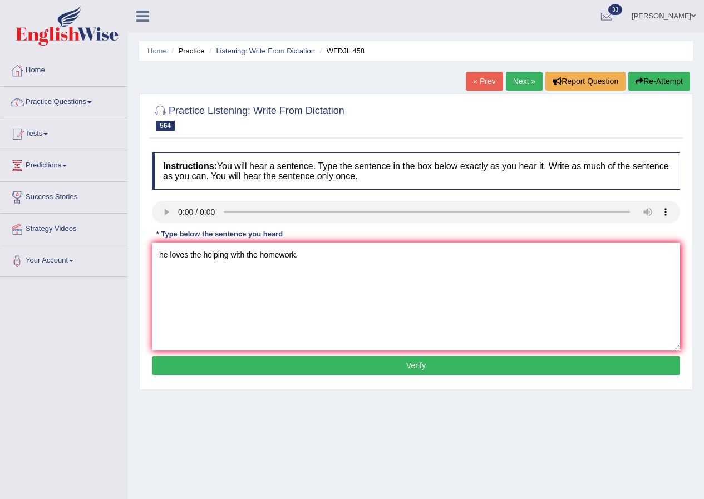
click at [398, 366] on button "Verify" at bounding box center [416, 365] width 528 height 19
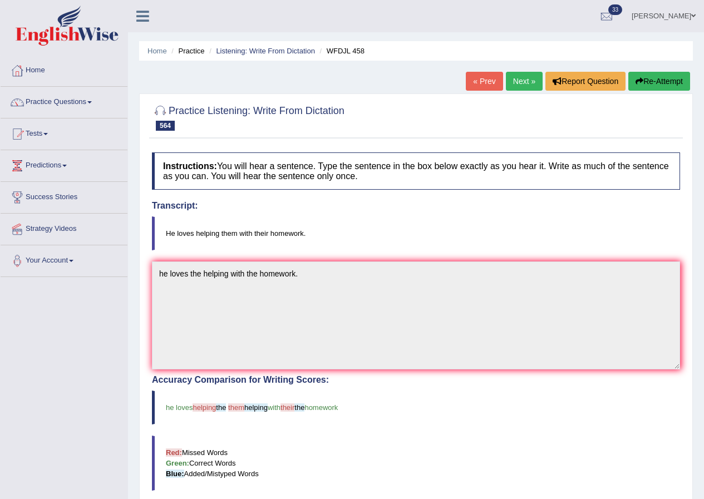
click at [515, 75] on link "Next »" at bounding box center [524, 81] width 37 height 19
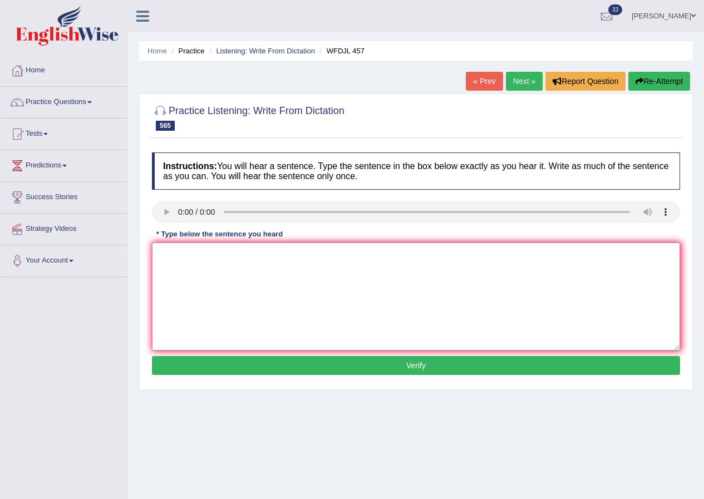
click at [192, 260] on textarea at bounding box center [416, 296] width 528 height 108
click at [211, 257] on textarea "Lucky afternoon" at bounding box center [416, 296] width 528 height 108
click at [218, 259] on textarea "Lucky afternoon" at bounding box center [416, 296] width 528 height 108
click at [196, 256] on textarea "Lucky" at bounding box center [416, 296] width 528 height 108
click at [283, 255] on textarea "Lucky able to the change the where to work" at bounding box center [416, 296] width 528 height 108
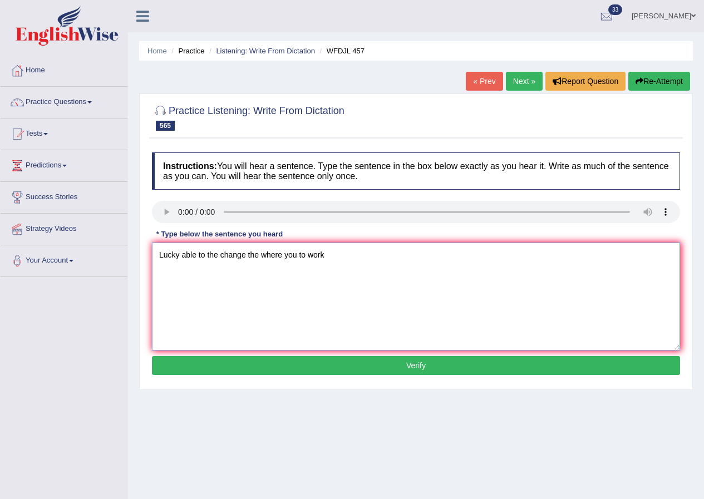
click at [344, 254] on textarea "Lucky able to the change the where you to work" at bounding box center [416, 296] width 528 height 108
type textarea "Lucky able to the change the where you to work."
click at [411, 361] on button "Verify" at bounding box center [416, 365] width 528 height 19
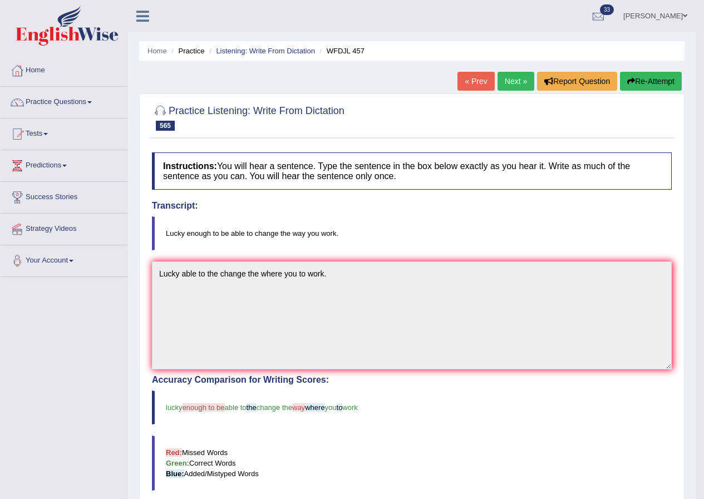
click at [506, 80] on link "Next »" at bounding box center [515, 81] width 37 height 19
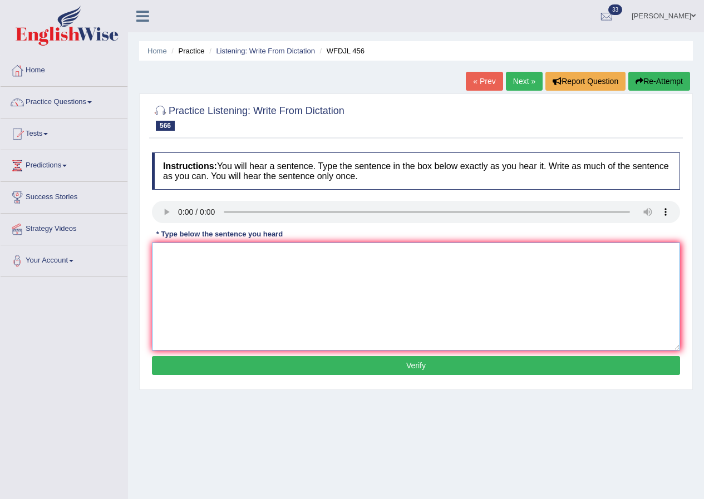
click at [183, 258] on textarea at bounding box center [416, 296] width 528 height 108
click at [238, 264] on textarea "So what benefits" at bounding box center [416, 296] width 528 height 108
type textarea "So what benefits has this changed the abroad him."
click at [335, 260] on textarea "So what benefits has this changed the abroad him." at bounding box center [416, 296] width 528 height 108
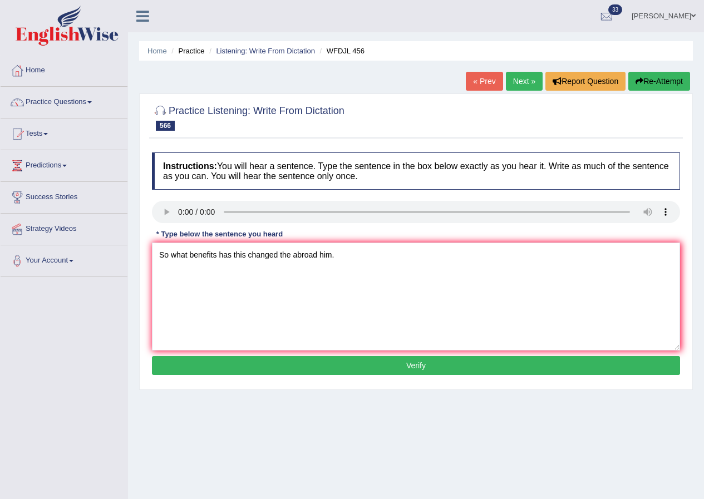
click at [454, 365] on button "Verify" at bounding box center [416, 365] width 528 height 19
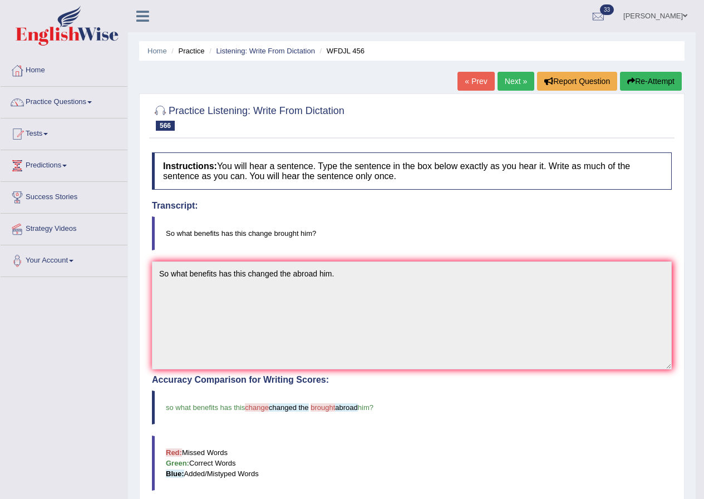
click at [506, 80] on link "Next »" at bounding box center [515, 81] width 37 height 19
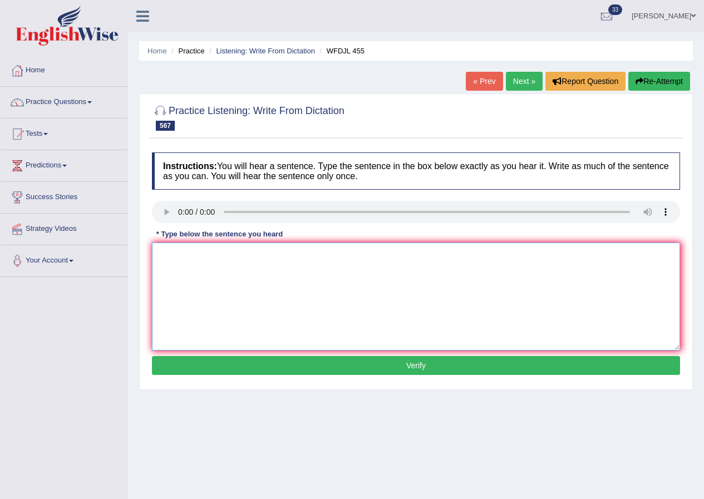
click at [189, 266] on textarea at bounding box center [416, 296] width 528 height 108
type textarea "m"
click at [207, 265] on textarea "Maybe" at bounding box center [416, 296] width 528 height 108
click at [252, 260] on textarea "Maybe not everyone" at bounding box center [416, 296] width 528 height 108
type textarea "Maybe not everyone thinks its right choise choice."
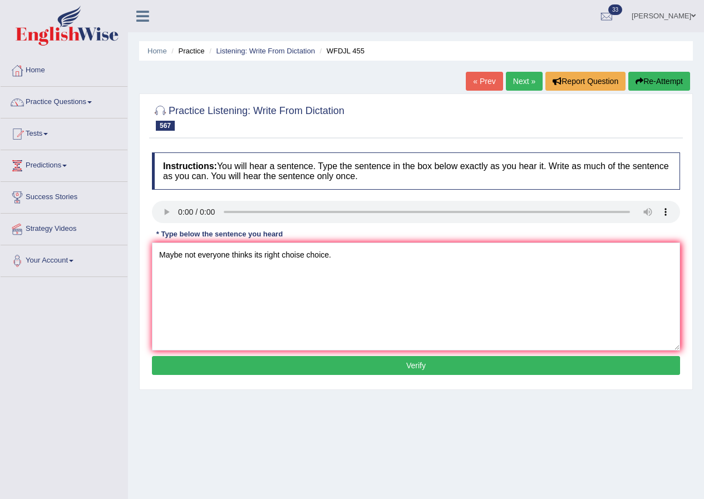
click at [414, 368] on button "Verify" at bounding box center [416, 365] width 528 height 19
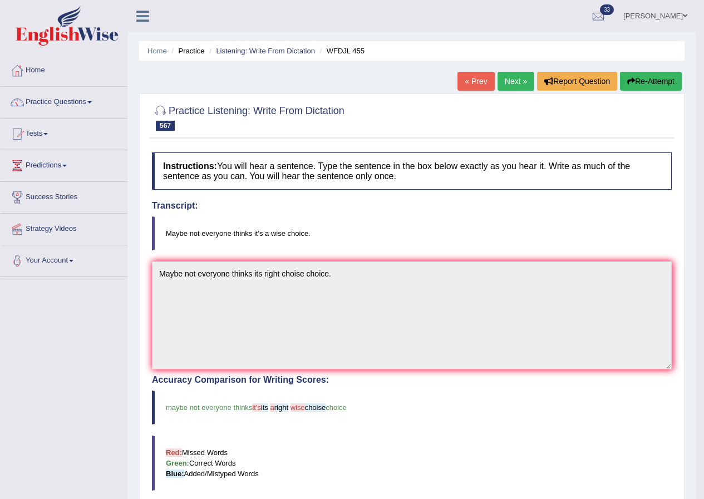
click at [519, 73] on link "Next »" at bounding box center [515, 81] width 37 height 19
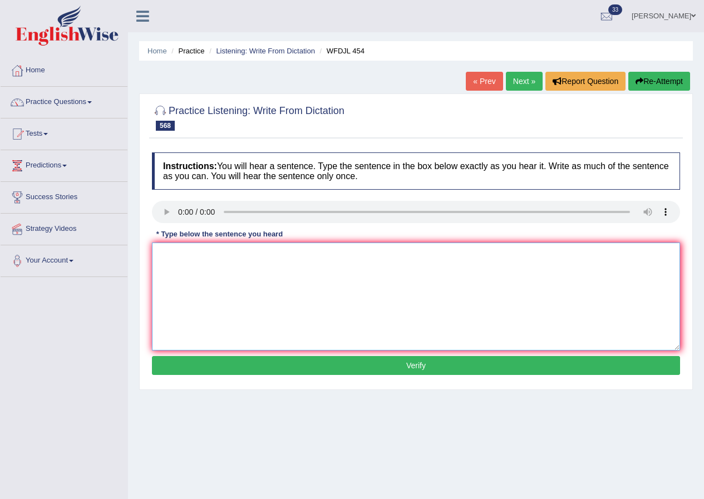
click at [184, 268] on textarea at bounding box center [416, 296] width 528 height 108
click at [245, 260] on textarea "It seems to me" at bounding box center [416, 296] width 528 height 108
click at [294, 261] on textarea "It seems to me make sure its" at bounding box center [416, 296] width 528 height 108
click at [344, 262] on textarea "It seems to me make sure its arigents sort of dute" at bounding box center [416, 296] width 528 height 108
type textarea "It seems to me make sure its arigents sort of dute."
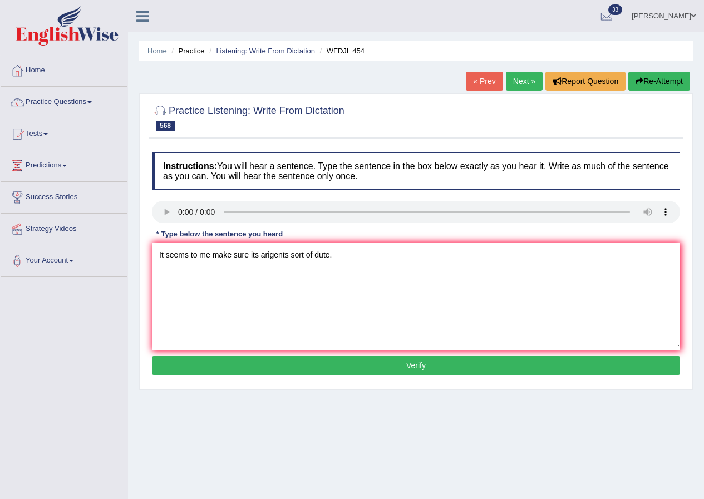
click at [406, 359] on button "Verify" at bounding box center [416, 365] width 528 height 19
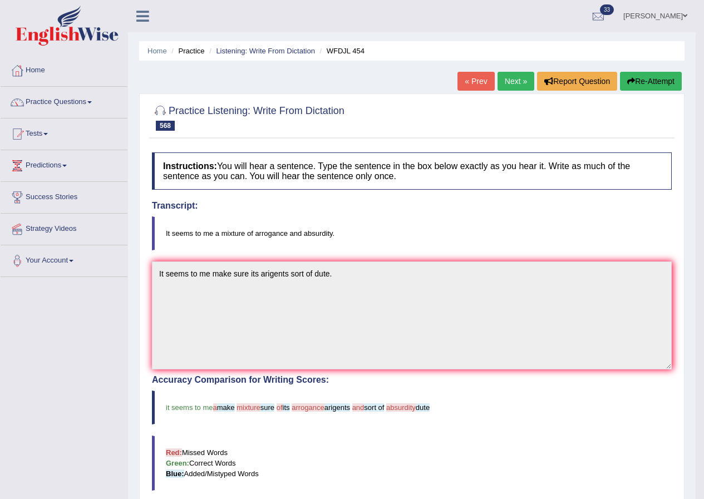
click at [512, 82] on link "Next »" at bounding box center [515, 81] width 37 height 19
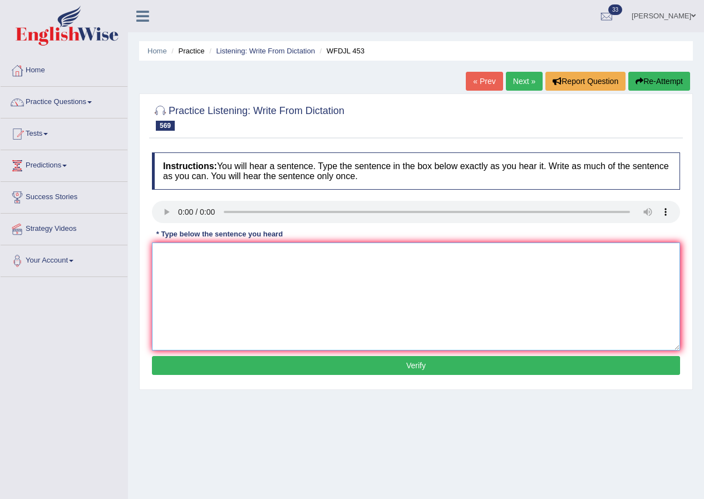
click at [200, 268] on textarea at bounding box center [416, 296] width 528 height 108
click at [212, 256] on textarea "I always having problems judging the other values" at bounding box center [416, 296] width 528 height 108
click at [247, 255] on textarea "I always have a problems judging the other values" at bounding box center [416, 296] width 528 height 108
click at [246, 255] on textarea "I always have a problems judging the other values" at bounding box center [416, 296] width 528 height 108
click at [285, 255] on textarea "I always have a problem judging the other values" at bounding box center [416, 296] width 528 height 108
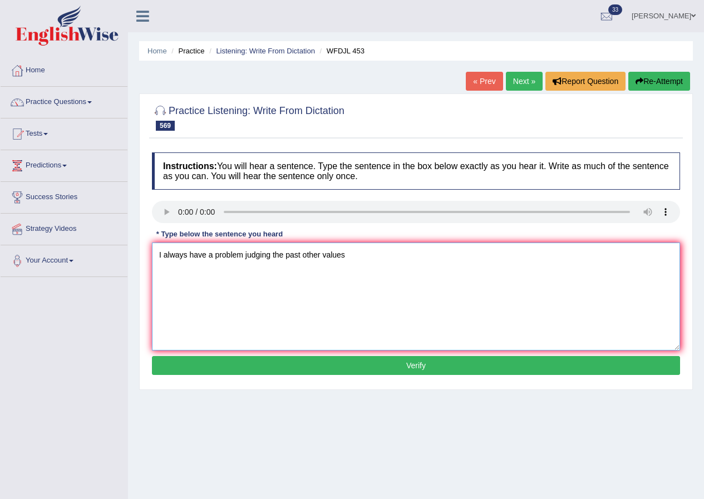
click at [365, 275] on textarea "I always have a problem judging the past other values" at bounding box center [416, 296] width 528 height 108
click at [245, 255] on textarea "I always have a problem judging the past other values" at bounding box center [416, 296] width 528 height 108
click at [372, 262] on textarea "I always have a problem of judging the past other values" at bounding box center [416, 296] width 528 height 108
click at [365, 256] on textarea "I always have a problem of judging the past other values" at bounding box center [416, 296] width 528 height 108
type textarea "I always have a problem of judging the past other values."
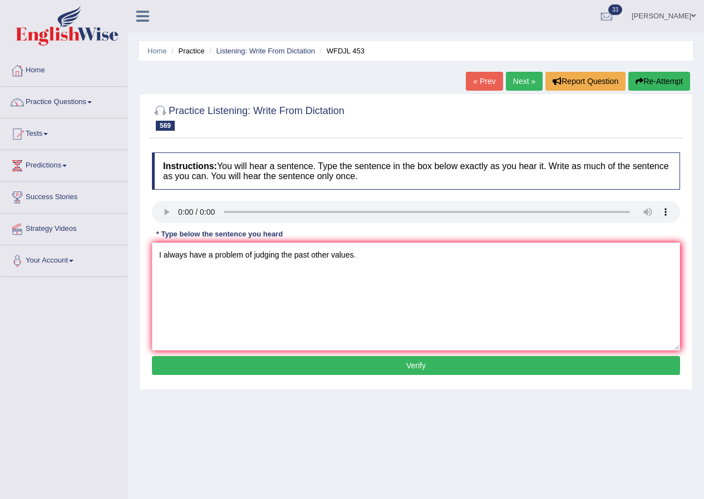
click at [417, 363] on button "Verify" at bounding box center [416, 365] width 528 height 19
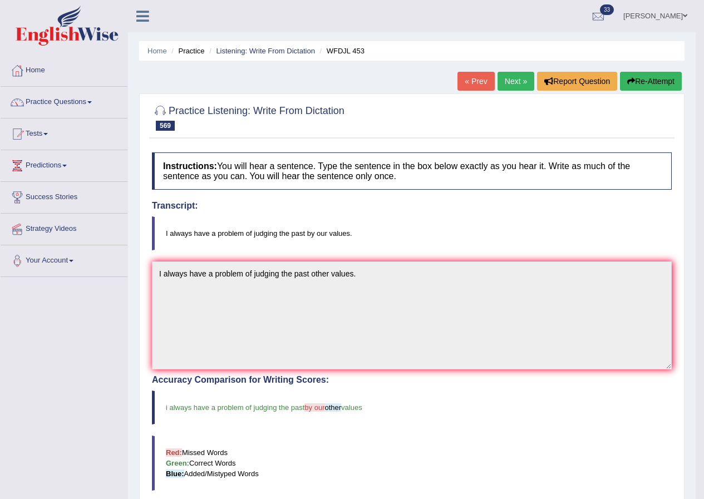
click at [511, 81] on link "Next »" at bounding box center [515, 81] width 37 height 19
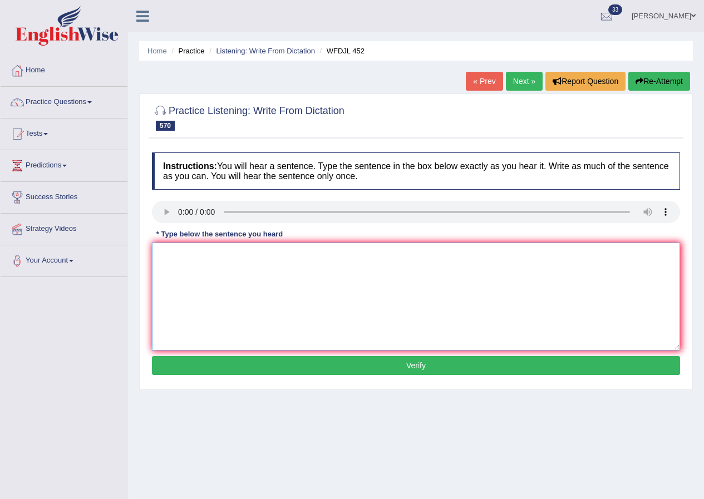
click at [194, 280] on textarea at bounding box center [416, 296] width 528 height 108
click at [235, 255] on textarea "Actually it un just war because its Africans." at bounding box center [416, 296] width 528 height 108
click at [269, 255] on textarea "Actually it un just war there was because its Africans." at bounding box center [416, 296] width 528 height 108
click at [416, 265] on textarea "Actually it un just war there was level againts the because its Africans." at bounding box center [416, 296] width 528 height 108
type textarea "Actually it un just war there was level againts the because its Africans."
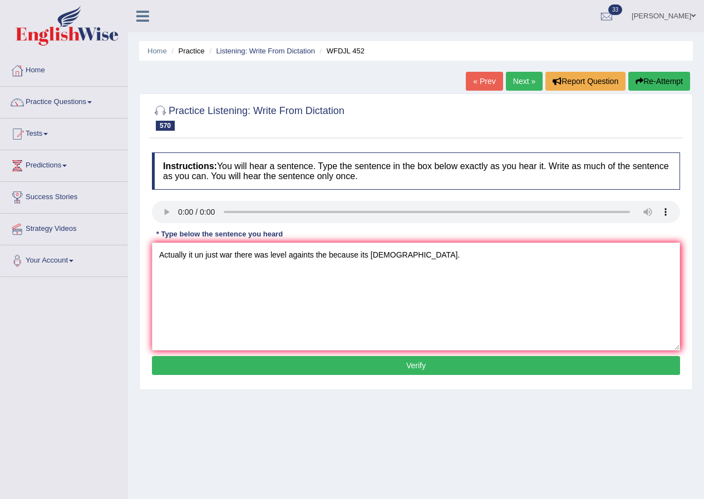
click at [424, 359] on button "Verify" at bounding box center [416, 365] width 528 height 19
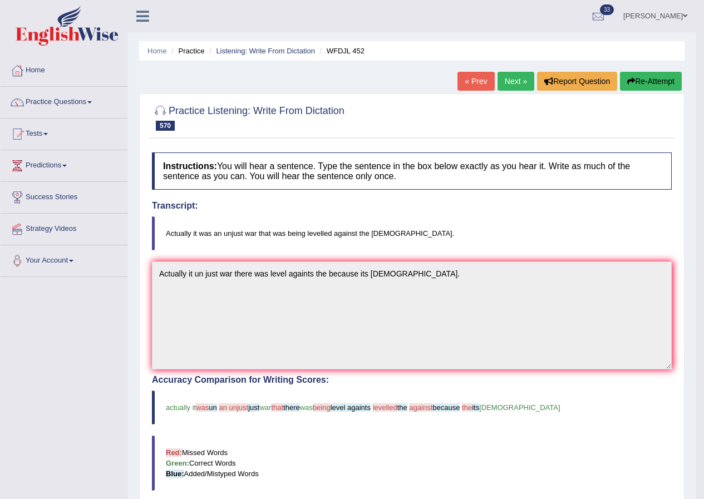
click at [519, 78] on link "Next »" at bounding box center [515, 81] width 37 height 19
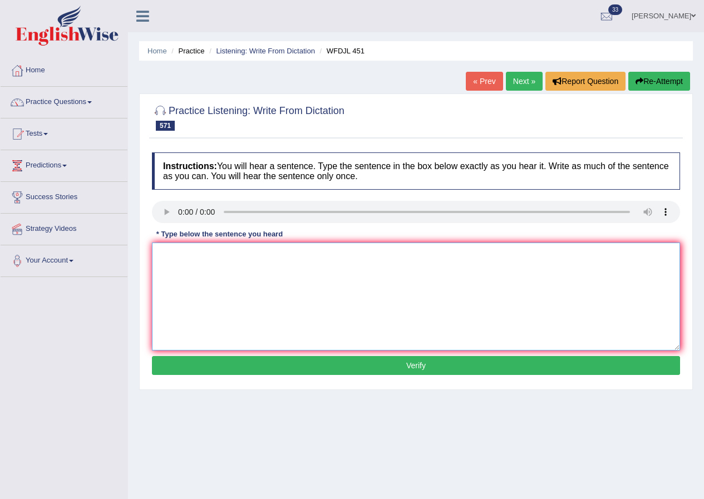
click at [172, 265] on textarea at bounding box center [416, 296] width 528 height 108
click at [205, 273] on textarea "That" at bounding box center [416, 296] width 528 height 108
click at [242, 259] on textarea "That might get in" at bounding box center [416, 296] width 528 height 108
click at [272, 256] on textarea "That might get in way of" at bounding box center [416, 296] width 528 height 108
click at [321, 254] on textarea "That might get in way of just has been done but just" at bounding box center [416, 296] width 528 height 108
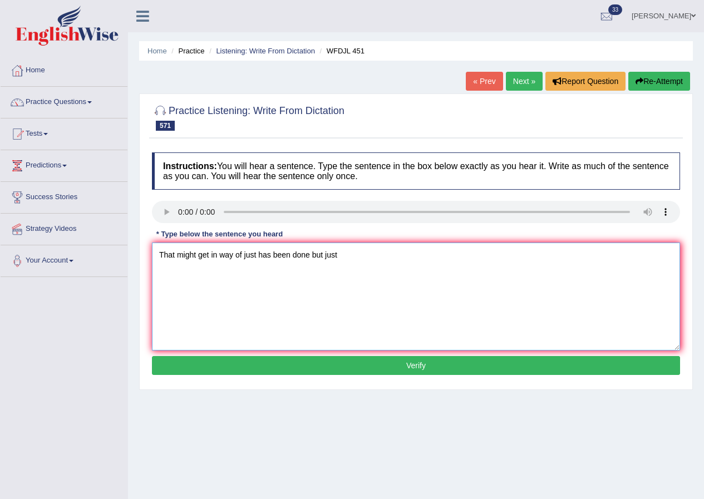
click at [345, 255] on textarea "That might get in way of just has been done but just" at bounding box center [416, 296] width 528 height 108
click at [376, 254] on textarea "That might get in way of just has been done and that has been" at bounding box center [416, 296] width 528 height 108
type textarea "That might get in way of just has been done and that has was couts."
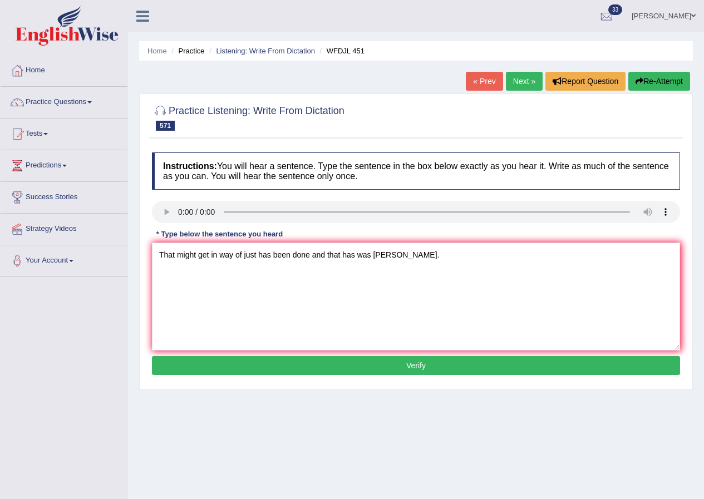
click at [426, 363] on button "Verify" at bounding box center [416, 365] width 528 height 19
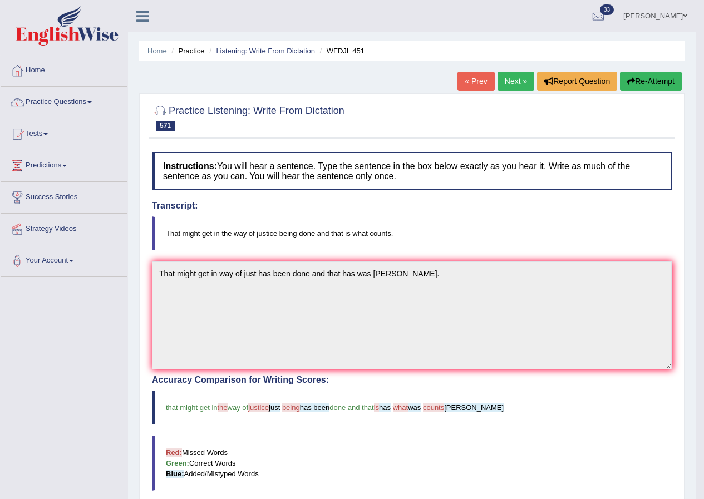
click at [506, 76] on link "Next »" at bounding box center [515, 81] width 37 height 19
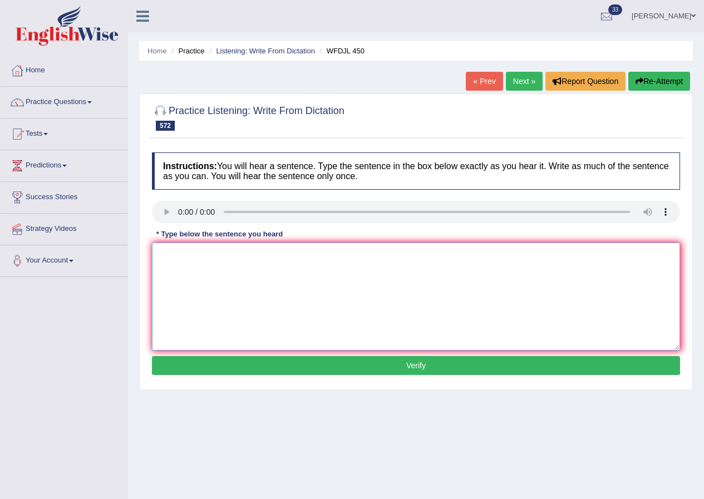
click at [186, 256] on textarea at bounding box center [416, 296] width 528 height 108
click at [199, 264] on textarea "And" at bounding box center [416, 296] width 528 height 108
click at [258, 262] on textarea "And nineteen century" at bounding box center [416, 296] width 528 height 108
type textarea "And nineteen century word not in Crestian word."
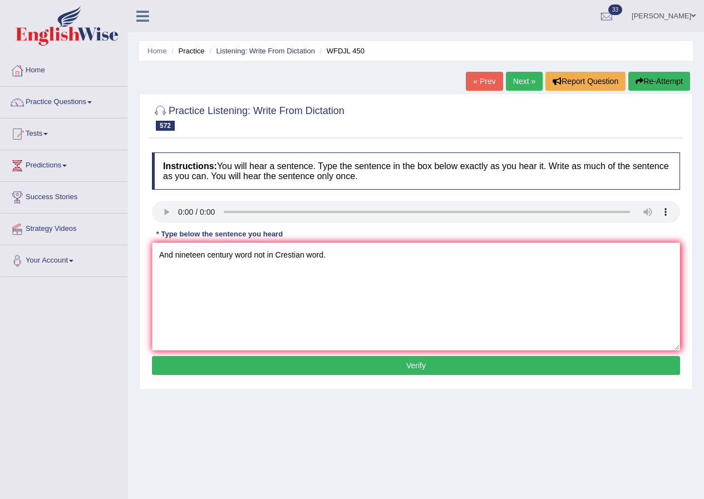
click at [427, 364] on button "Verify" at bounding box center [416, 365] width 528 height 19
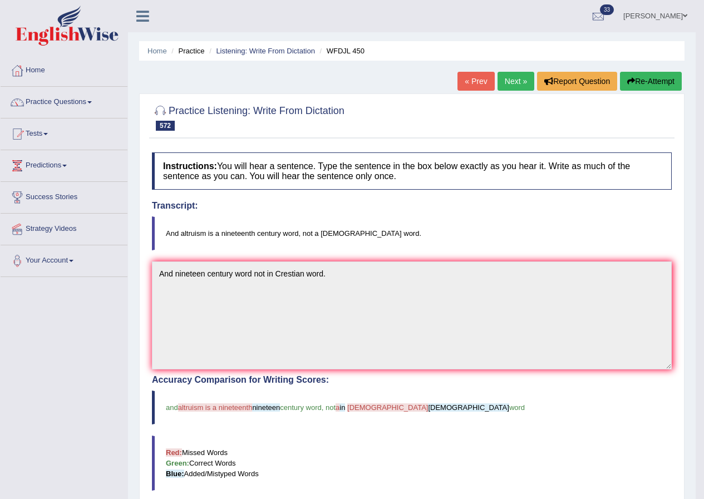
click at [513, 73] on link "Next »" at bounding box center [515, 81] width 37 height 19
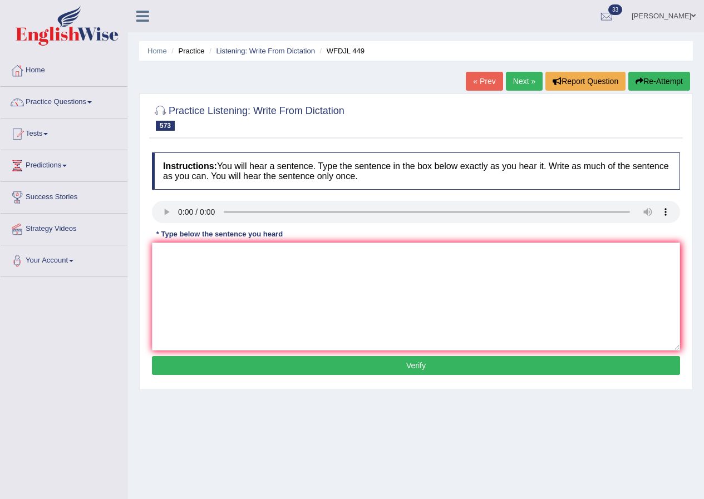
click at [443, 186] on h4 "Instructions: You will hear a sentence. Type the sentence in the box below exac…" at bounding box center [416, 170] width 528 height 37
click at [226, 275] on textarea at bounding box center [416, 296] width 528 height 108
click at [195, 263] on textarea at bounding box center [416, 296] width 528 height 108
click at [245, 257] on textarea "Yes thank goodness" at bounding box center [416, 296] width 528 height 108
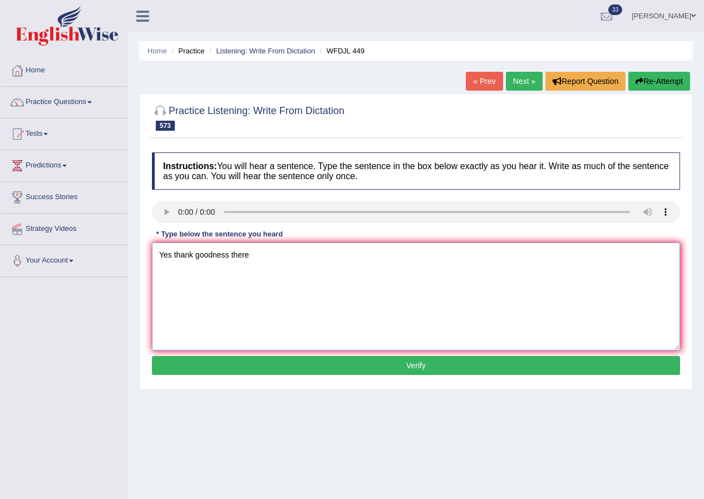
click at [284, 256] on textarea "Yes thank goodness there" at bounding box center [416, 296] width 528 height 108
type textarea "Yes thank goodness there are so sort of people."
click at [392, 370] on button "Verify" at bounding box center [416, 365] width 528 height 19
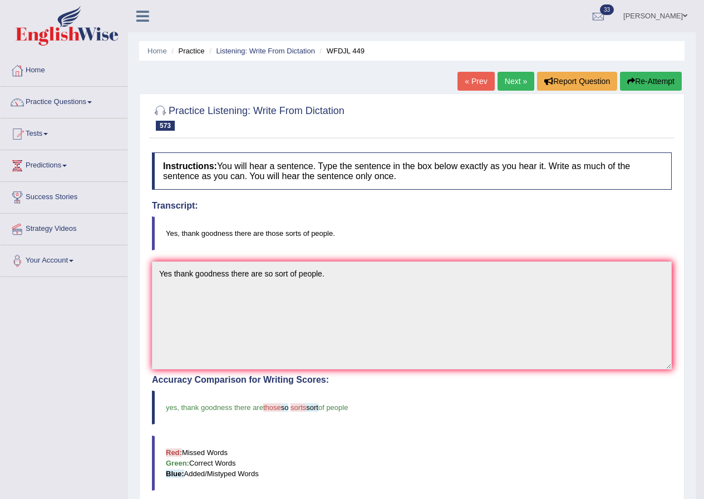
click at [517, 81] on link "Next »" at bounding box center [515, 81] width 37 height 19
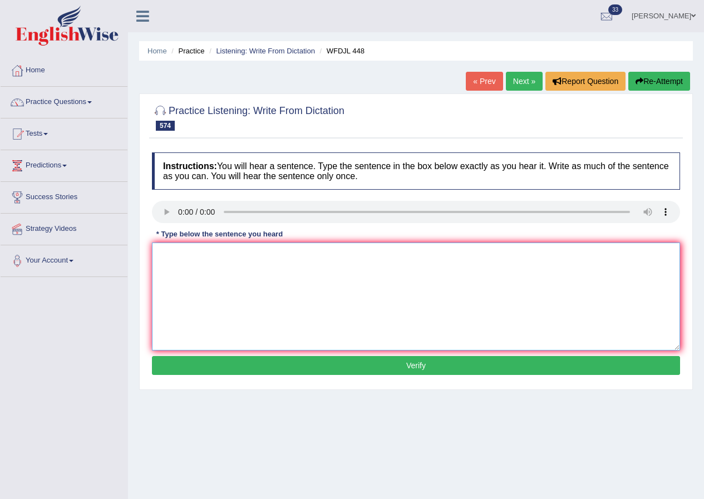
click at [209, 270] on textarea at bounding box center [416, 296] width 528 height 108
click at [244, 254] on textarea "Its seems to me" at bounding box center [416, 296] width 528 height 108
click at [305, 257] on textarea "Its seems to me that you exired" at bounding box center [416, 296] width 528 height 108
click at [345, 276] on textarea "Its seems to me that you exired your point lastly" at bounding box center [416, 296] width 528 height 108
type textarea "Its seems to me that you exired your point lastly."
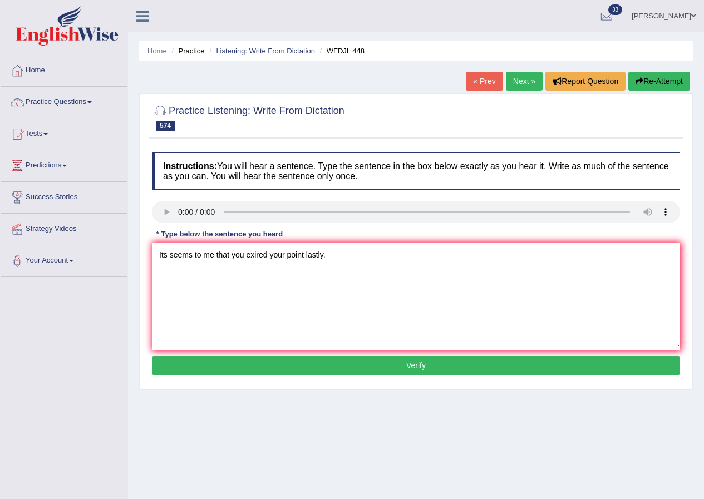
click at [399, 360] on button "Verify" at bounding box center [416, 365] width 528 height 19
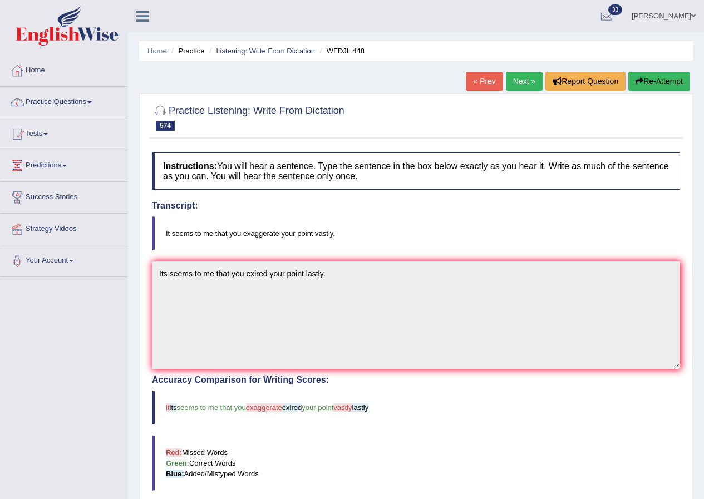
click at [523, 75] on link "Next »" at bounding box center [524, 81] width 37 height 19
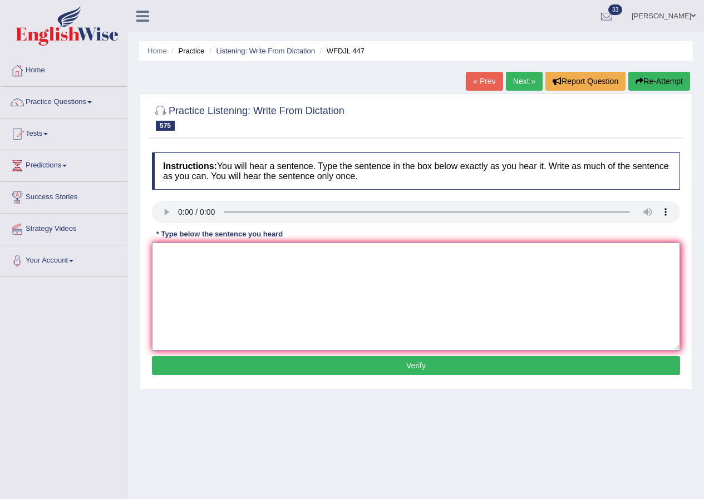
click at [194, 273] on textarea at bounding box center [416, 296] width 528 height 108
click at [233, 265] on textarea "The world is" at bounding box center [416, 296] width 528 height 108
click at [256, 261] on textarea "The world is doing pre" at bounding box center [416, 296] width 528 height 108
click at [253, 255] on textarea "The world is doing pre well capilasm at the moment." at bounding box center [416, 296] width 528 height 108
click at [353, 265] on textarea "The world is doing pre well for capilasm at the moment." at bounding box center [416, 296] width 528 height 108
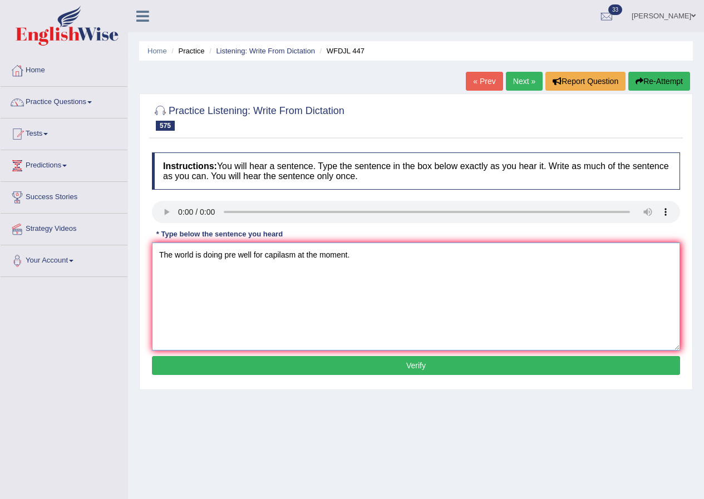
type textarea "The world is doing pre well for capilasm at the moment."
click at [416, 368] on button "Verify" at bounding box center [416, 365] width 528 height 19
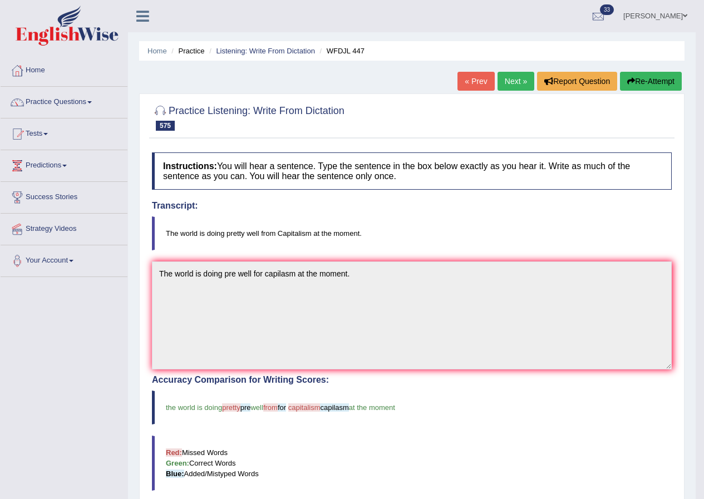
click at [523, 76] on link "Next »" at bounding box center [515, 81] width 37 height 19
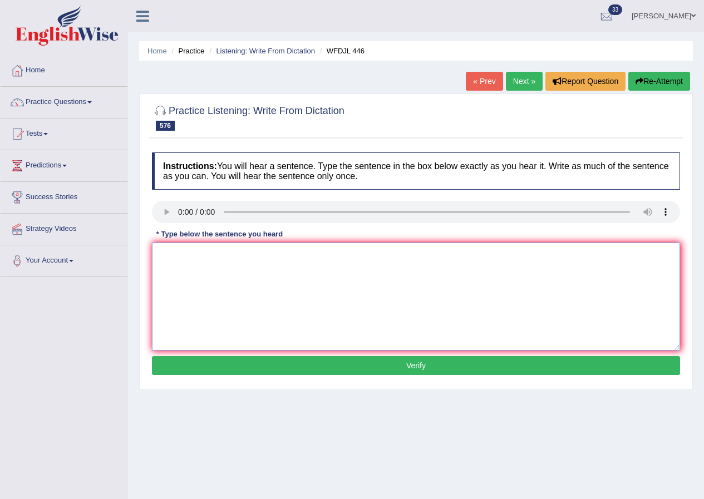
click at [191, 264] on textarea at bounding box center [416, 296] width 528 height 108
type textarea "T"
click at [202, 273] on textarea "So" at bounding box center [416, 296] width 528 height 108
click at [212, 265] on textarea "So that" at bounding box center [416, 296] width 528 height 108
click at [283, 261] on textarea "So that cost of bank borrowing" at bounding box center [416, 296] width 528 height 108
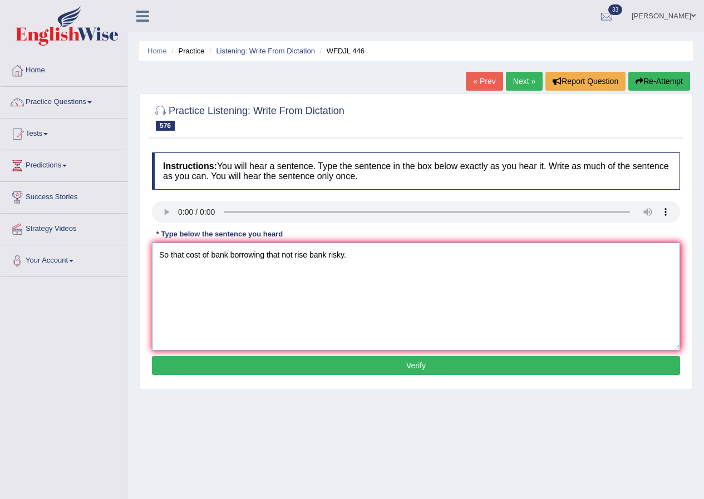
type textarea "So that cost of bank borrowing that not rise bank risky."
click at [404, 358] on button "Verify" at bounding box center [416, 365] width 528 height 19
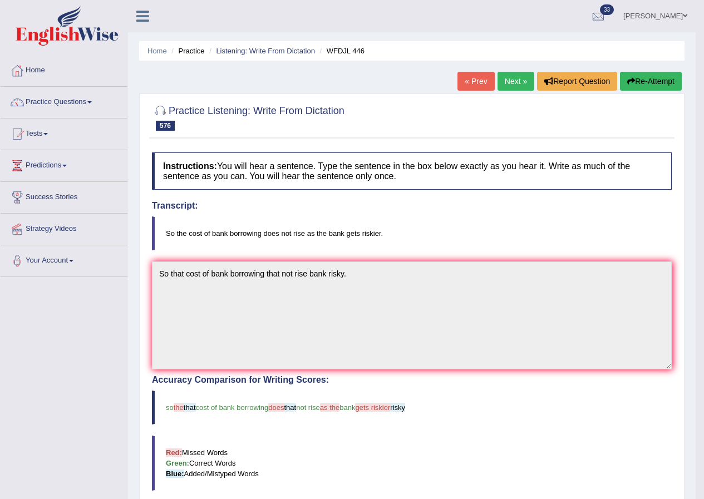
click at [525, 80] on link "Next »" at bounding box center [515, 81] width 37 height 19
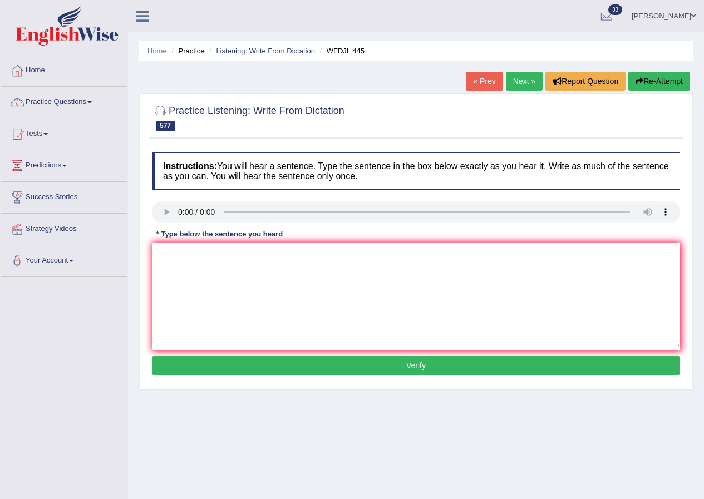
click at [198, 290] on textarea at bounding box center [416, 296] width 528 height 108
click at [191, 263] on textarea "Its" at bounding box center [416, 296] width 528 height 108
click at [253, 262] on textarea "Its been created by the" at bounding box center [416, 296] width 528 height 108
click at [286, 264] on textarea "Its been created by the since" at bounding box center [416, 296] width 528 height 108
type textarea "Its been created by the since."
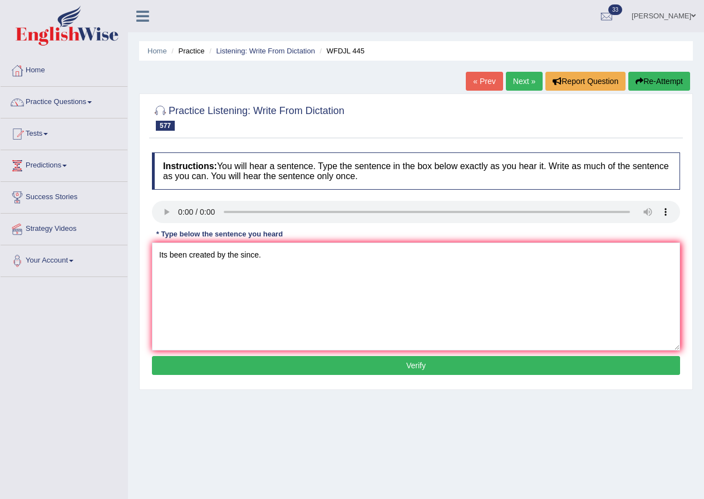
click at [399, 367] on button "Verify" at bounding box center [416, 365] width 528 height 19
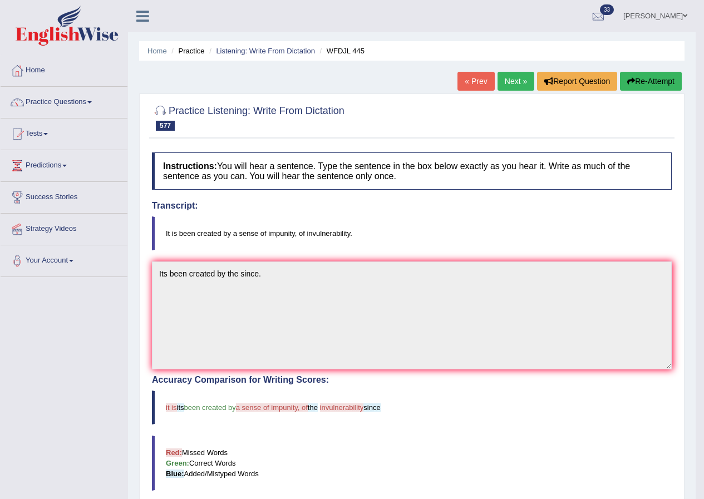
click at [502, 83] on link "Next »" at bounding box center [515, 81] width 37 height 19
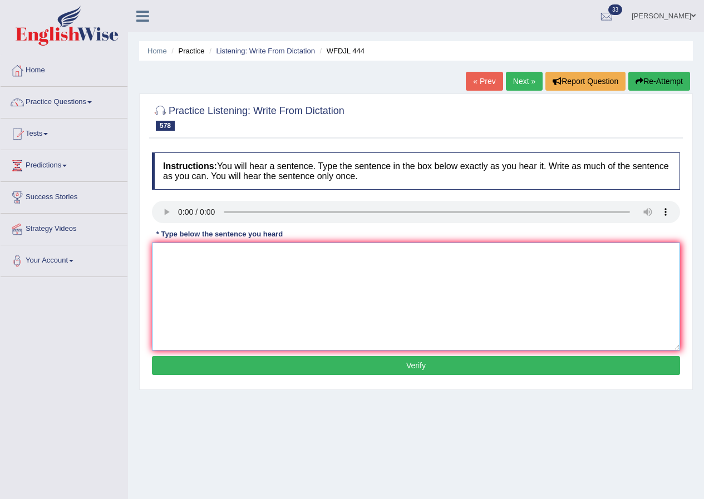
click at [190, 278] on textarea at bounding box center [416, 296] width 528 height 108
click at [240, 275] on textarea "Its parts of" at bounding box center [416, 296] width 528 height 108
click at [229, 250] on textarea "Its parts and" at bounding box center [416, 296] width 528 height 108
click at [315, 255] on textarea "Its parts and parts of sport and then drama is the same." at bounding box center [416, 296] width 528 height 108
click at [380, 259] on textarea "Its parts and parts of sport and then drama is of the same." at bounding box center [416, 296] width 528 height 108
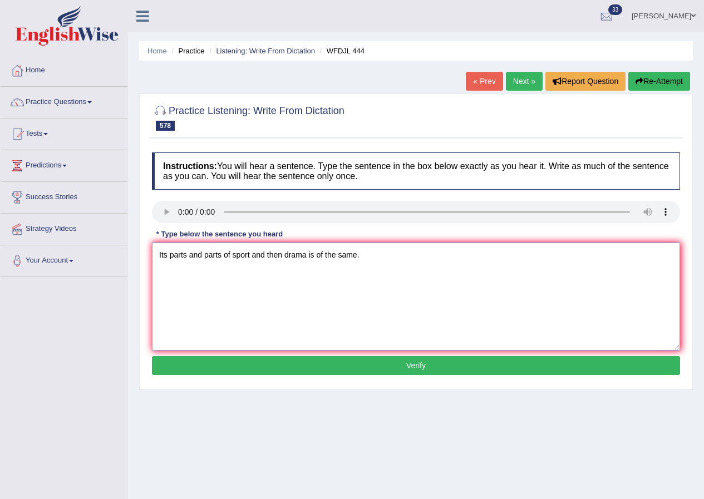
type textarea "Its parts and parts of sport and then drama is of the same."
click at [431, 360] on button "Verify" at bounding box center [416, 365] width 528 height 19
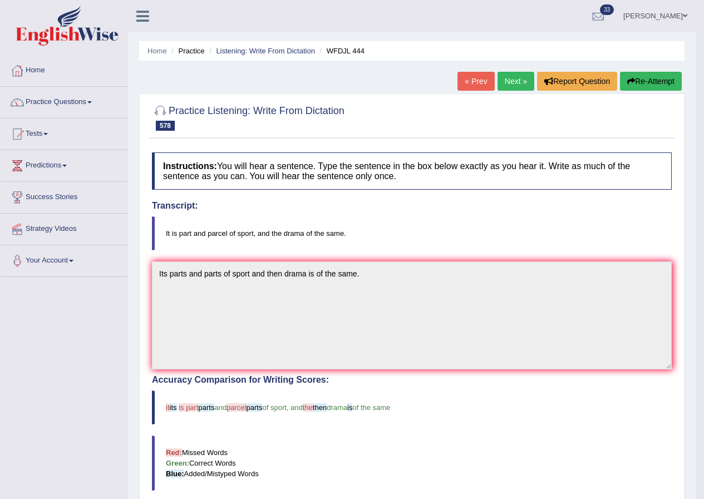
click at [507, 80] on link "Next »" at bounding box center [515, 81] width 37 height 19
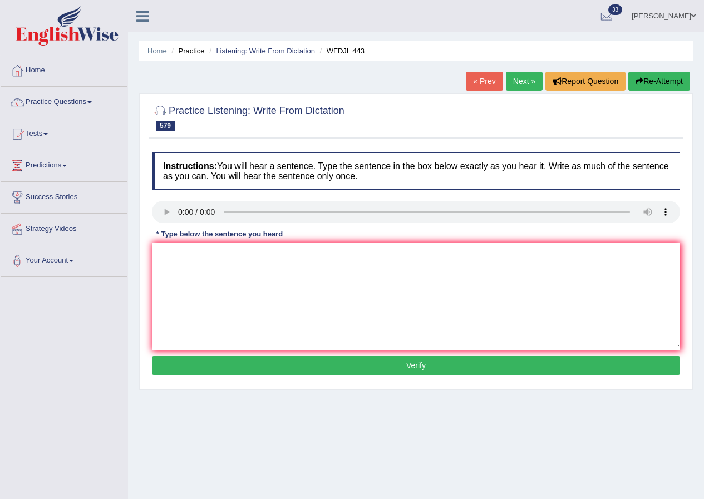
click at [192, 269] on textarea at bounding box center [416, 296] width 528 height 108
click at [230, 266] on textarea "I mean" at bounding box center [416, 296] width 528 height 108
click at [297, 264] on textarea "I mean everything promotes" at bounding box center [416, 296] width 528 height 108
click at [320, 266] on textarea "I mean everything promotes of full life of" at bounding box center [416, 296] width 528 height 108
type textarea "I mean everything promotes of full life of in a sence sense."
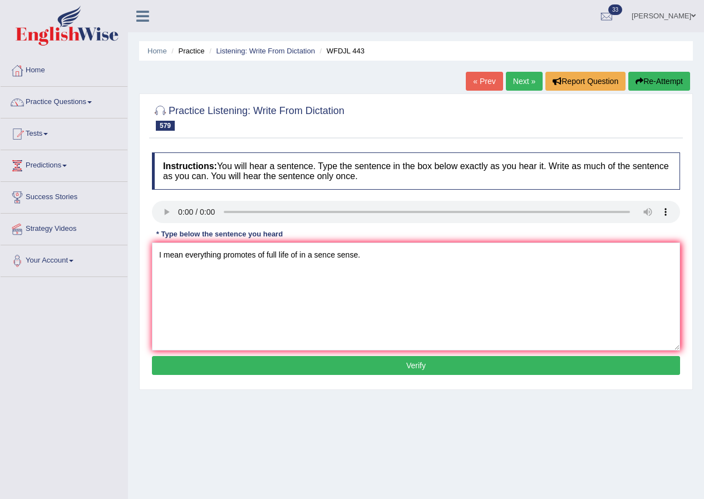
click at [431, 361] on button "Verify" at bounding box center [416, 365] width 528 height 19
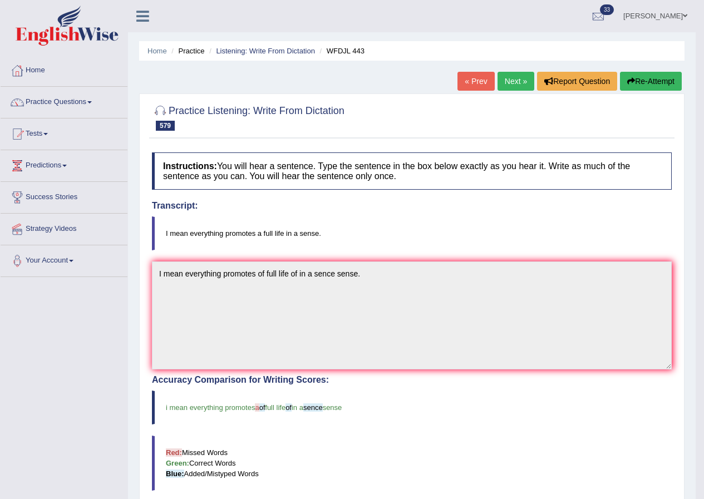
click at [521, 75] on link "Next »" at bounding box center [515, 81] width 37 height 19
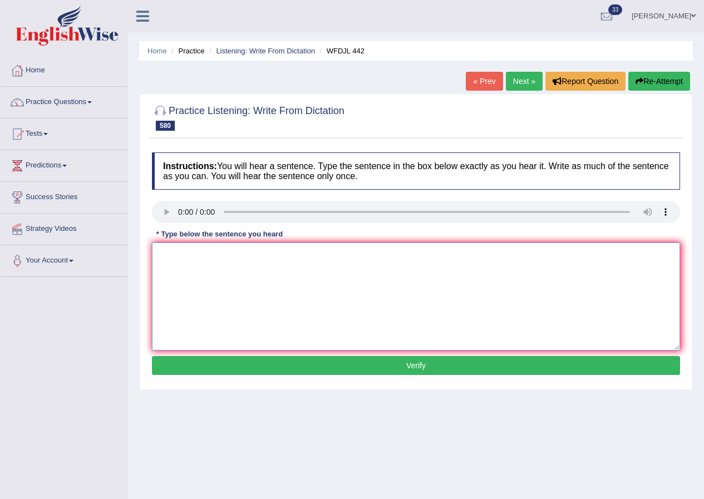
click at [178, 271] on textarea at bounding box center [416, 296] width 528 height 108
type textarea "T"
click at [183, 258] on textarea at bounding box center [416, 296] width 528 height 108
click at [219, 254] on textarea "But that reality is always ask the society" at bounding box center [416, 296] width 528 height 108
click at [331, 264] on textarea "But that reality is that we always ask the society" at bounding box center [416, 296] width 528 height 108
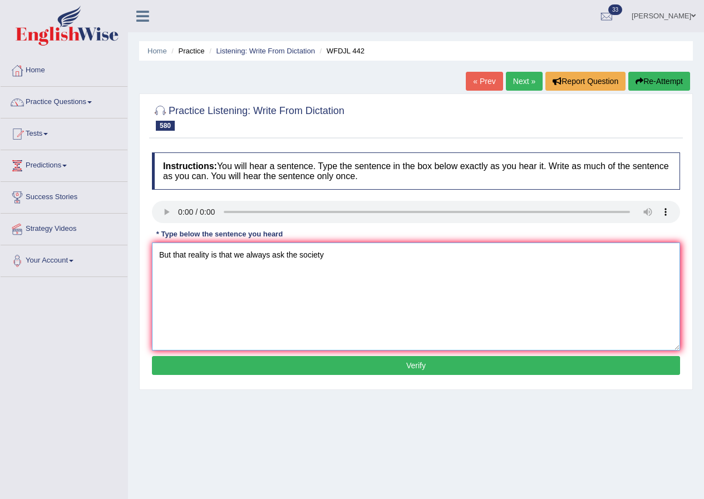
click at [286, 254] on textarea "But that reality is that we always ask the society" at bounding box center [416, 296] width 528 height 108
click at [366, 271] on textarea "But that reality is that we always ask to do more the society" at bounding box center [416, 296] width 528 height 108
type textarea "But that reality is that we always ask to do more the society."
click at [406, 361] on button "Verify" at bounding box center [416, 365] width 528 height 19
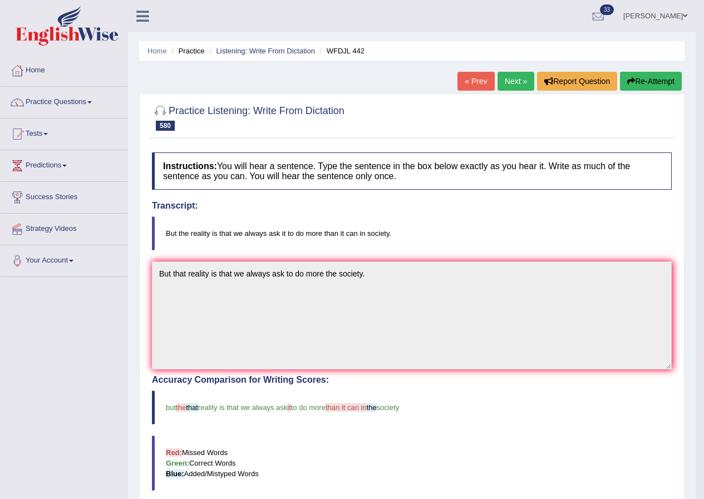
click at [507, 77] on link "Next »" at bounding box center [515, 81] width 37 height 19
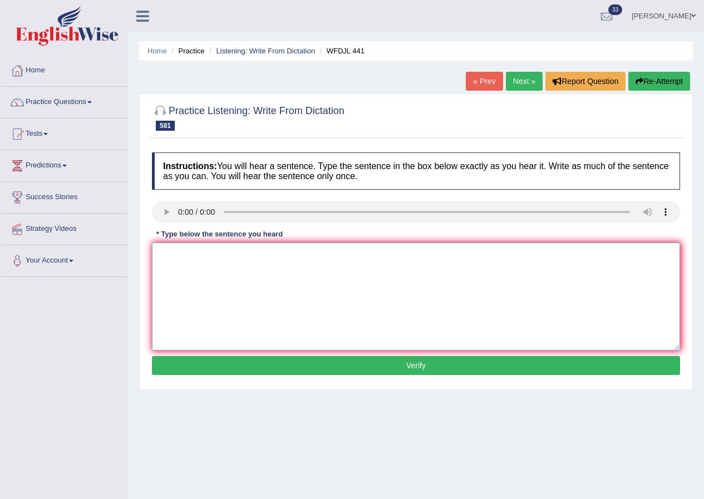
click at [205, 266] on textarea at bounding box center [416, 296] width 528 height 108
click at [266, 271] on textarea "There is notting" at bounding box center [416, 296] width 528 height 108
click at [284, 255] on textarea "There is notting more about woman" at bounding box center [416, 296] width 528 height 108
type textarea "There is notting more about winning thaqt could argue."
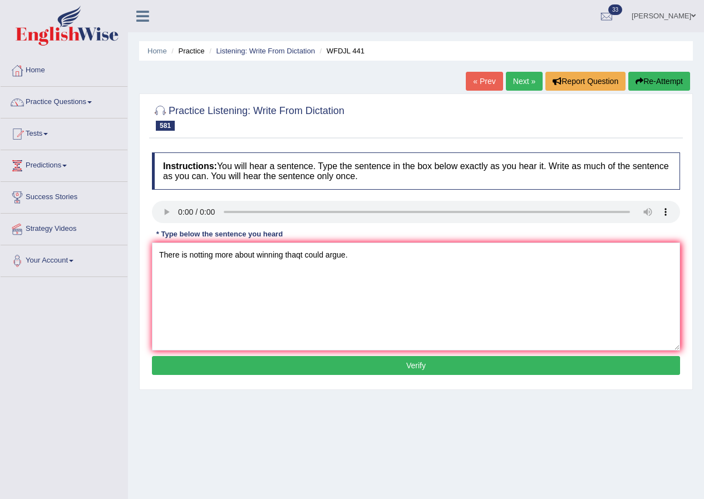
click at [393, 369] on button "Verify" at bounding box center [416, 365] width 528 height 19
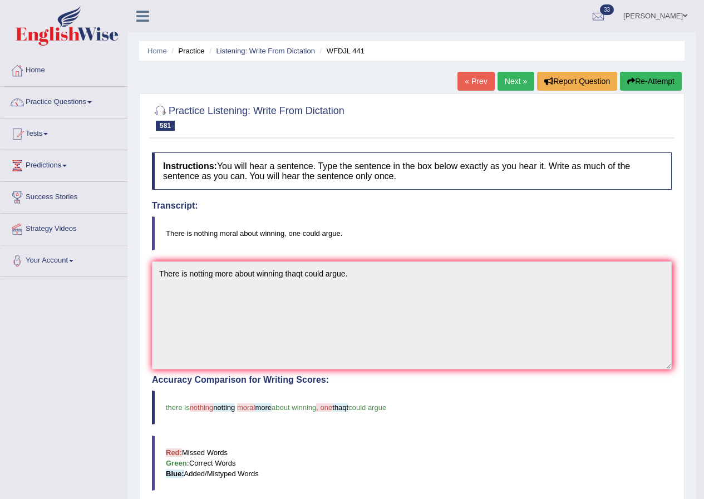
click at [503, 82] on link "Next »" at bounding box center [515, 81] width 37 height 19
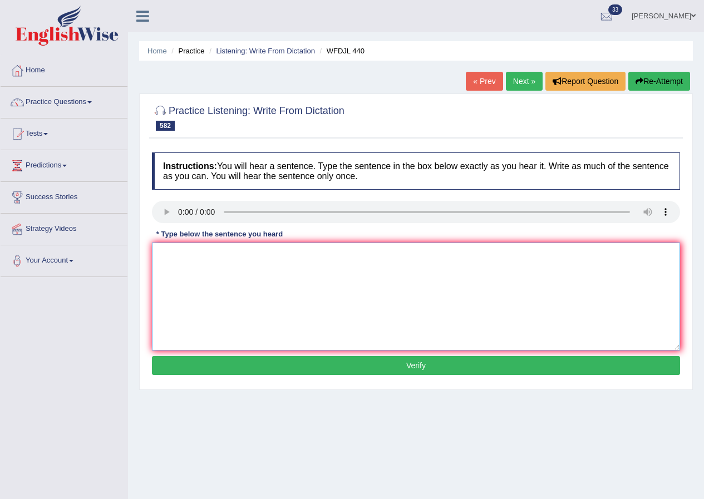
click at [183, 286] on textarea at bounding box center [416, 296] width 528 height 108
click at [208, 261] on textarea "I think" at bounding box center [416, 296] width 528 height 108
type textarea "I think that also that go to back to the state by the economy."
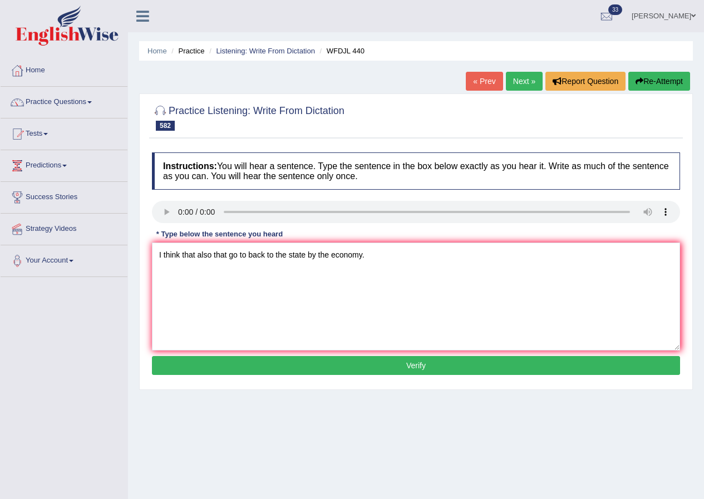
click at [394, 363] on button "Verify" at bounding box center [416, 365] width 528 height 19
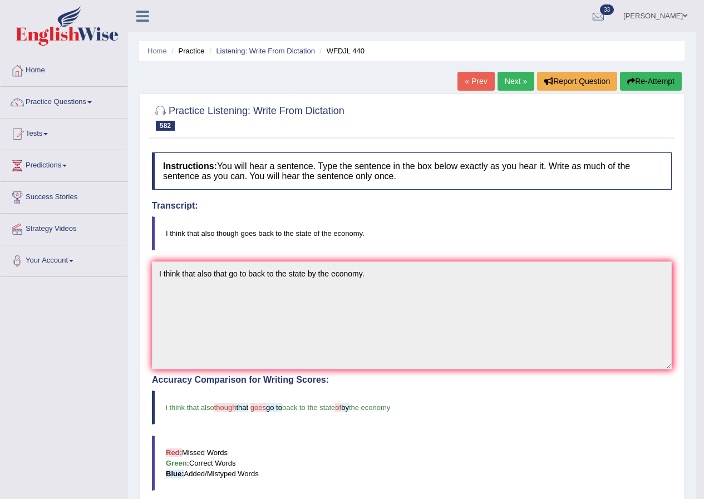
click at [512, 75] on link "Next »" at bounding box center [515, 81] width 37 height 19
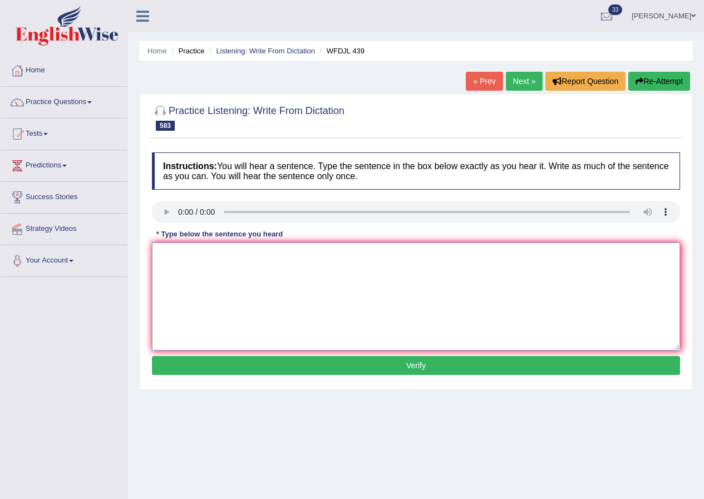
click at [203, 268] on textarea at bounding box center [416, 296] width 528 height 108
type textarea "Please not do bring food into the classroom."
click at [309, 259] on textarea "Please not do bring food into the classroom." at bounding box center [416, 296] width 528 height 108
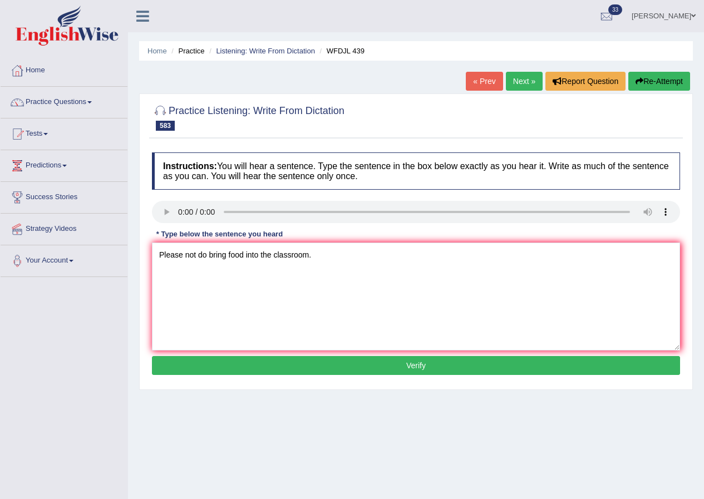
click at [398, 365] on button "Verify" at bounding box center [416, 365] width 528 height 19
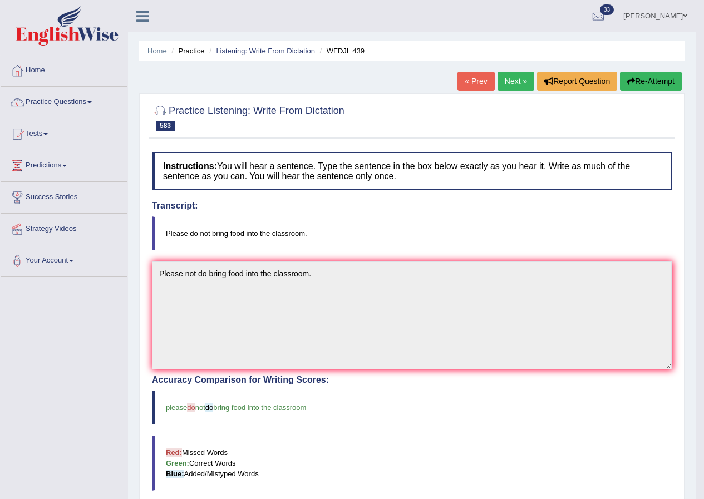
click at [522, 80] on link "Next »" at bounding box center [515, 81] width 37 height 19
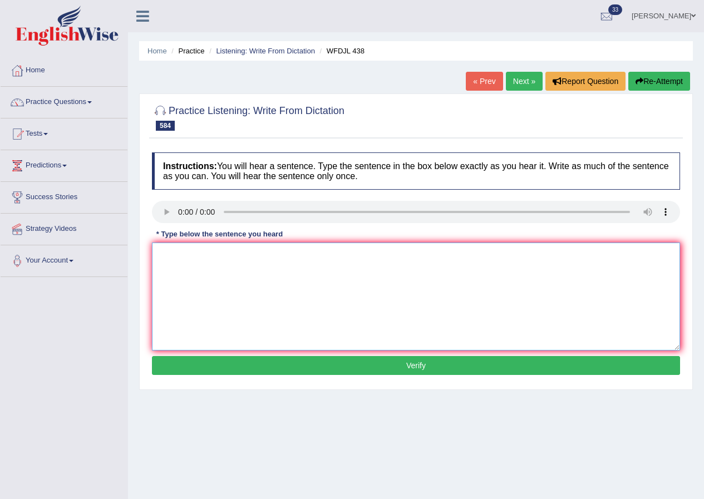
click at [195, 273] on textarea at bounding box center [416, 296] width 528 height 108
click at [217, 265] on textarea "And ways" at bounding box center [416, 296] width 528 height 108
click at [270, 263] on textarea "And ways spaces thigt" at bounding box center [416, 296] width 528 height 108
click at [328, 261] on textarea "And ways spaces thigt news from far away" at bounding box center [416, 296] width 528 height 108
type textarea "And ways spaces thigt news from far away is always loser."
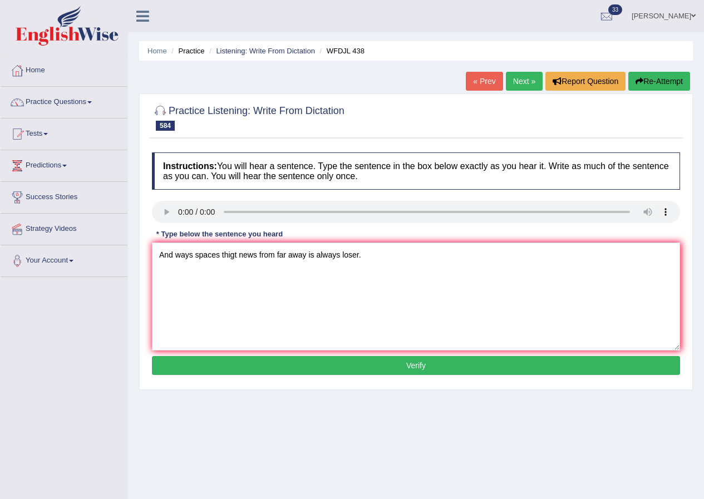
click at [421, 362] on button "Verify" at bounding box center [416, 365] width 528 height 19
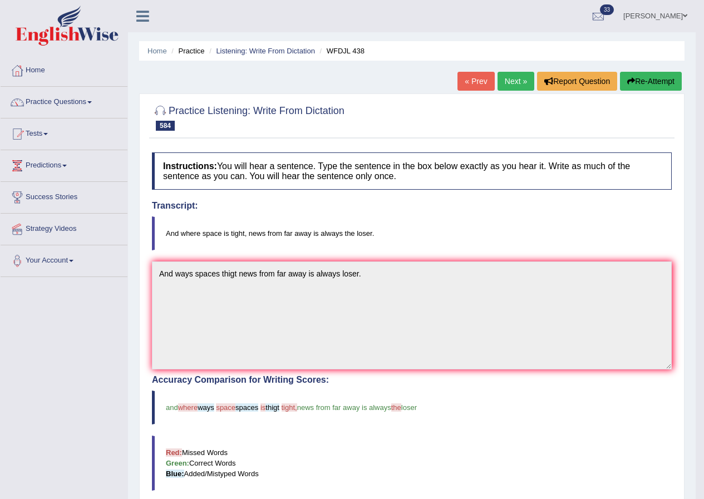
click at [512, 80] on link "Next »" at bounding box center [515, 81] width 37 height 19
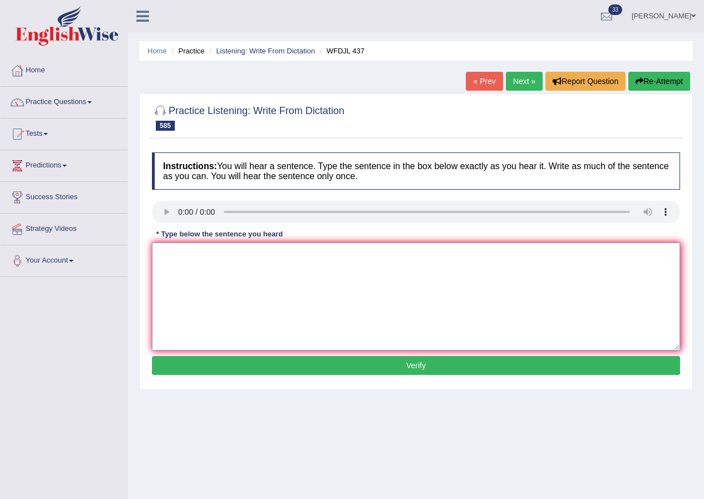
click at [194, 280] on textarea at bounding box center [416, 296] width 528 height 108
click at [95, 103] on link "Practice Questions" at bounding box center [64, 101] width 127 height 28
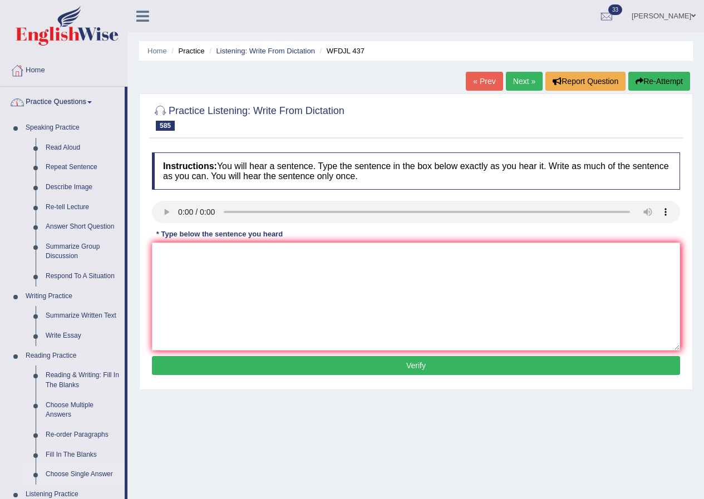
scroll to position [373, 0]
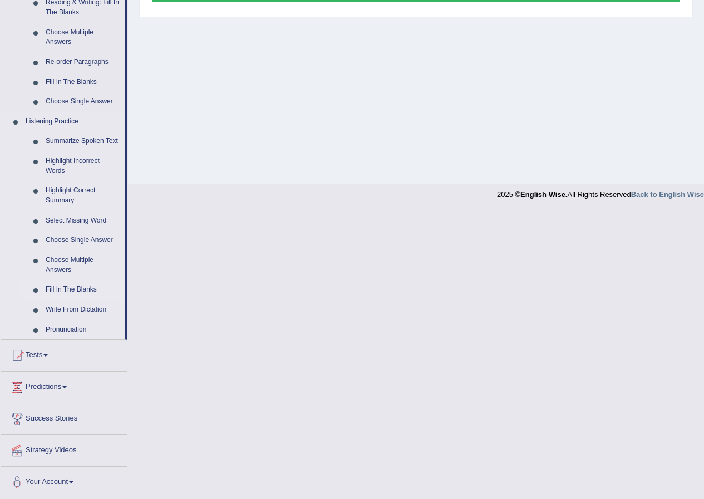
click at [77, 289] on link "Fill In The Blanks" at bounding box center [83, 290] width 84 height 20
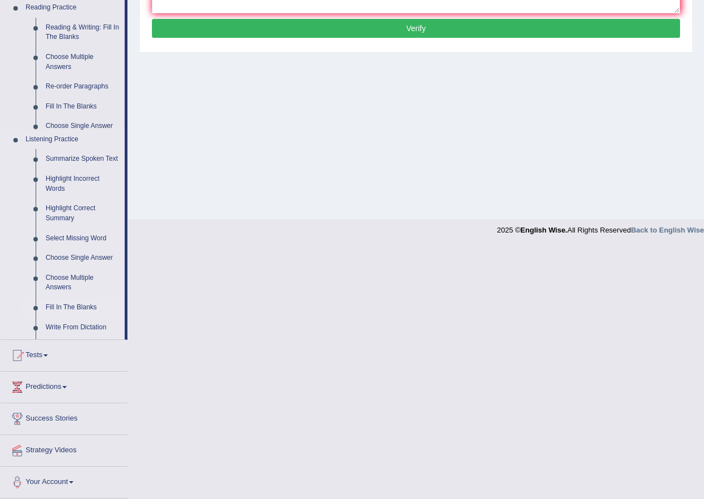
scroll to position [85, 0]
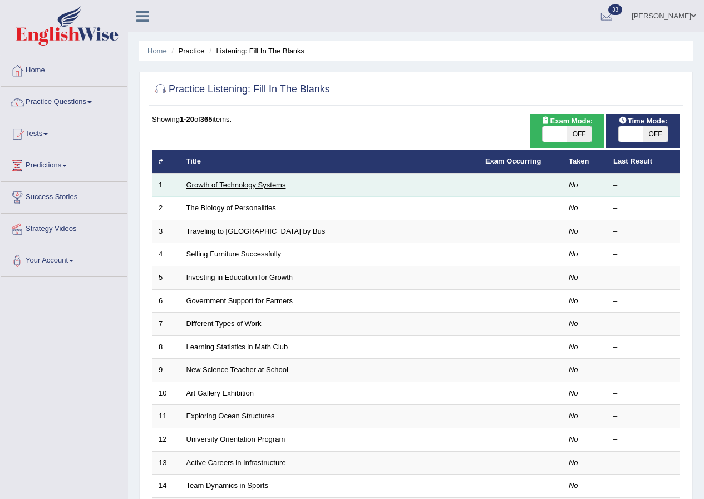
click at [218, 184] on link "Growth of Technology Systems" at bounding box center [236, 185] width 100 height 8
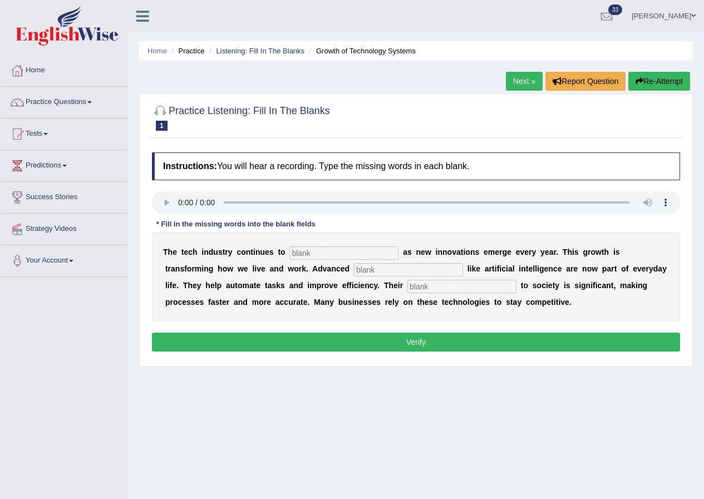
click at [324, 250] on input "text" at bounding box center [343, 252] width 109 height 13
type input "[PERSON_NAME]"
click at [387, 270] on input "text" at bounding box center [408, 269] width 109 height 13
type input "systems"
click at [428, 284] on input "text" at bounding box center [461, 286] width 109 height 13
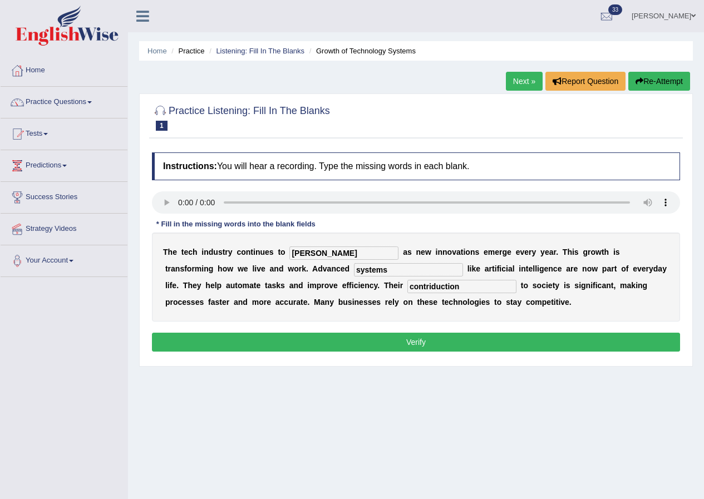
type input "contriduction"
click at [417, 339] on button "Verify" at bounding box center [416, 342] width 528 height 19
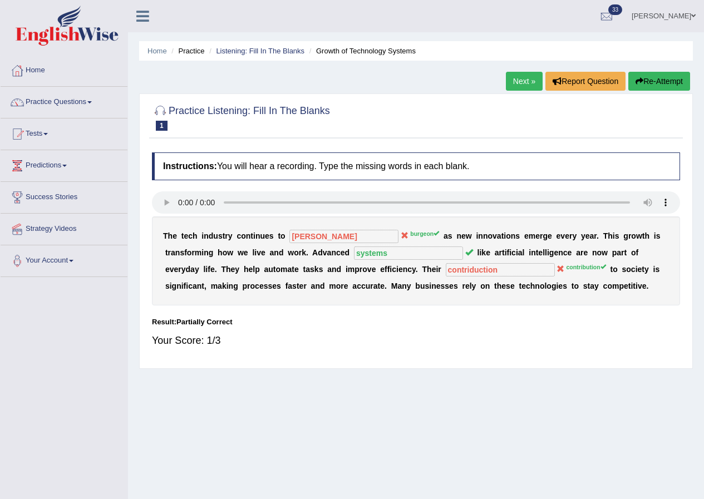
click at [523, 76] on link "Next »" at bounding box center [524, 81] width 37 height 19
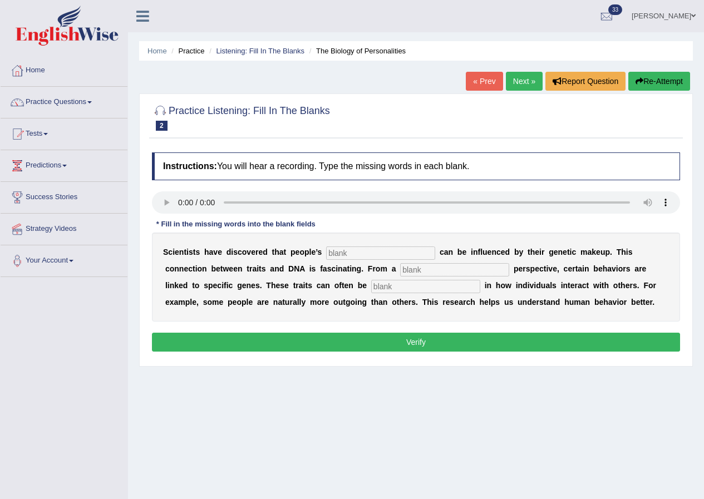
click at [359, 251] on input "text" at bounding box center [380, 252] width 109 height 13
type input "personaltiy"
click at [419, 266] on input "text" at bounding box center [454, 269] width 109 height 13
type input "biology"
click at [399, 284] on input "text" at bounding box center [425, 286] width 109 height 13
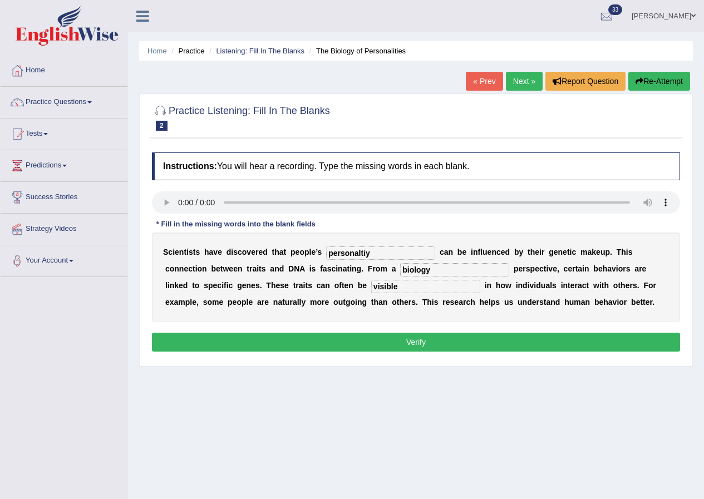
type input "visible"
click at [370, 250] on input "personaltiy" at bounding box center [380, 252] width 109 height 13
type input "personality"
click at [420, 334] on button "Verify" at bounding box center [416, 342] width 528 height 19
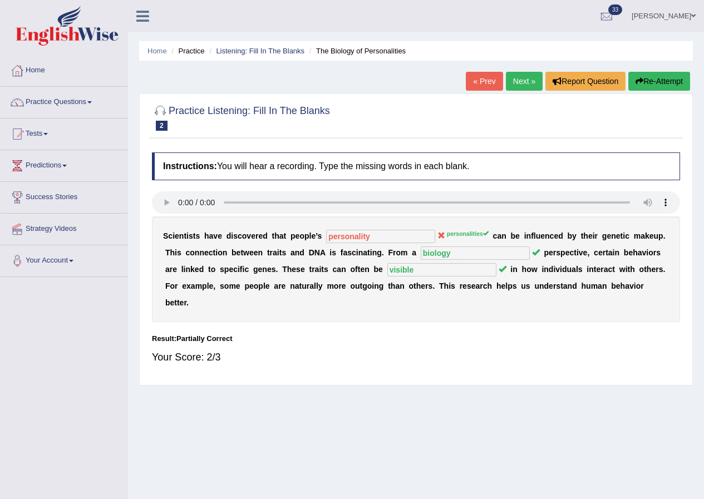
click at [524, 73] on link "Next »" at bounding box center [524, 81] width 37 height 19
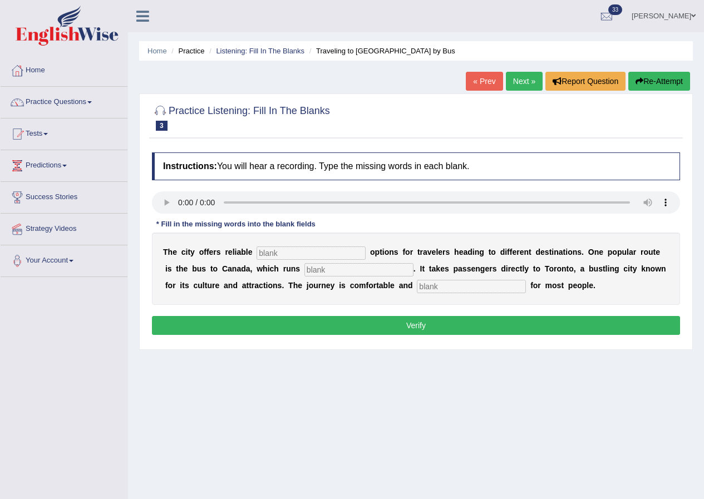
click at [294, 253] on input "text" at bounding box center [310, 252] width 109 height 13
type input "traqnport"
click at [339, 275] on input "text" at bounding box center [358, 269] width 109 height 13
type input "daily"
click at [454, 290] on input "text" at bounding box center [471, 286] width 109 height 13
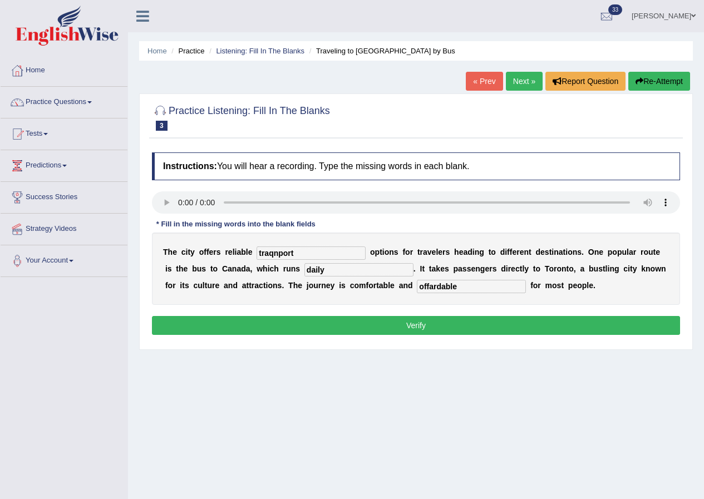
type input "offardable"
click at [279, 252] on input "traqnport" at bounding box center [310, 252] width 109 height 13
click at [300, 255] on input "traqnport" at bounding box center [310, 252] width 109 height 13
click at [278, 250] on input "traqnport" at bounding box center [310, 252] width 109 height 13
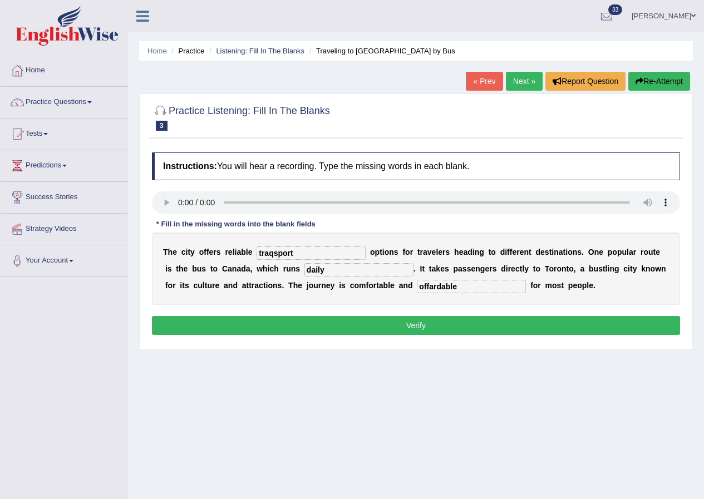
click at [271, 252] on input "traqsport" at bounding box center [310, 252] width 109 height 13
click at [313, 255] on input "transport" at bounding box center [310, 252] width 109 height 13
type input "transport"
click at [469, 289] on input "offardable" at bounding box center [471, 286] width 109 height 13
click at [446, 324] on button "Verify" at bounding box center [416, 325] width 528 height 19
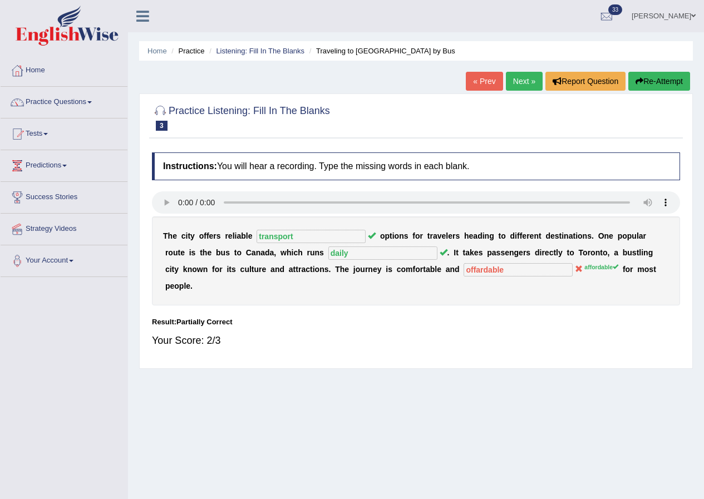
click at [515, 82] on link "Next »" at bounding box center [524, 81] width 37 height 19
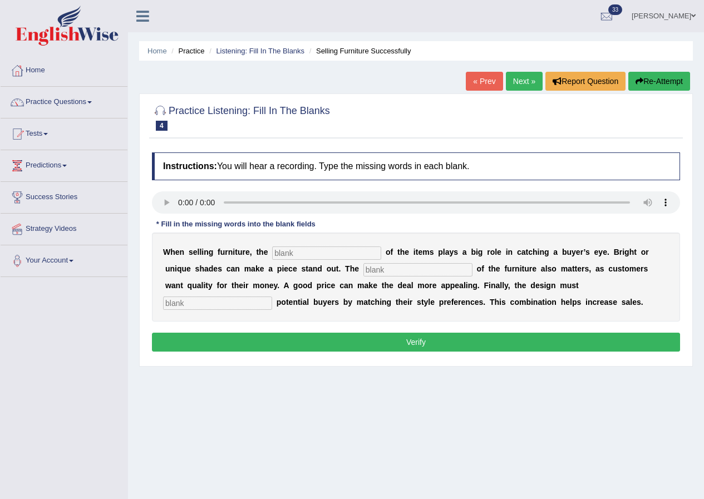
click at [308, 251] on input "text" at bounding box center [326, 252] width 109 height 13
type input "colour"
click at [398, 272] on input "text" at bounding box center [417, 269] width 109 height 13
type input "value"
click at [250, 298] on input "text" at bounding box center [217, 302] width 109 height 13
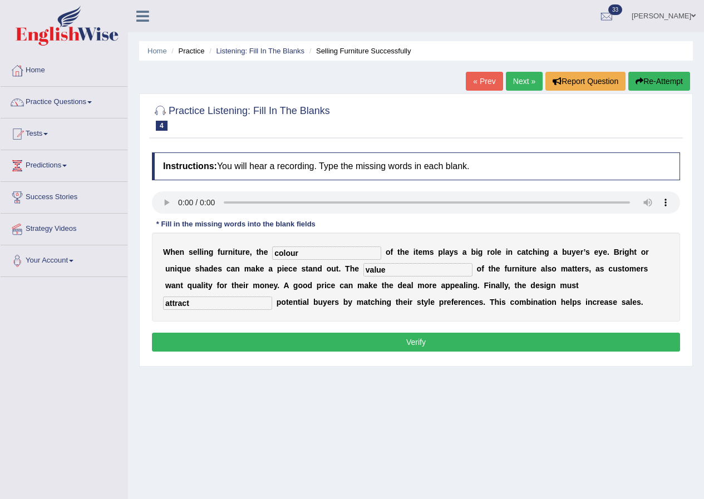
type input "attract"
click at [402, 338] on button "Verify" at bounding box center [416, 342] width 528 height 19
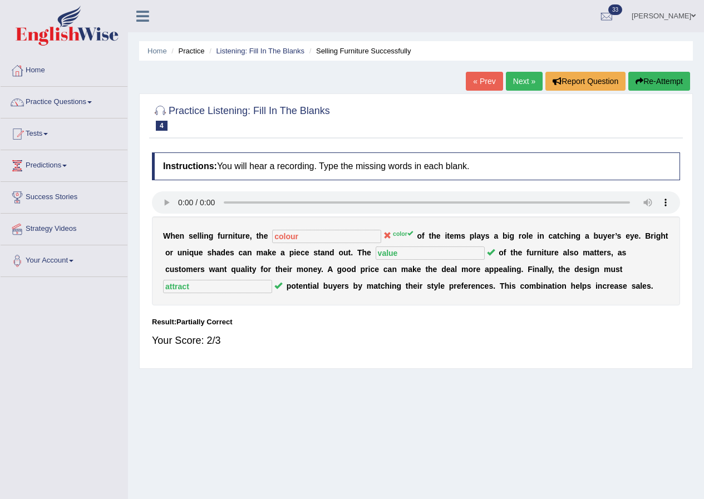
click at [527, 76] on link "Next »" at bounding box center [524, 81] width 37 height 19
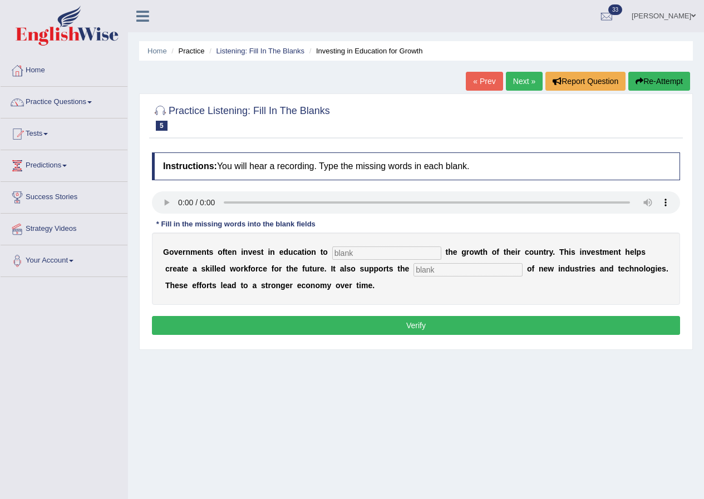
click at [377, 250] on input "text" at bounding box center [386, 252] width 109 height 13
type input "boost"
click at [463, 270] on input "text" at bounding box center [467, 269] width 109 height 13
type input "development"
click at [415, 321] on button "Verify" at bounding box center [416, 325] width 528 height 19
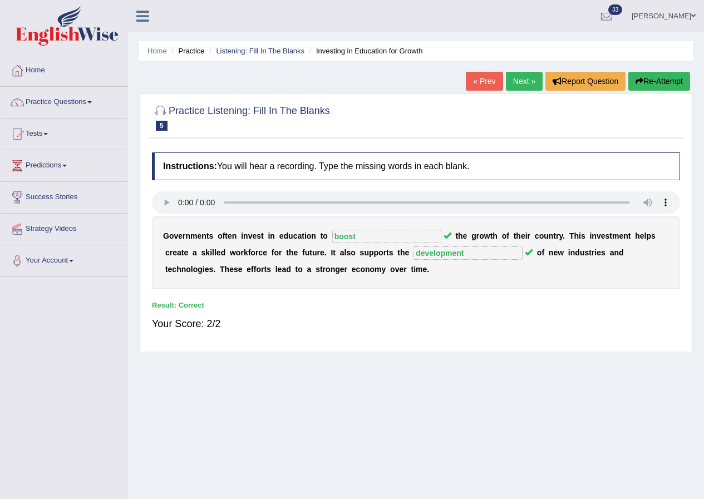
click at [518, 83] on link "Next »" at bounding box center [524, 81] width 37 height 19
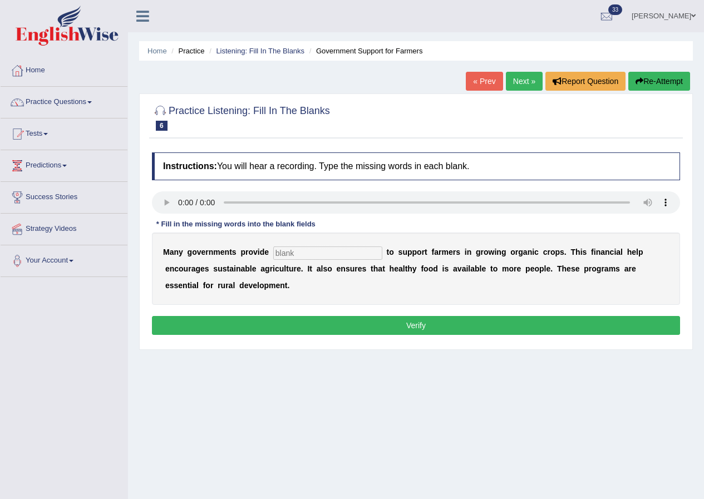
click at [316, 253] on input "text" at bounding box center [327, 252] width 109 height 13
type input "substance"
click at [400, 319] on button "Verify" at bounding box center [416, 325] width 528 height 19
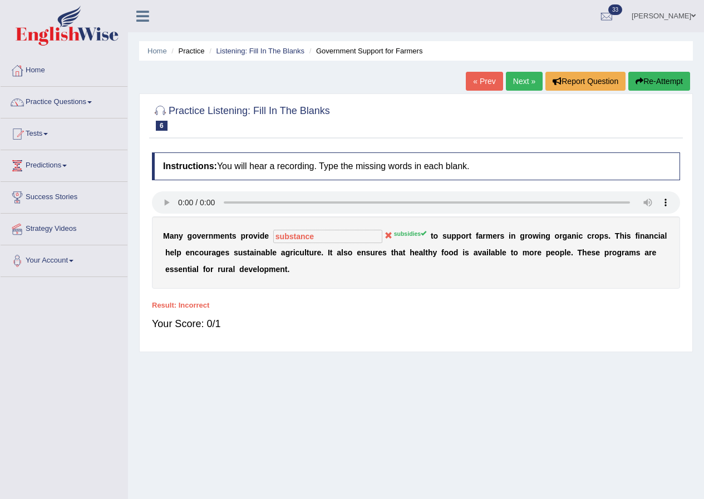
click at [517, 82] on link "Next »" at bounding box center [524, 81] width 37 height 19
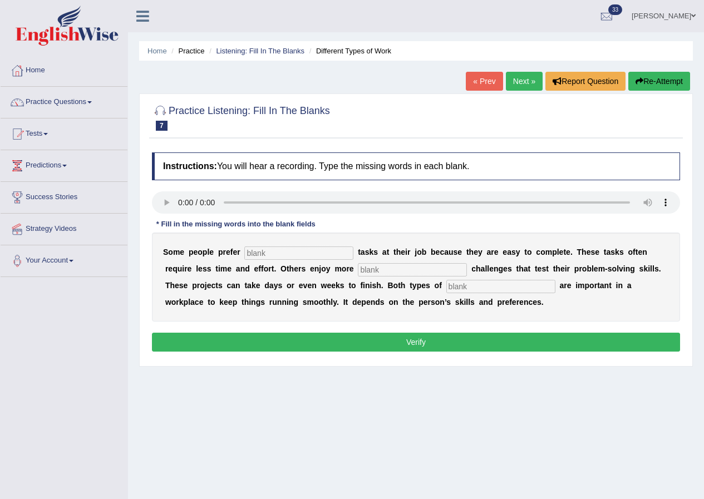
click at [293, 253] on input "text" at bounding box center [298, 252] width 109 height 13
type input "simple"
click at [399, 270] on input "text" at bounding box center [412, 269] width 109 height 13
click at [398, 266] on input "text" at bounding box center [412, 269] width 109 height 13
type input "complix"
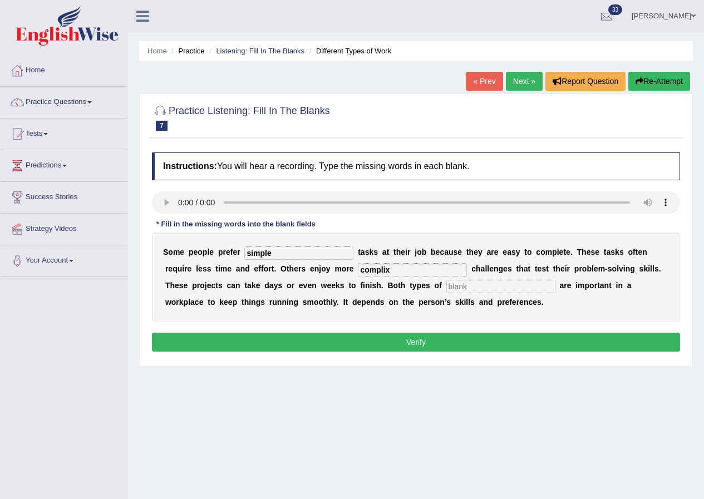
click at [488, 288] on input "text" at bounding box center [500, 286] width 109 height 13
type input "work"
click at [386, 269] on input "complix" at bounding box center [412, 269] width 109 height 13
type input "complex"
click at [422, 337] on button "Verify" at bounding box center [416, 342] width 528 height 19
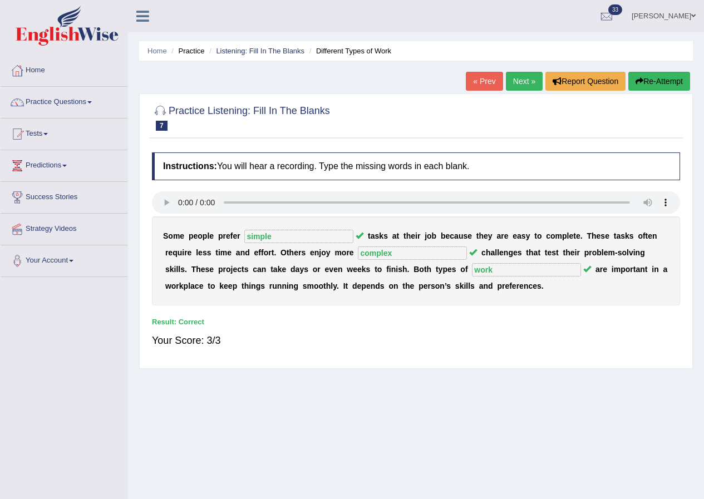
click at [521, 81] on link "Next »" at bounding box center [524, 81] width 37 height 19
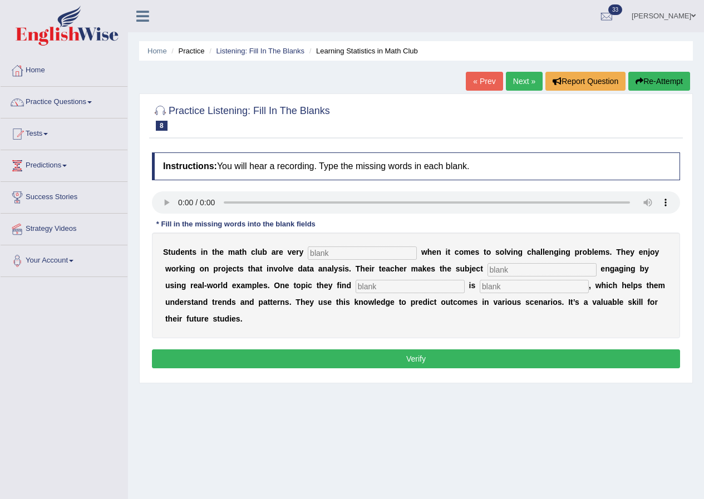
click at [341, 250] on input "text" at bounding box center [362, 252] width 109 height 13
type input "active"
click at [518, 271] on input "text" at bounding box center [541, 269] width 109 height 13
click at [513, 268] on input "text" at bounding box center [541, 269] width 109 height 13
type input "completly"
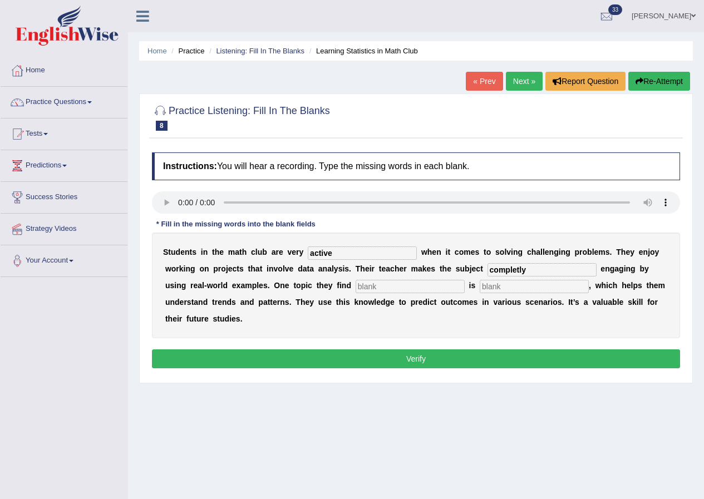
click at [402, 287] on input "text" at bounding box center [409, 286] width 109 height 13
click at [388, 289] on input "text" at bounding box center [409, 286] width 109 height 13
type input "interesting"
click at [493, 286] on input "text" at bounding box center [533, 286] width 109 height 13
click at [419, 285] on input "interesting" at bounding box center [409, 286] width 109 height 13
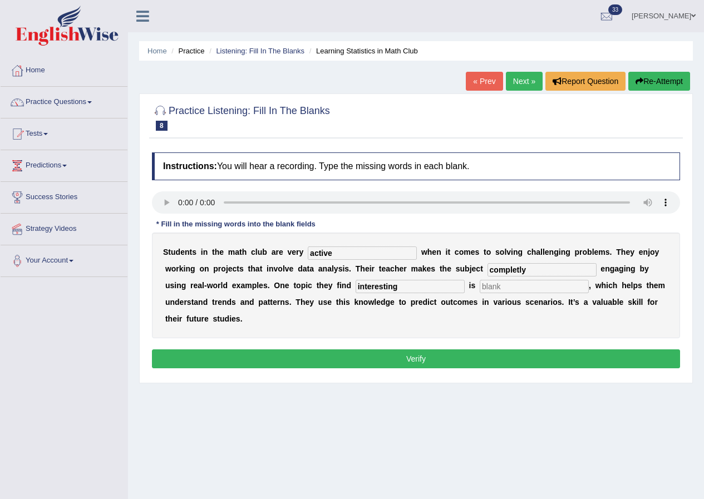
click at [519, 270] on input "completly" at bounding box center [541, 269] width 109 height 13
type input "completely"
click at [399, 290] on input "interesting" at bounding box center [409, 286] width 109 height 13
click at [527, 289] on input "text" at bounding box center [533, 286] width 109 height 13
type input "statistics"
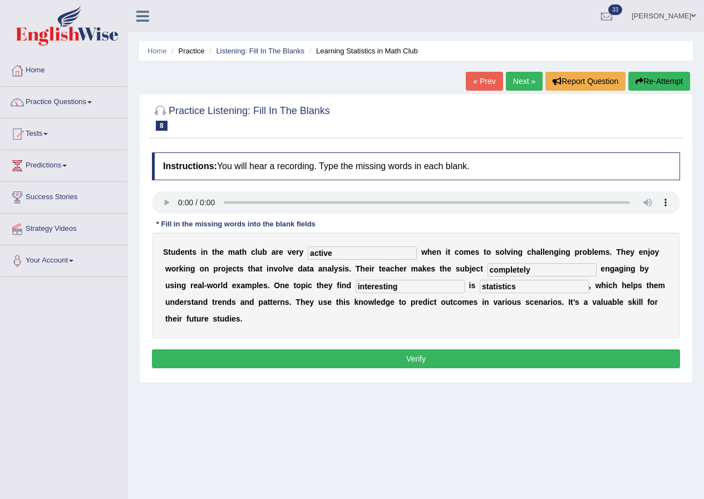
click at [457, 350] on button "Verify" at bounding box center [416, 358] width 528 height 19
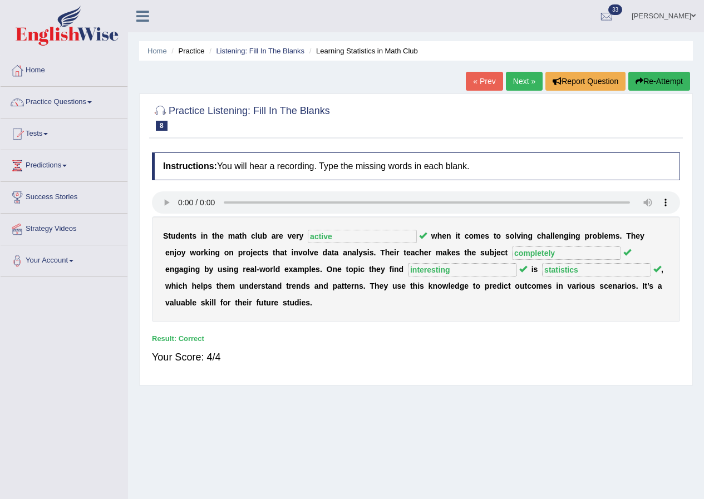
click at [526, 83] on link "Next »" at bounding box center [524, 81] width 37 height 19
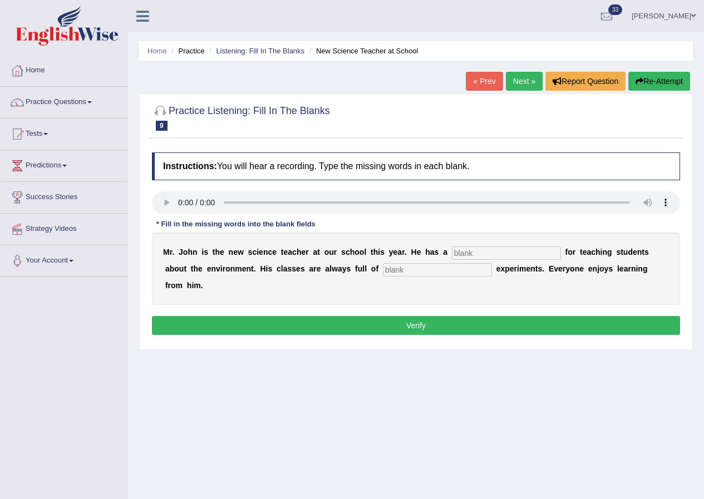
click at [475, 254] on input "text" at bounding box center [506, 252] width 109 height 13
type input "pattient"
click at [408, 268] on input "text" at bounding box center [437, 269] width 109 height 13
click at [405, 269] on input "text" at bounding box center [437, 269] width 109 height 13
type input "exiting"
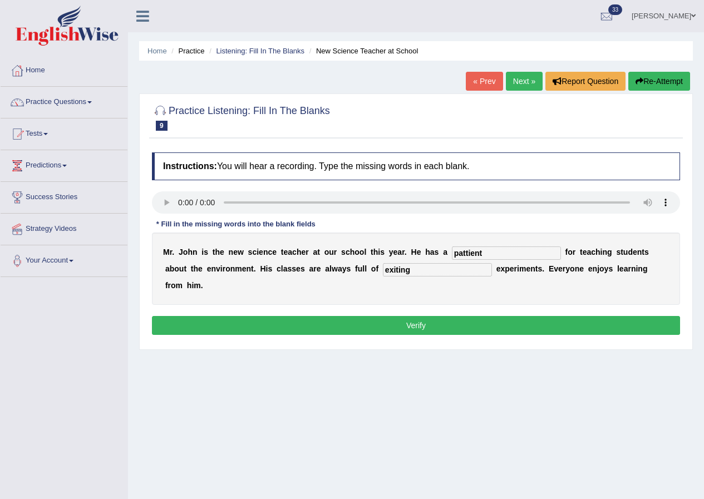
click at [438, 324] on button "Verify" at bounding box center [416, 325] width 528 height 19
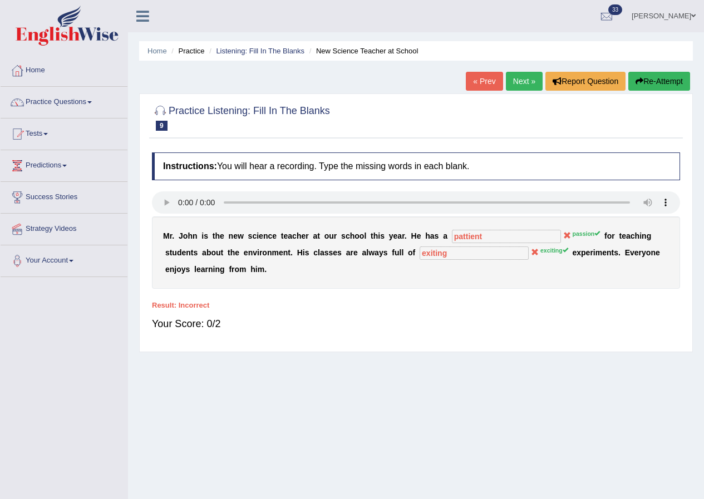
click at [526, 79] on link "Next »" at bounding box center [524, 81] width 37 height 19
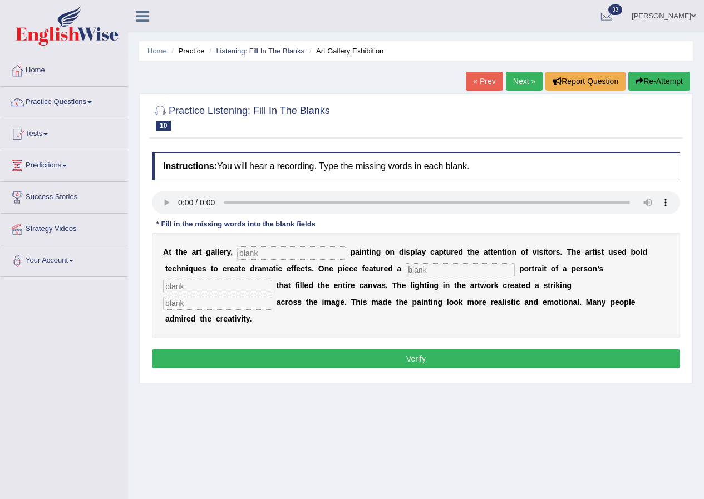
click at [280, 252] on input "text" at bounding box center [291, 252] width 109 height 13
type input "every"
click at [437, 273] on input "text" at bounding box center [459, 269] width 109 height 13
type input "huge"
click at [257, 285] on input "text" at bounding box center [217, 286] width 109 height 13
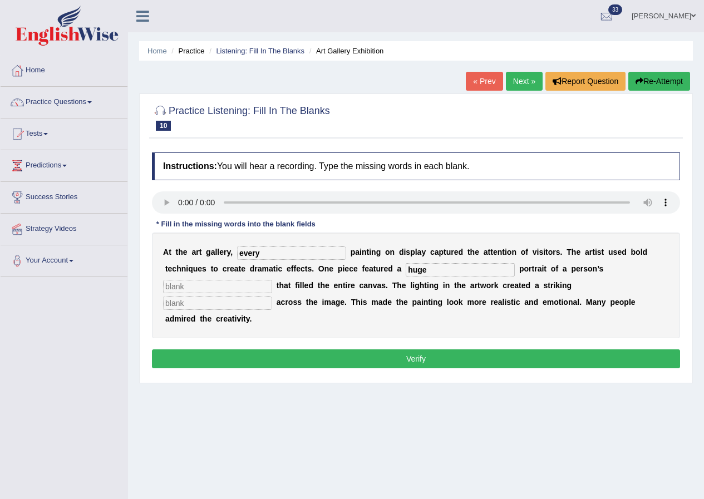
click at [236, 285] on input "text" at bounding box center [217, 286] width 109 height 13
click at [244, 281] on input "text" at bounding box center [217, 286] width 109 height 13
type input "face"
click at [241, 305] on input "text" at bounding box center [217, 302] width 109 height 13
type input "shadow"
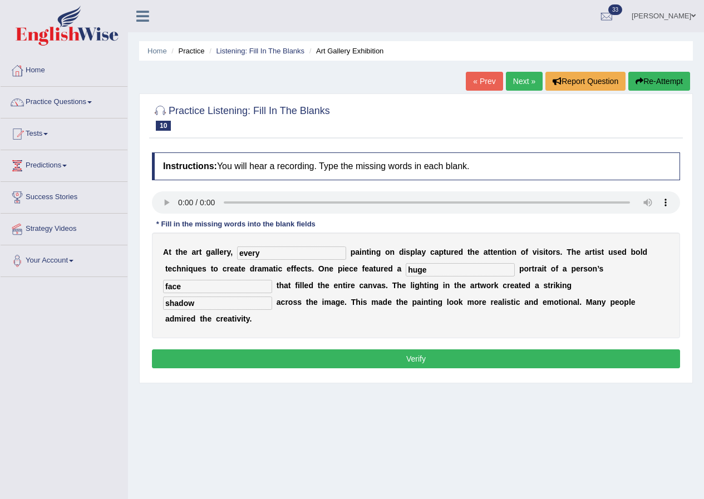
click at [426, 356] on button "Verify" at bounding box center [416, 358] width 528 height 19
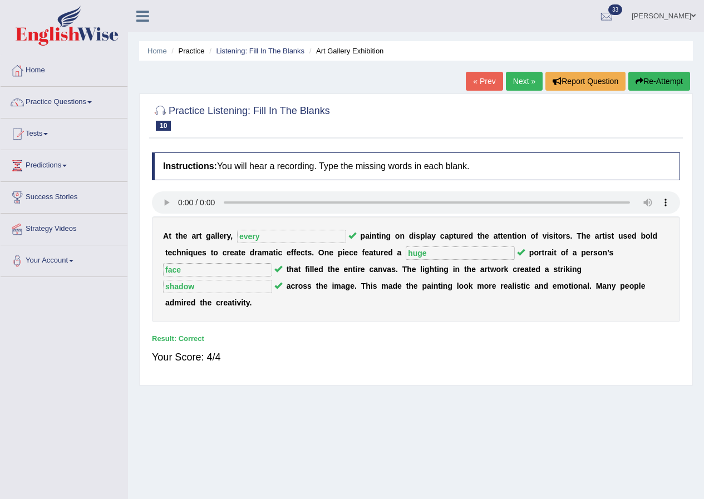
click at [516, 76] on link "Next »" at bounding box center [524, 81] width 37 height 19
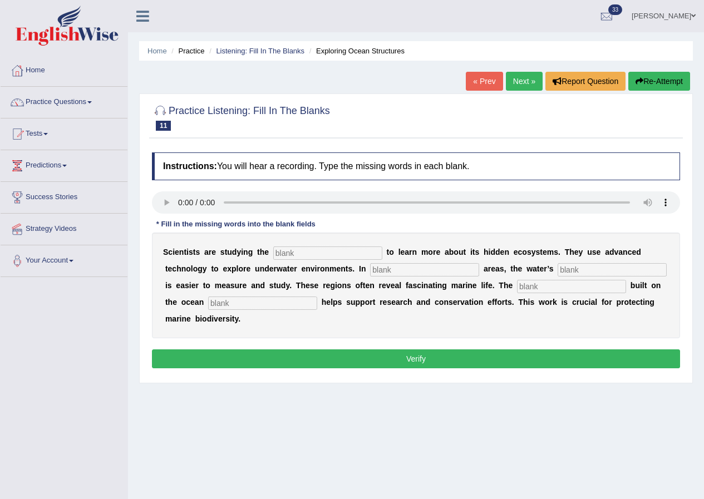
click at [314, 251] on input "text" at bounding box center [327, 252] width 109 height 13
click at [297, 254] on input "ocean" at bounding box center [327, 252] width 109 height 13
type input "ocean"
click at [390, 271] on input "text" at bounding box center [424, 269] width 109 height 13
type input "shalow"
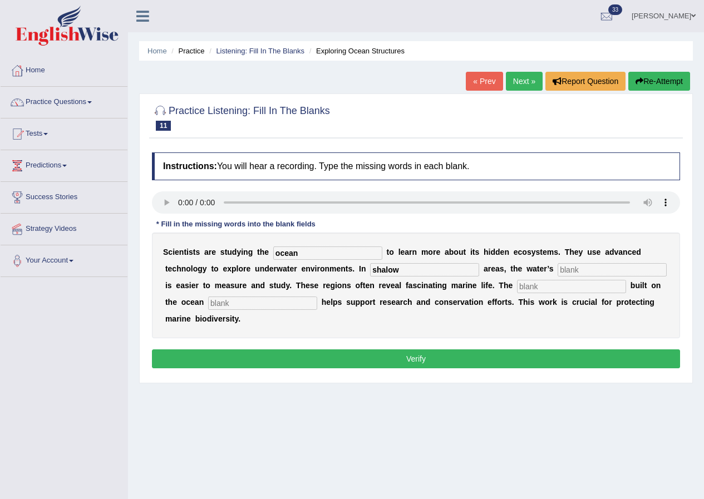
click at [574, 270] on input "text" at bounding box center [611, 269] width 109 height 13
click at [584, 262] on div "S c i e n t i s t s a r e s t u d y i n g t h e ocean t o l e a r n m o r e a b…" at bounding box center [416, 285] width 528 height 106
click at [584, 269] on input "text" at bounding box center [611, 269] width 109 height 13
type input "debt"
click at [553, 285] on input "text" at bounding box center [571, 286] width 109 height 13
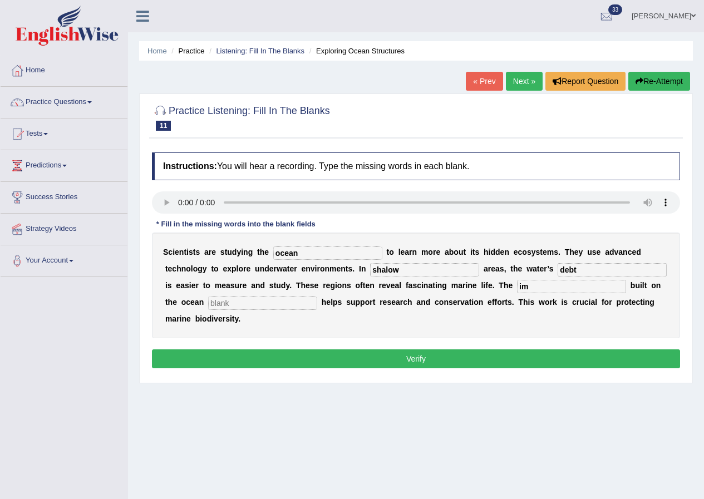
type input "im"
click at [288, 303] on input "text" at bounding box center [262, 302] width 109 height 13
click at [253, 299] on input "text" at bounding box center [262, 302] width 109 height 13
type input "floor"
click at [531, 285] on input "im" at bounding box center [571, 286] width 109 height 13
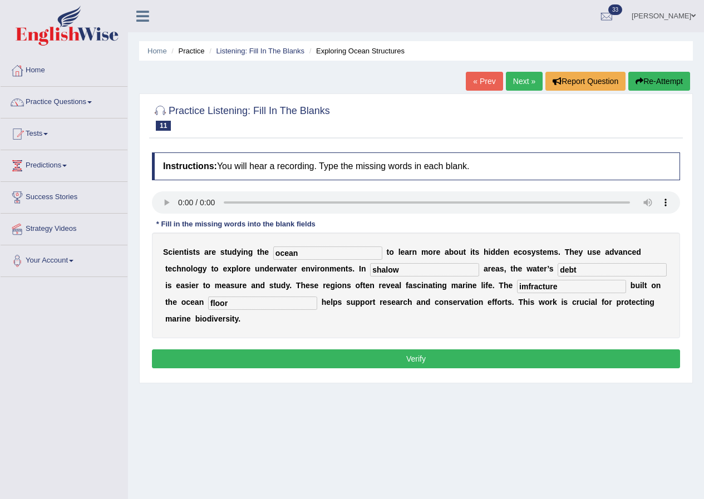
type input "imfracture"
click at [429, 359] on button "Verify" at bounding box center [416, 358] width 528 height 19
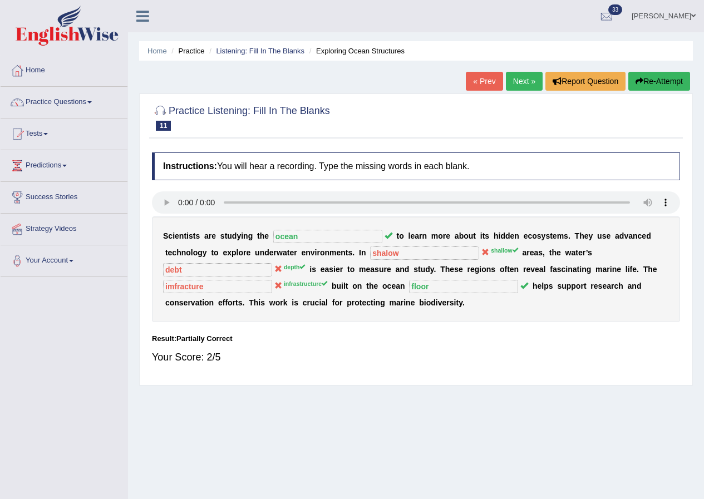
click at [522, 78] on link "Next »" at bounding box center [524, 81] width 37 height 19
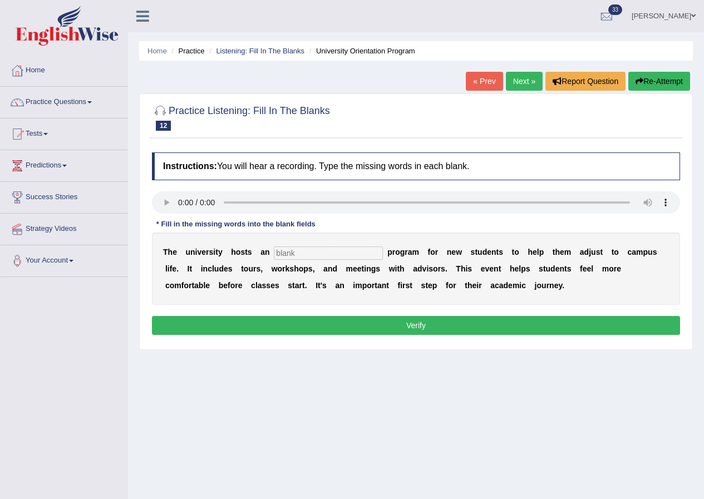
click at [318, 253] on input "text" at bounding box center [328, 252] width 109 height 13
type input "orentition"
click at [436, 328] on button "Verify" at bounding box center [416, 325] width 528 height 19
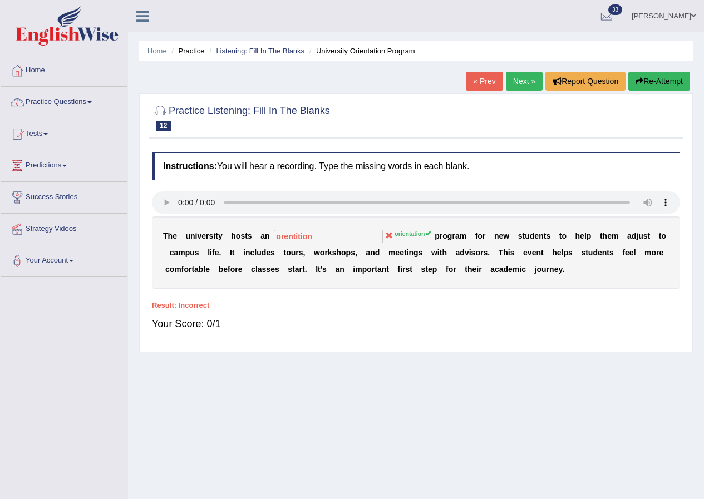
click at [517, 84] on link "Next »" at bounding box center [524, 81] width 37 height 19
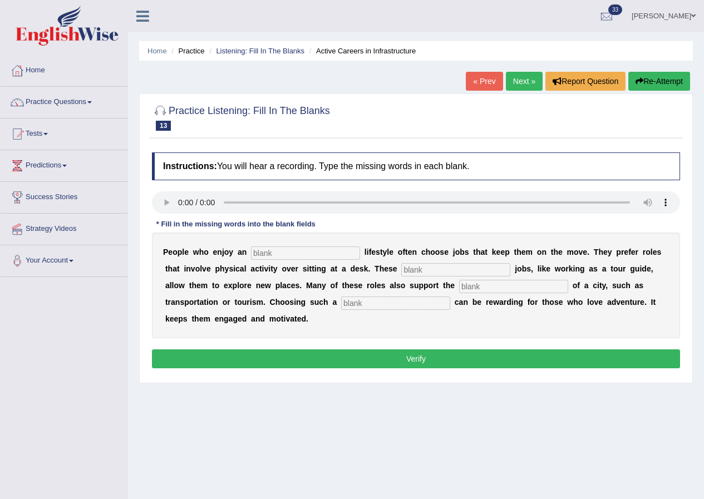
click at [309, 253] on input "text" at bounding box center [305, 252] width 109 height 13
type input "active"
click at [460, 270] on input "text" at bounding box center [455, 269] width 109 height 13
click at [456, 271] on input "text" at bounding box center [455, 269] width 109 height 13
type input "interesting"
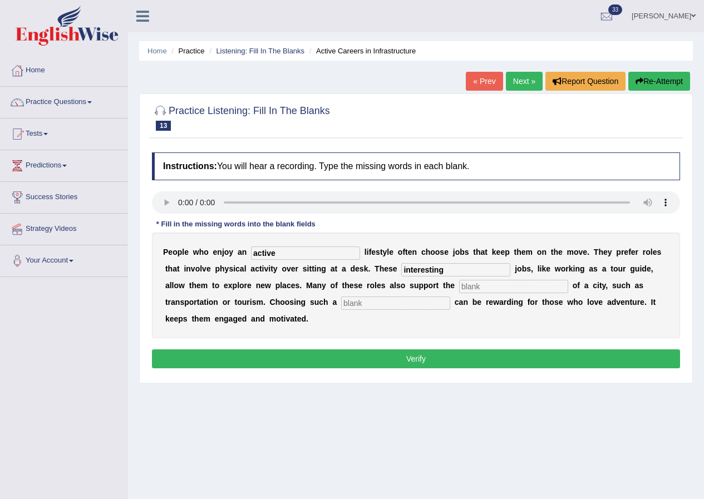
click at [488, 289] on input "text" at bounding box center [513, 286] width 109 height 13
type input "imfras"
click at [394, 302] on input "text" at bounding box center [395, 302] width 109 height 13
type input "career"
click at [500, 290] on input "imfras" at bounding box center [513, 286] width 109 height 13
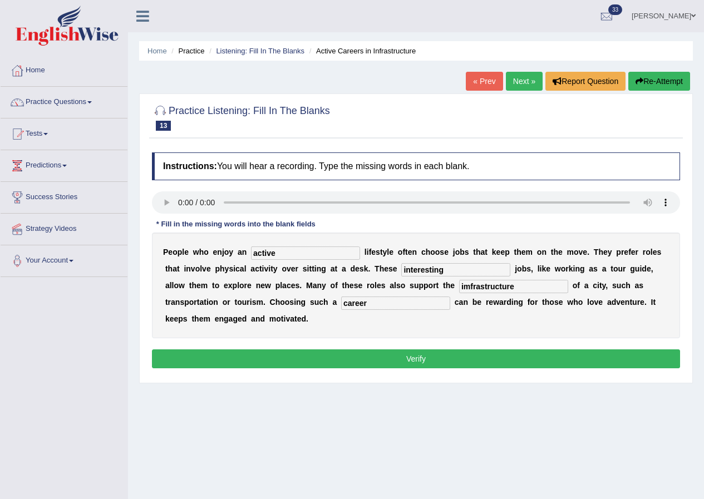
type input "imfrastructure"
click at [458, 356] on button "Verify" at bounding box center [416, 358] width 528 height 19
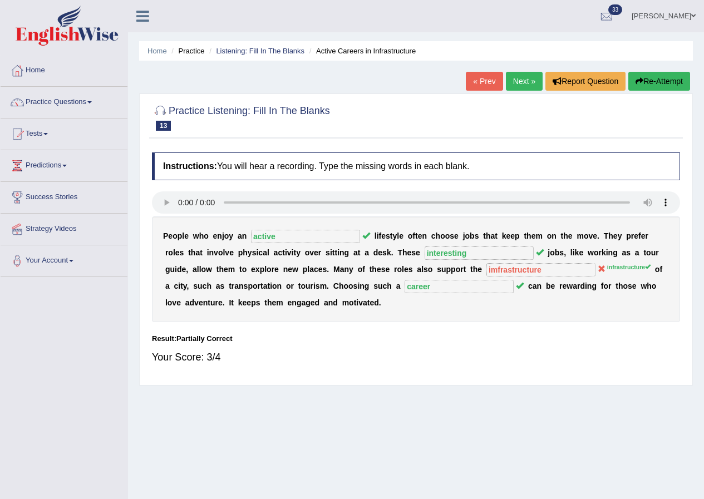
click at [518, 79] on link "Next »" at bounding box center [524, 81] width 37 height 19
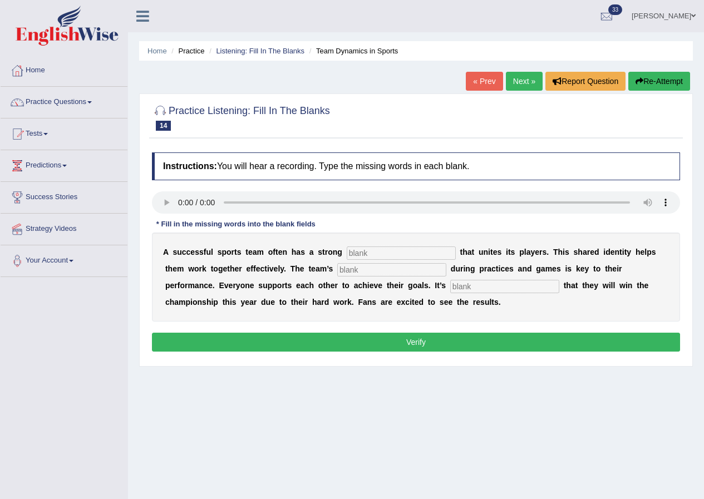
click at [380, 251] on input "text" at bounding box center [400, 252] width 109 height 13
type input "culture"
click at [370, 270] on input "text" at bounding box center [391, 269] width 109 height 13
type input "colaboration"
click at [498, 287] on input "text" at bounding box center [504, 286] width 109 height 13
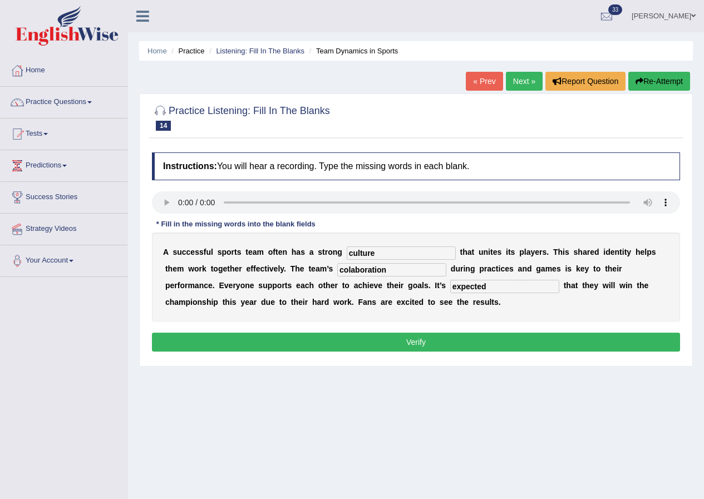
type input "expected"
click at [417, 339] on button "Verify" at bounding box center [416, 342] width 528 height 19
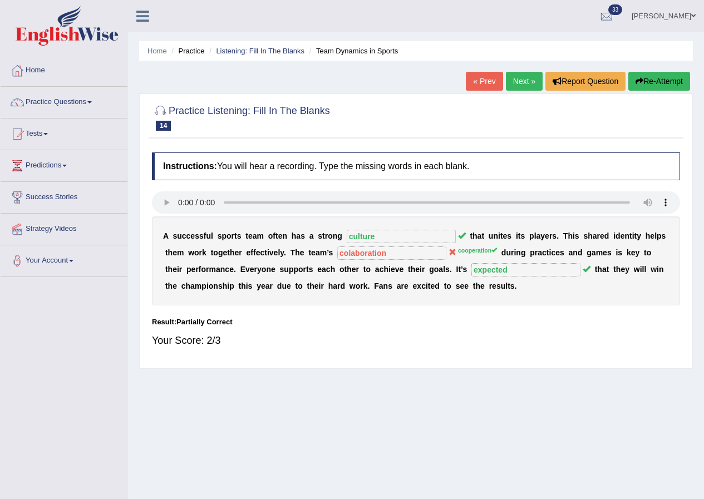
click at [517, 79] on link "Next »" at bounding box center [524, 81] width 37 height 19
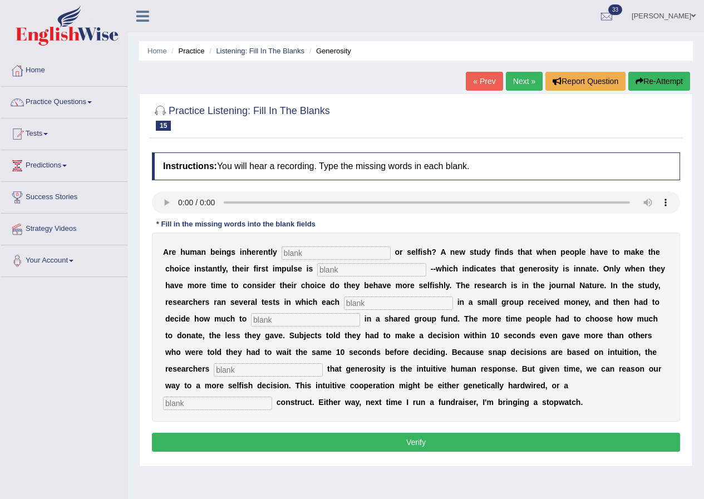
click at [327, 253] on input "text" at bounding box center [335, 252] width 109 height 13
type input "ge"
click at [316, 255] on input "ge" at bounding box center [335, 252] width 109 height 13
type input "generes"
click at [345, 270] on input "text" at bounding box center [371, 269] width 109 height 13
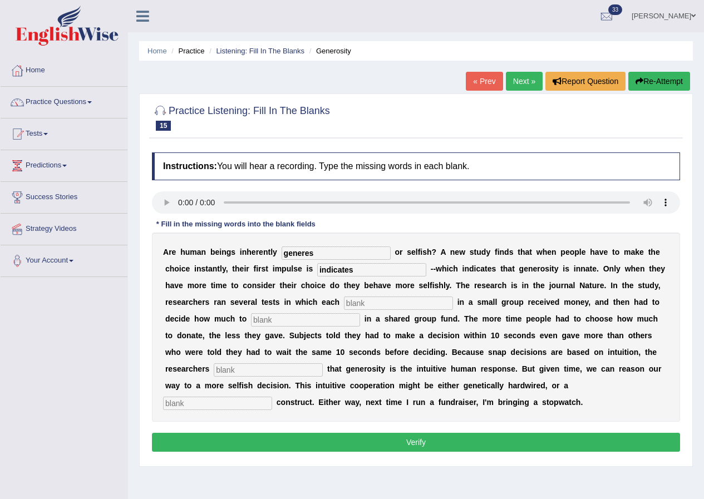
type input "indicates"
click at [379, 299] on input "text" at bounding box center [398, 302] width 109 height 13
click at [392, 299] on input "text" at bounding box center [398, 302] width 109 height 13
click at [378, 304] on input "text" at bounding box center [398, 302] width 109 height 13
click at [365, 303] on input "text" at bounding box center [398, 302] width 109 height 13
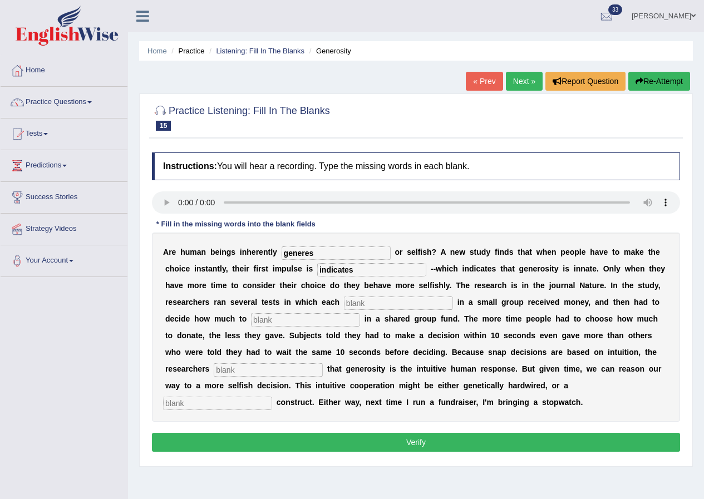
click at [354, 303] on input "text" at bounding box center [398, 302] width 109 height 13
click at [356, 302] on input "text" at bounding box center [398, 302] width 109 height 13
type input "an"
click at [304, 322] on input "text" at bounding box center [305, 319] width 109 height 13
type input "donate"
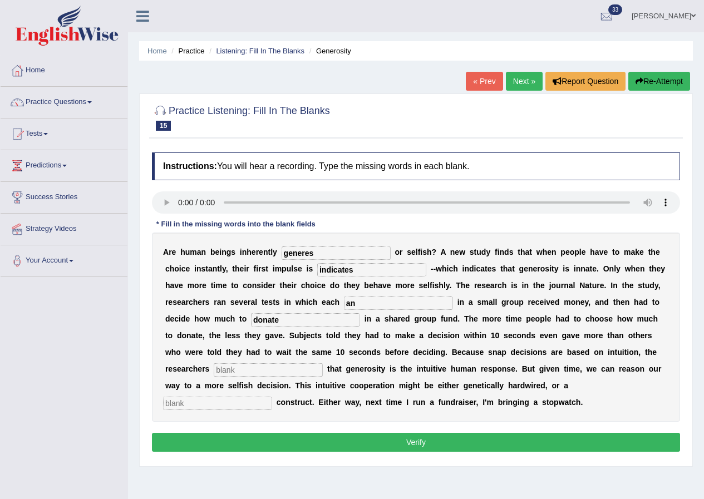
click at [294, 368] on input "text" at bounding box center [268, 369] width 109 height 13
type input "generosity"
click at [247, 399] on input "text" at bounding box center [217, 403] width 109 height 13
type input "cultural"
click at [462, 436] on button "Verify" at bounding box center [416, 442] width 528 height 19
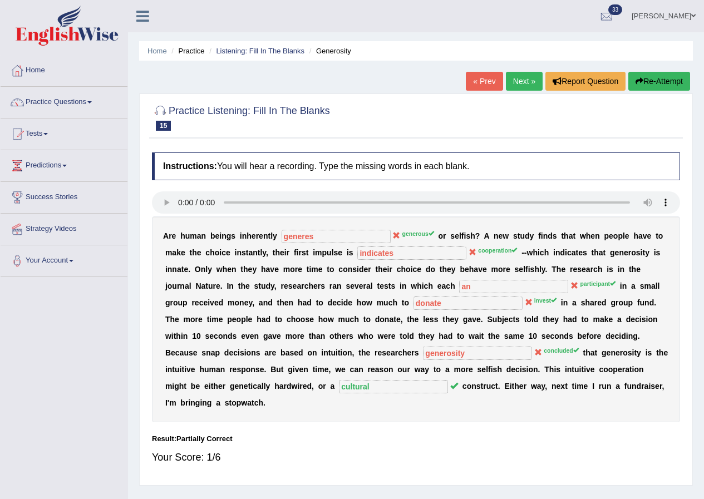
click at [519, 80] on link "Next »" at bounding box center [524, 81] width 37 height 19
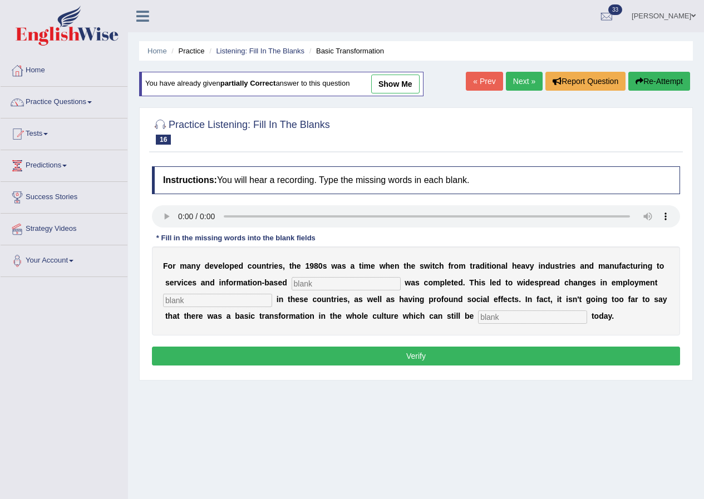
click at [349, 284] on input "text" at bounding box center [345, 283] width 109 height 13
click at [347, 288] on input "ijnterprice" at bounding box center [345, 283] width 109 height 13
type input "i"
type input "interprice"
click at [250, 300] on input "text" at bounding box center [217, 300] width 109 height 13
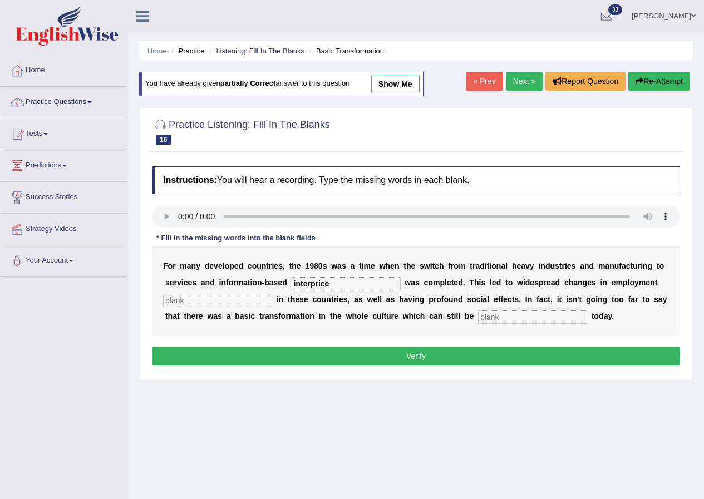
click at [241, 297] on input "text" at bounding box center [217, 300] width 109 height 13
type input "pattern"
click at [504, 315] on input "text" at bounding box center [532, 316] width 109 height 13
type input "absorb"
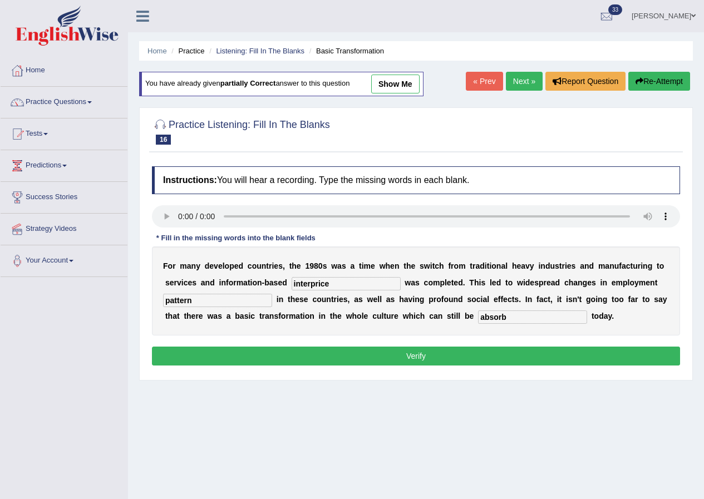
click at [423, 356] on button "Verify" at bounding box center [416, 355] width 528 height 19
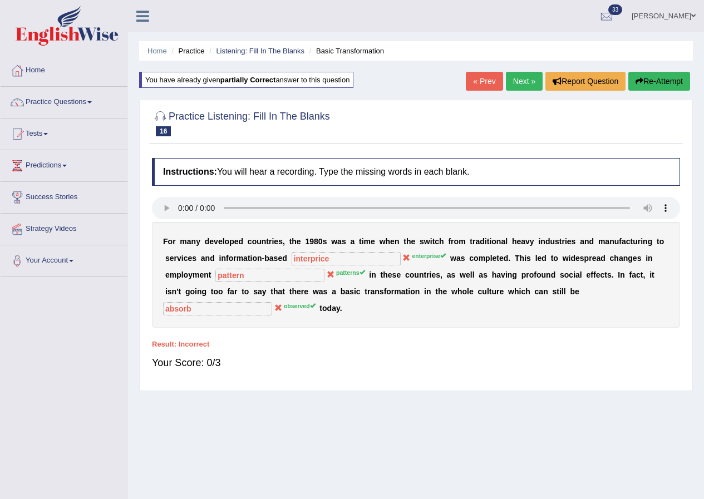
click at [518, 77] on link "Next »" at bounding box center [524, 81] width 37 height 19
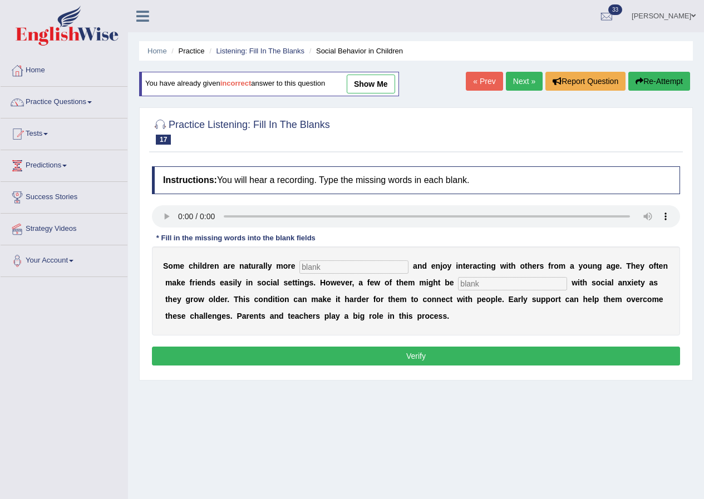
click at [330, 262] on input "text" at bounding box center [353, 266] width 109 height 13
type input "sociable"
click at [472, 285] on input "text" at bounding box center [512, 283] width 109 height 13
type input "dianol"
click at [503, 284] on input "dianol" at bounding box center [512, 283] width 109 height 13
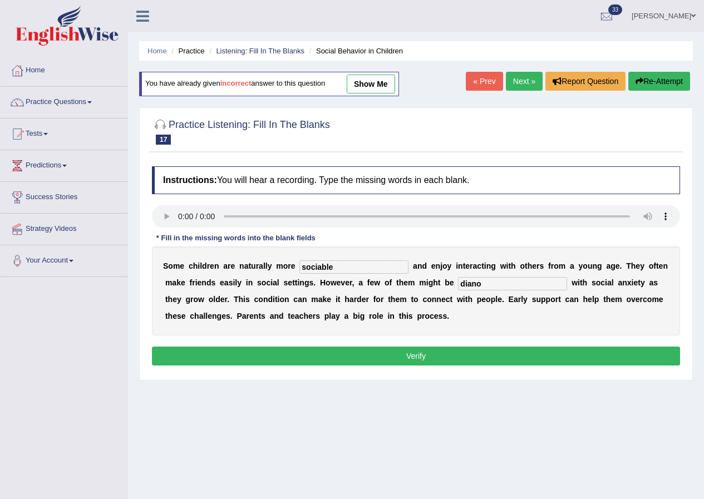
click at [493, 285] on input "diano" at bounding box center [512, 283] width 109 height 13
click at [508, 283] on input "diano" at bounding box center [512, 283] width 109 height 13
click at [470, 281] on input "dianose" at bounding box center [512, 283] width 109 height 13
click at [507, 281] on input "diagnose" at bounding box center [512, 283] width 109 height 13
type input "diagnose"
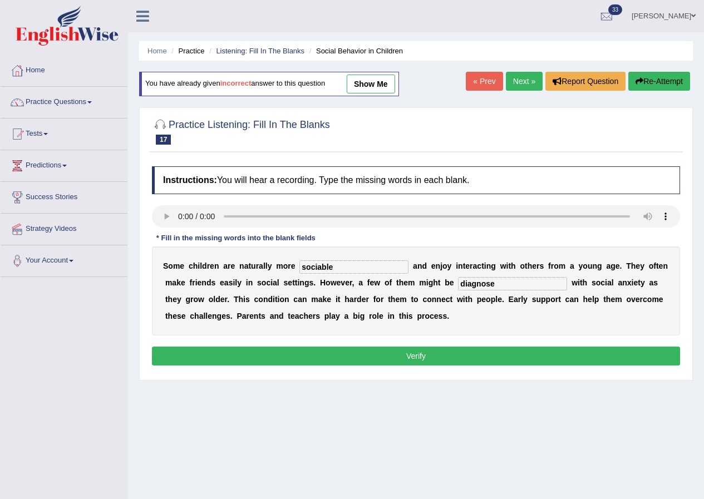
click at [461, 348] on button "Verify" at bounding box center [416, 355] width 528 height 19
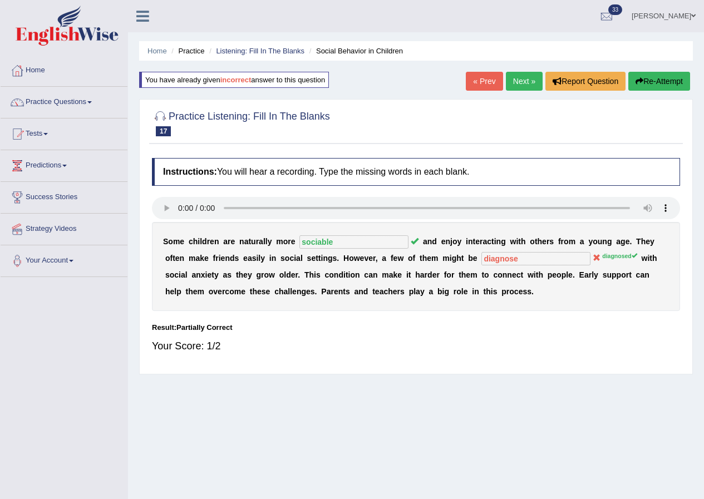
click at [514, 80] on link "Next »" at bounding box center [524, 81] width 37 height 19
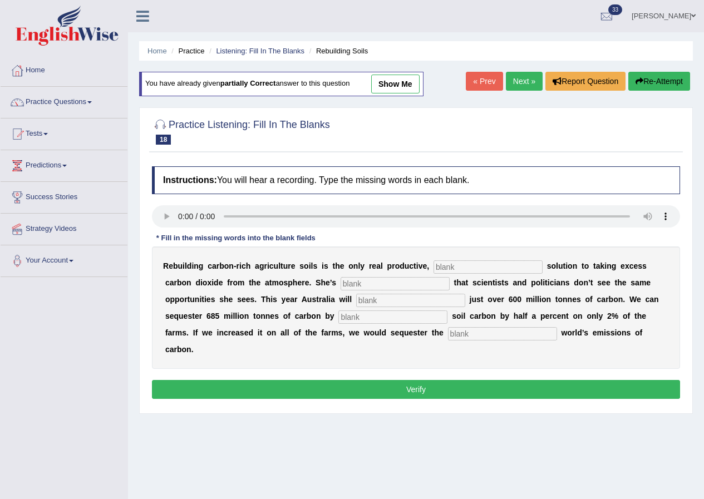
click at [469, 268] on input "text" at bounding box center [487, 266] width 109 height 13
type input "permanent"
click at [379, 281] on input "text" at bounding box center [394, 283] width 109 height 13
type input "perstrated"
click at [377, 304] on input "text" at bounding box center [410, 300] width 109 height 13
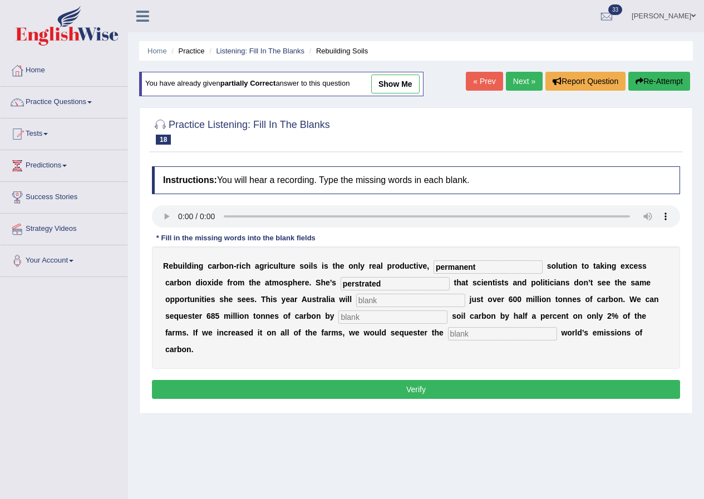
click at [380, 296] on input "text" at bounding box center [410, 300] width 109 height 13
type input "meet"
click at [379, 318] on input "text" at bounding box center [392, 316] width 109 height 13
type input "increasing"
click at [477, 334] on input "text" at bounding box center [502, 333] width 109 height 13
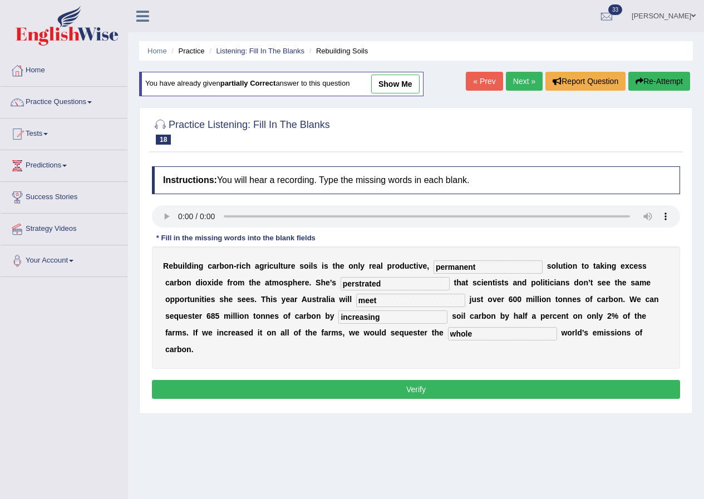
type input "whole"
click at [430, 383] on button "Verify" at bounding box center [416, 389] width 528 height 19
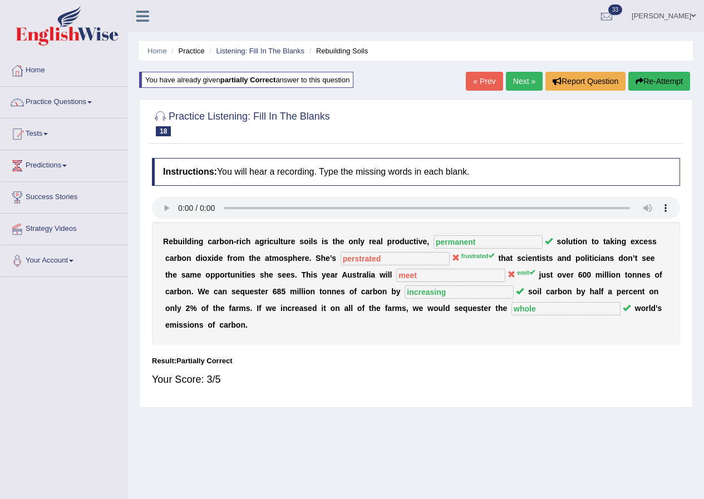
click at [518, 82] on link "Next »" at bounding box center [524, 81] width 37 height 19
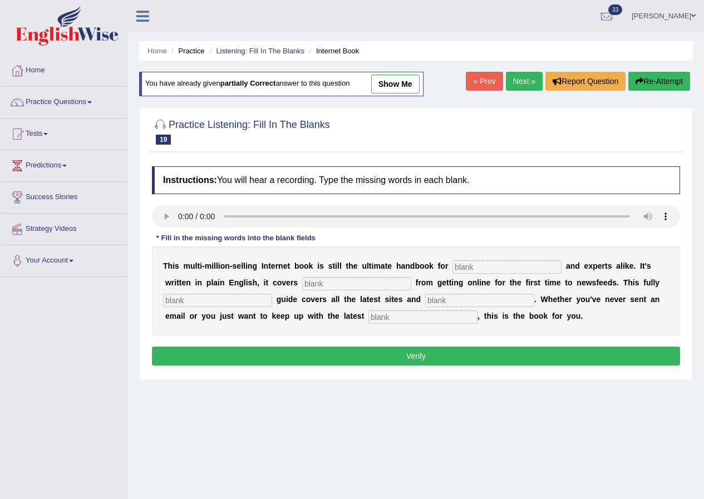
click at [474, 268] on input "text" at bounding box center [506, 266] width 109 height 13
type input "norveives"
click at [356, 286] on input "text" at bounding box center [356, 283] width 109 height 13
type input "everything"
click at [251, 298] on input "text" at bounding box center [217, 300] width 109 height 13
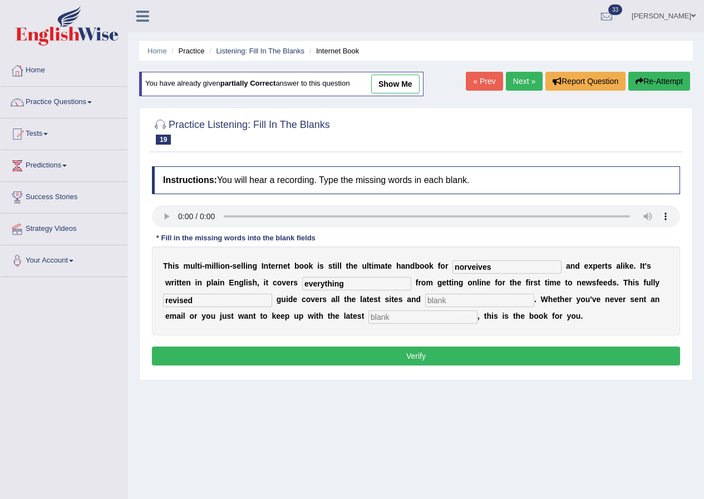
type input "revised"
click at [464, 303] on input "text" at bounding box center [479, 300] width 109 height 13
click at [474, 300] on input "text" at bounding box center [479, 300] width 109 height 13
type input "sight"
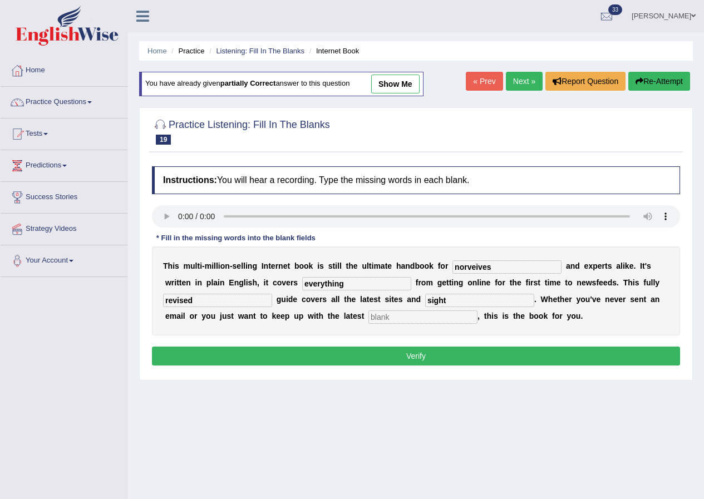
click at [400, 315] on input "text" at bounding box center [422, 316] width 109 height 13
type input "developments"
click at [438, 355] on button "Verify" at bounding box center [416, 355] width 528 height 19
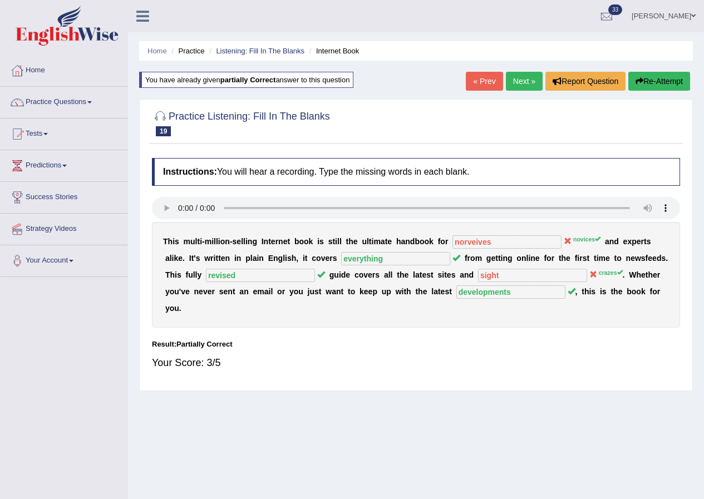
click at [520, 79] on link "Next »" at bounding box center [524, 81] width 37 height 19
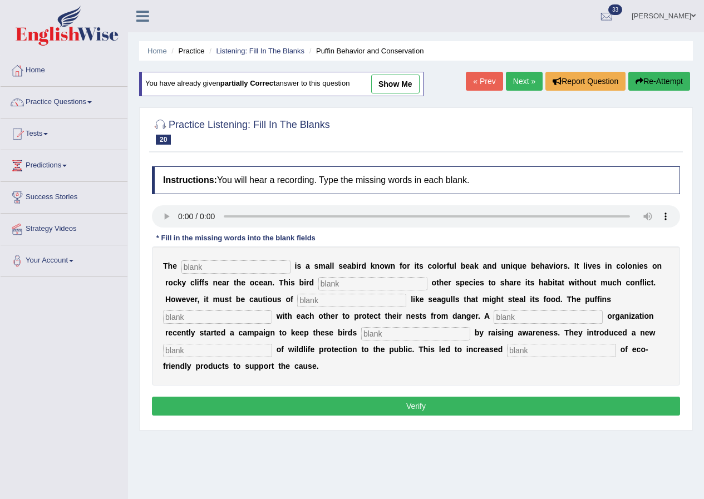
click at [239, 265] on input "text" at bounding box center [235, 266] width 109 height 13
type input "puffin"
click at [355, 285] on input "text" at bounding box center [372, 283] width 109 height 13
click at [370, 282] on input "text" at bounding box center [372, 283] width 109 height 13
click at [344, 284] on input "text" at bounding box center [372, 283] width 109 height 13
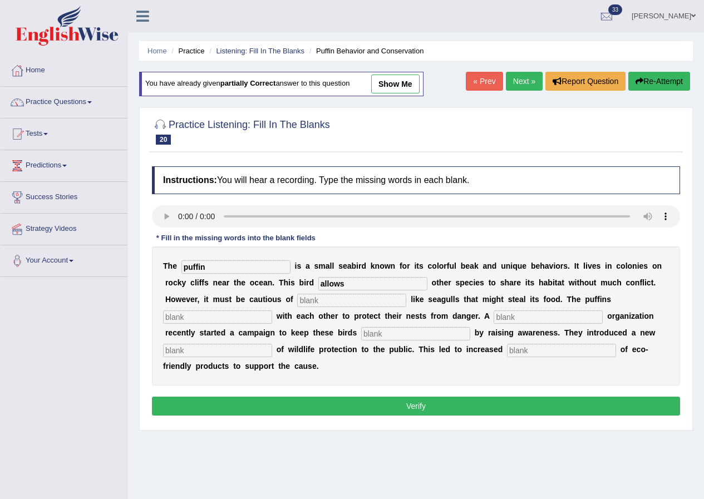
type input "allows"
click at [336, 303] on input "text" at bounding box center [351, 300] width 109 height 13
type input "d"
type input "preders"
click at [251, 315] on input "text" at bounding box center [217, 316] width 109 height 13
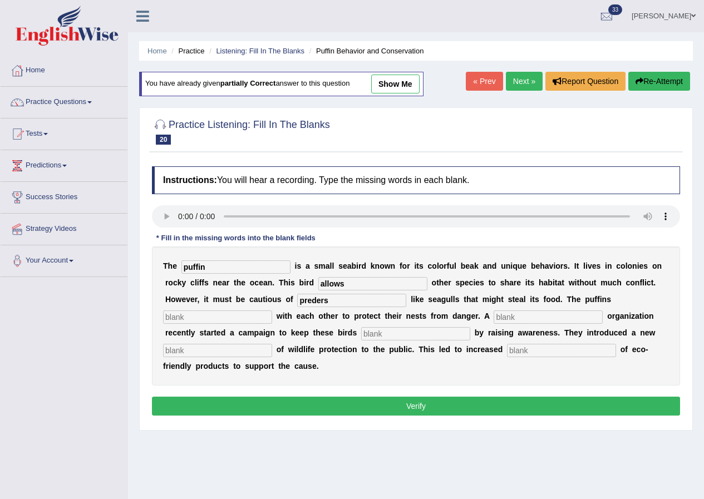
click at [243, 321] on input "text" at bounding box center [217, 316] width 109 height 13
click at [204, 318] on input "collaboraqte" at bounding box center [217, 316] width 109 height 13
type input "collaborate"
click at [505, 314] on input "text" at bounding box center [547, 316] width 109 height 13
click at [523, 315] on input "text" at bounding box center [547, 316] width 109 height 13
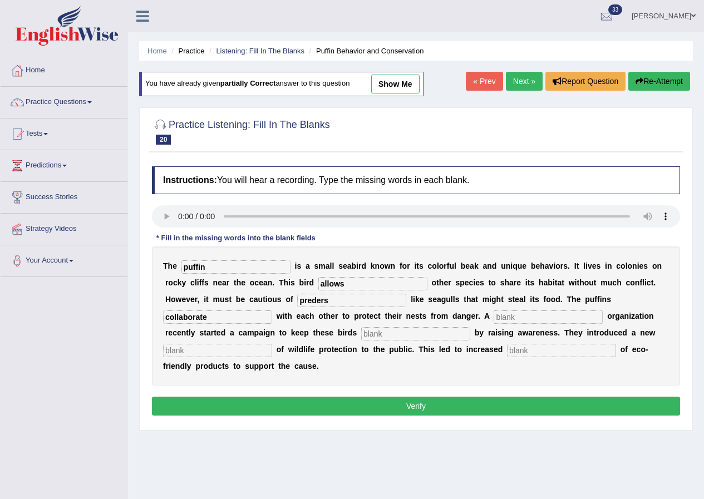
click at [523, 314] on input "text" at bounding box center [547, 316] width 109 height 13
type input "coorperate"
click at [409, 336] on input "text" at bounding box center [415, 333] width 109 height 13
click at [390, 334] on input "text" at bounding box center [415, 333] width 109 height 13
type input "safe"
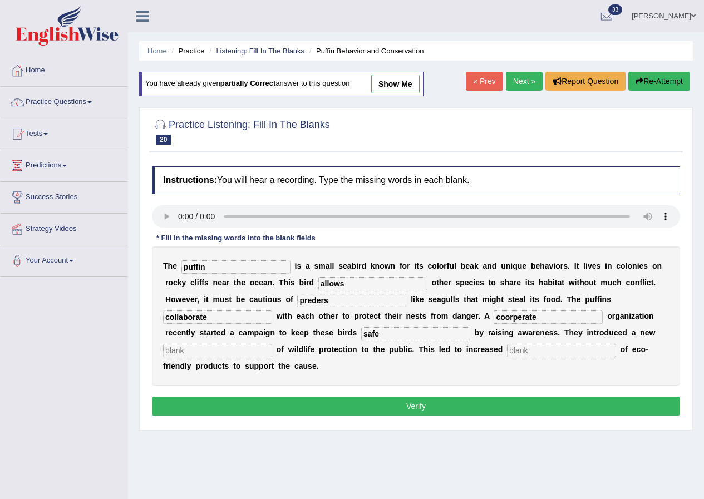
click at [254, 348] on input "text" at bounding box center [217, 350] width 109 height 13
click at [250, 350] on input "text" at bounding box center [217, 350] width 109 height 13
type input "conception"
click at [537, 349] on input "text" at bounding box center [561, 350] width 109 height 13
type input "consumption"
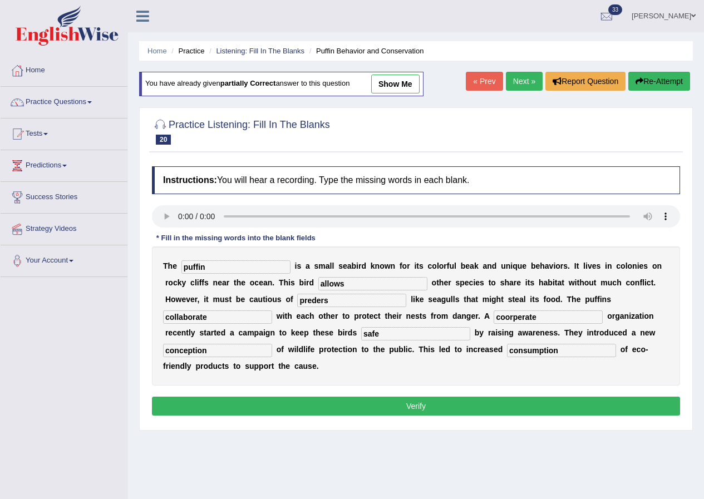
click at [456, 400] on button "Verify" at bounding box center [416, 406] width 528 height 19
